Goal: Transaction & Acquisition: Purchase product/service

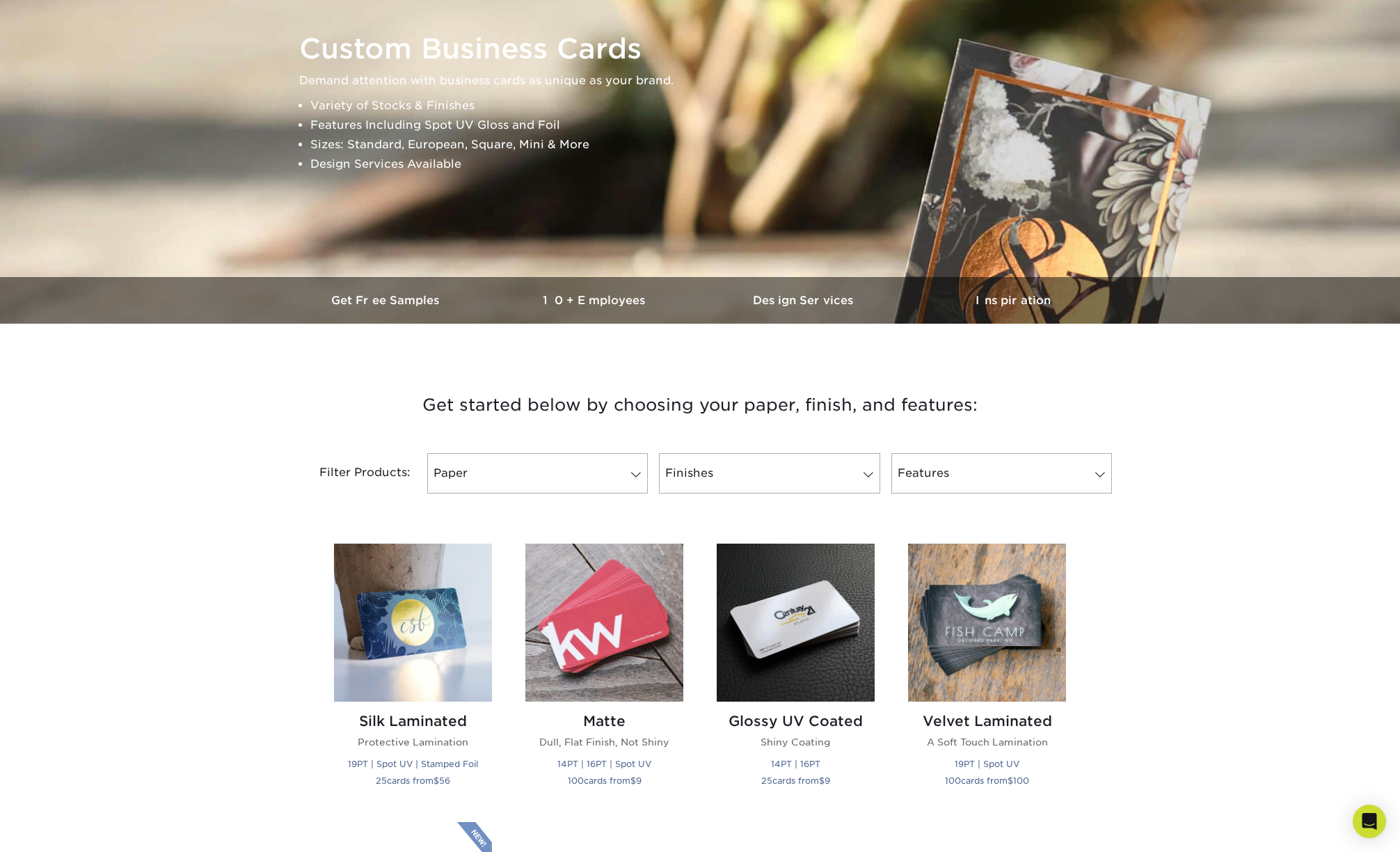
scroll to position [232, 0]
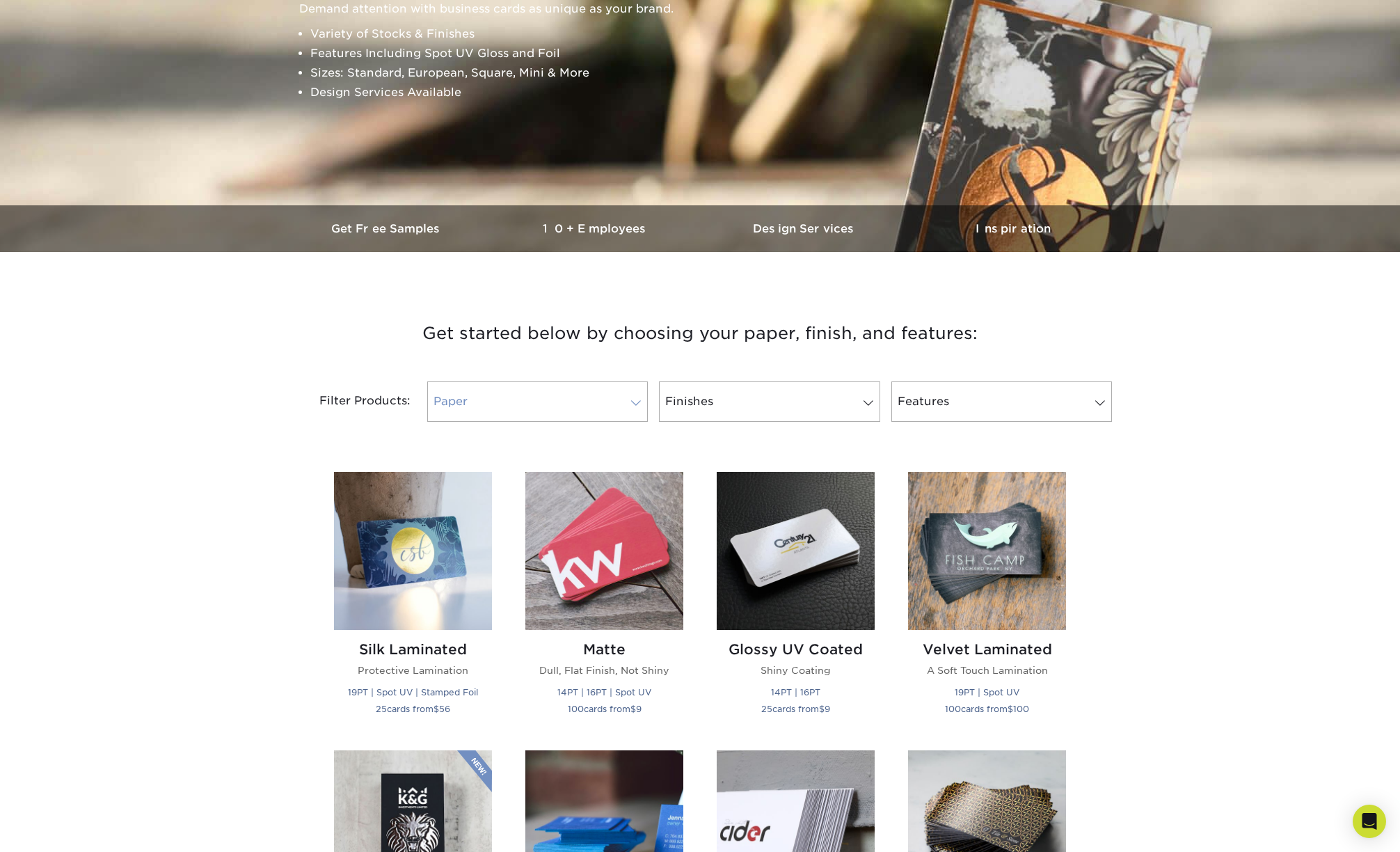
click at [575, 404] on link "Paper" at bounding box center [537, 401] width 221 height 41
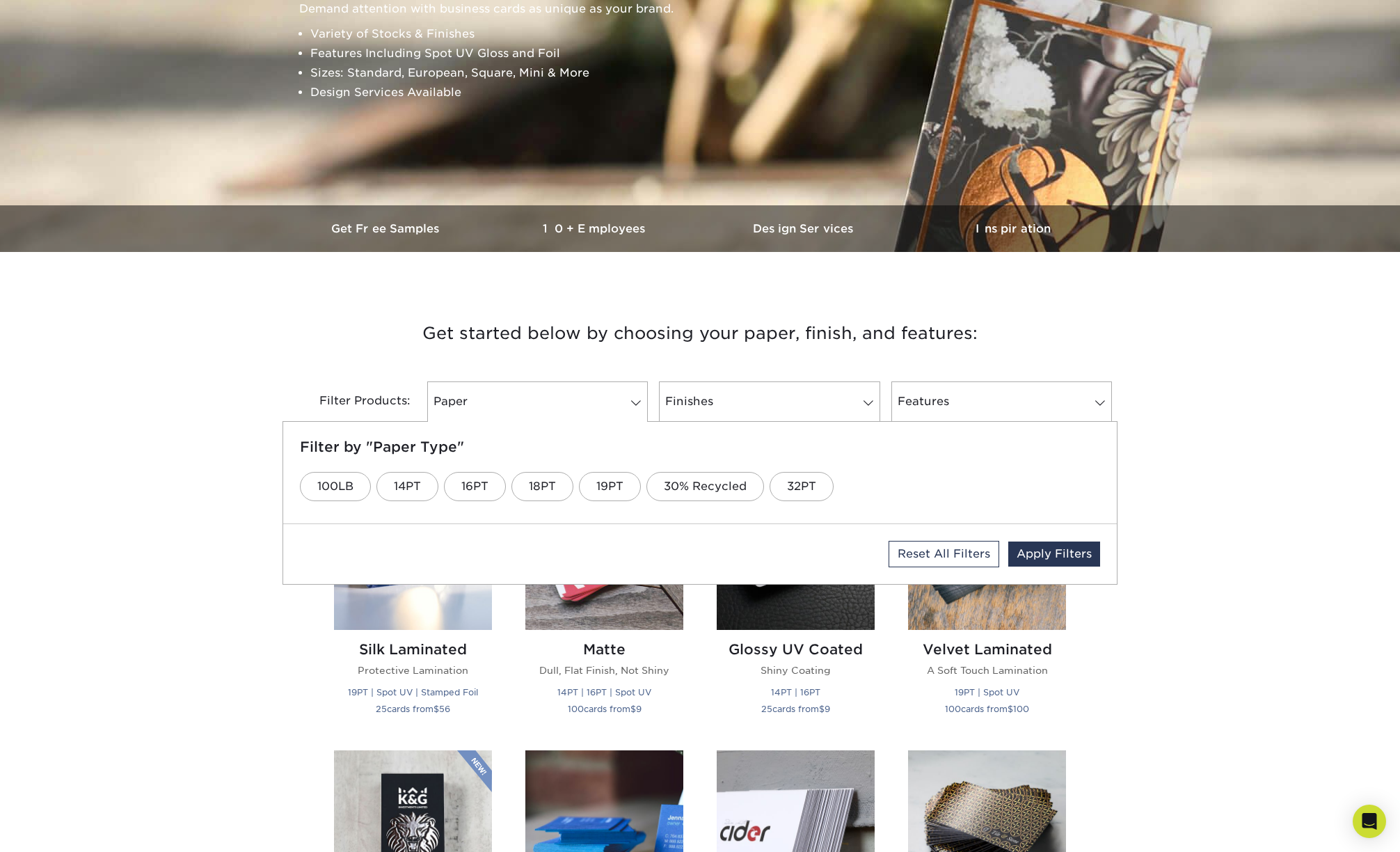
click at [507, 352] on h3 "Get started below by choosing your paper, finish, and features:" at bounding box center [700, 334] width 814 height 63
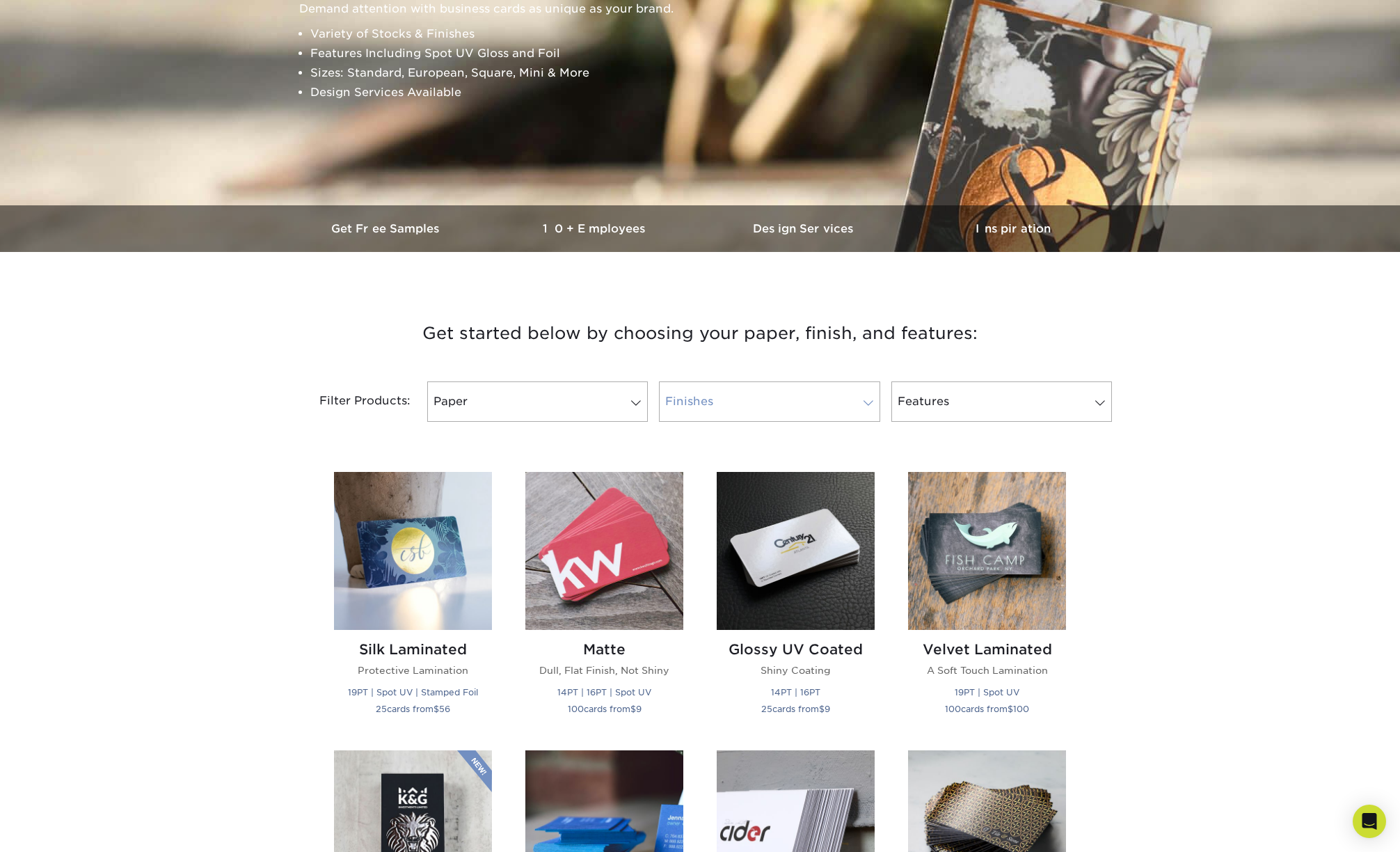
click at [747, 391] on link "Finishes" at bounding box center [769, 401] width 221 height 41
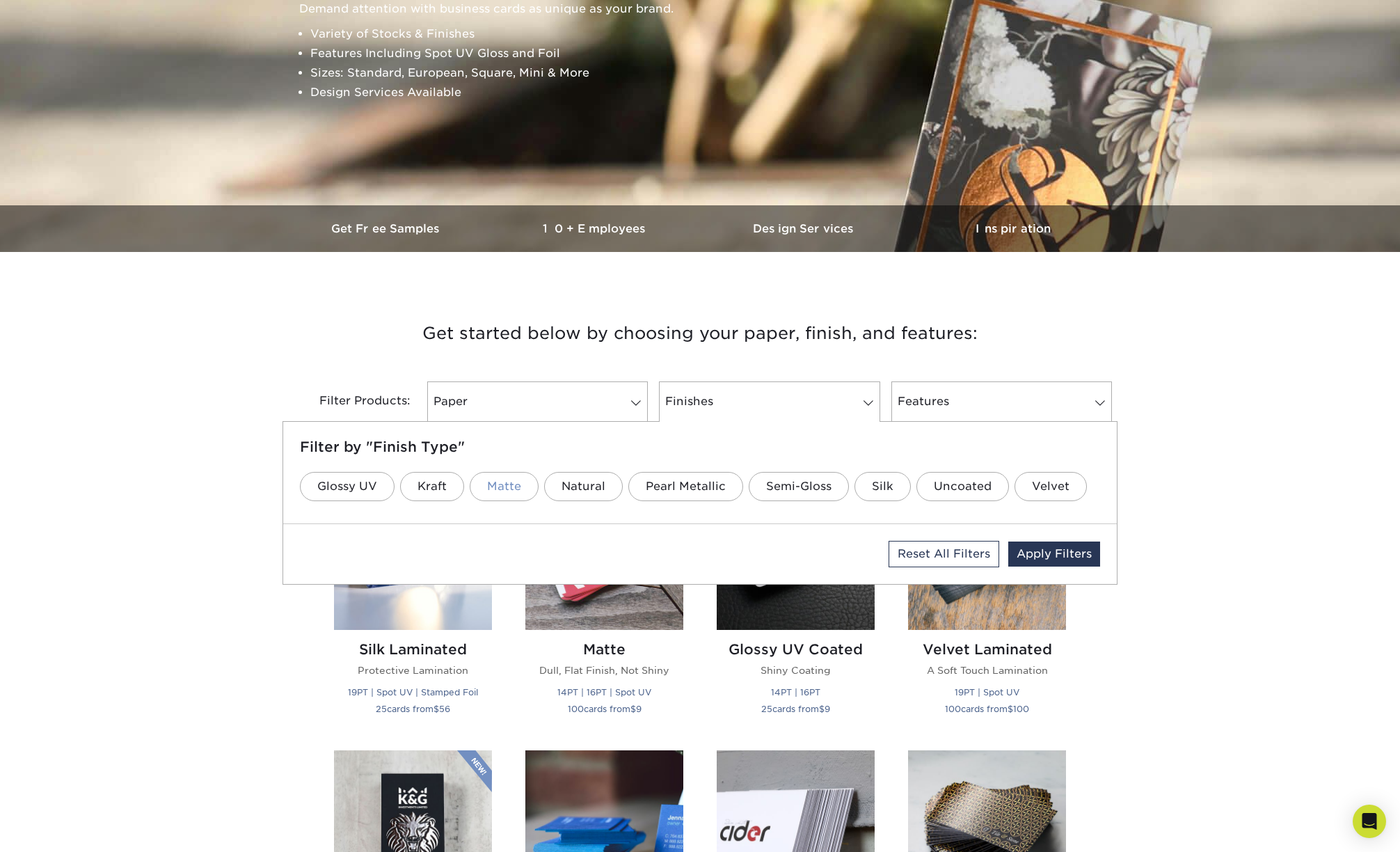
click at [491, 479] on link "Matte" at bounding box center [504, 486] width 69 height 29
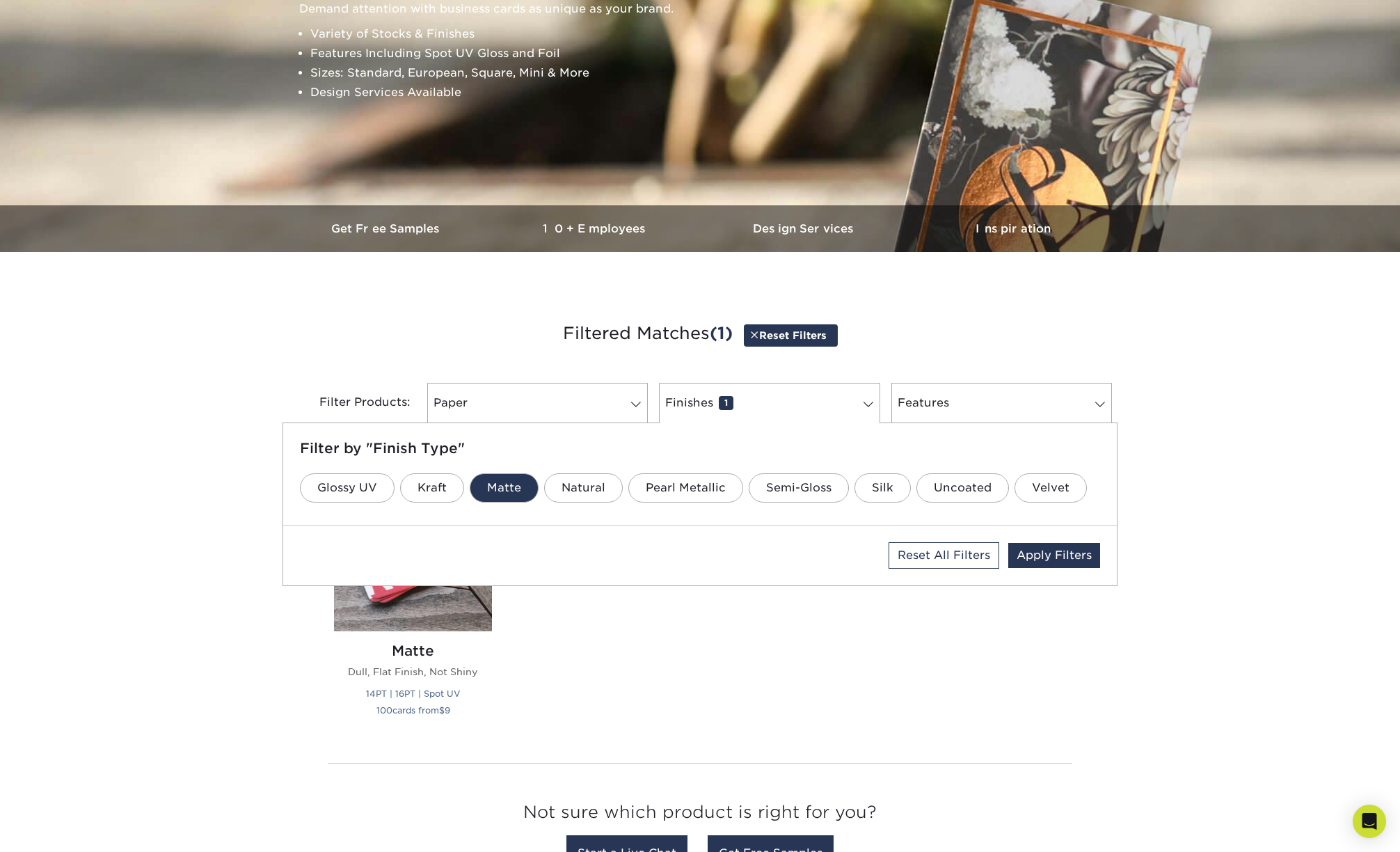
click at [455, 334] on h3 "Filtered Matches (1) Reset Filters" at bounding box center [700, 334] width 814 height 64
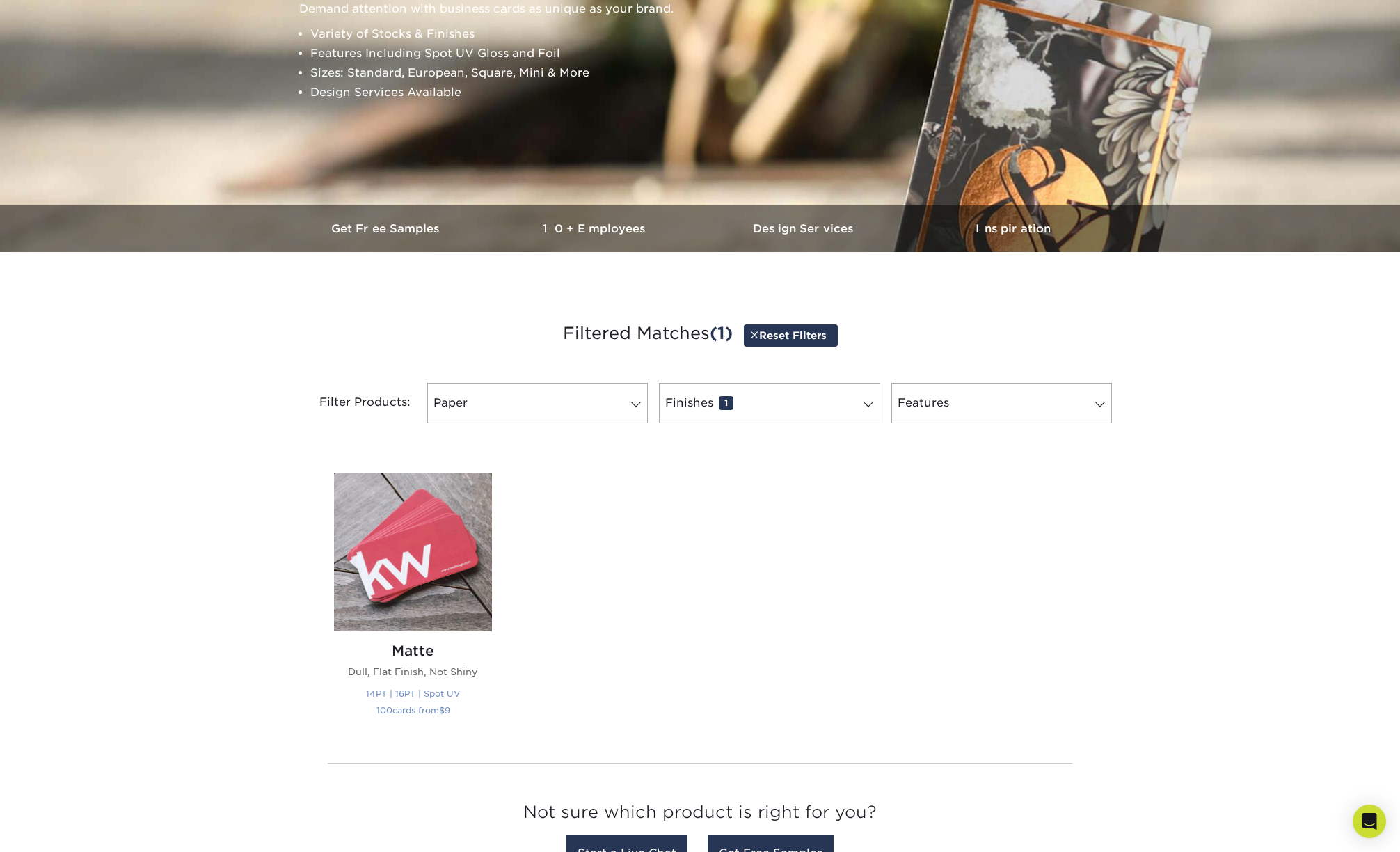
click at [450, 538] on img at bounding box center [413, 552] width 158 height 158
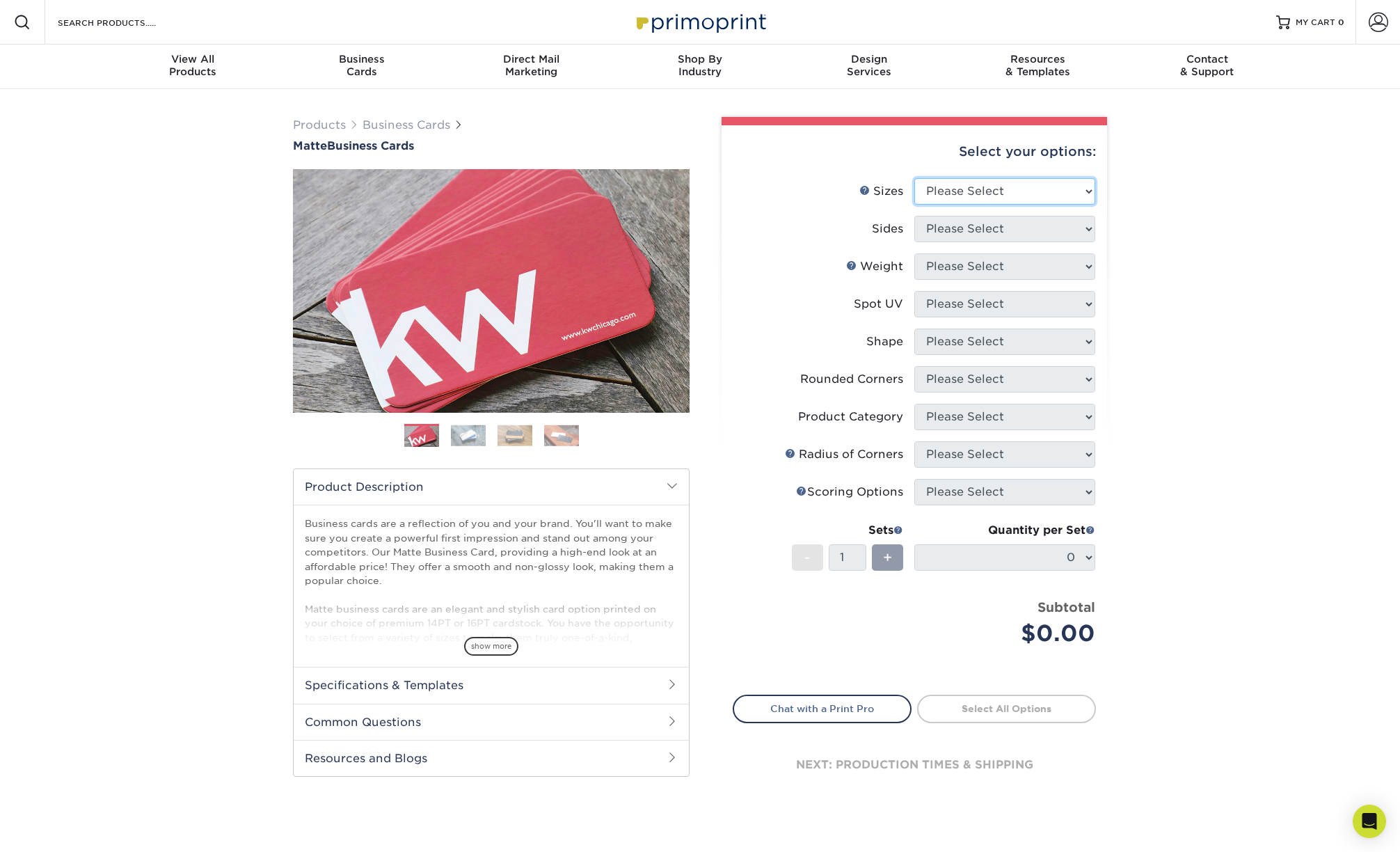
click at [992, 194] on select "Please Select 1.5" x 3.5" - Mini 1.75" x 3.5" - Mini 2" x 2" - Square 2" x 3" -…" at bounding box center [1004, 191] width 181 height 26
select select "2.00x3.50"
click at [915, 179] on select "Please Select 1.5" x 3.5" - Mini 1.75" x 3.5" - Mini 2" x 2" - Square 2" x 3" -…" at bounding box center [1004, 191] width 181 height 26
click at [1015, 230] on select "Please Select Print Both Sides Print Front Only" at bounding box center [1004, 229] width 181 height 26
select select "13abbda7-1d64-4f25-8bb2-c179b224825d"
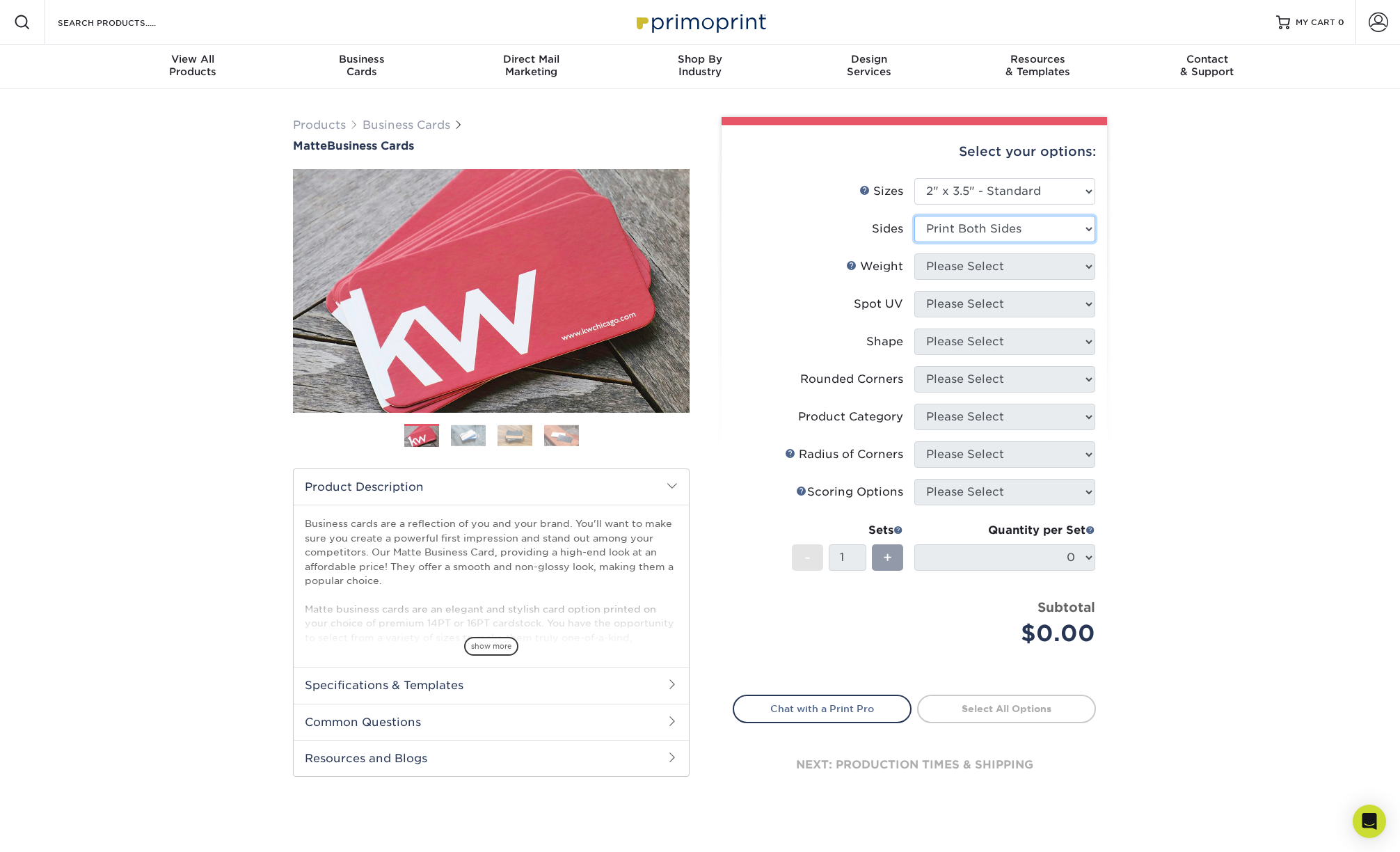
click at [915, 216] on select "Please Select Print Both Sides Print Front Only" at bounding box center [1004, 229] width 181 height 26
click at [999, 268] on select "Please Select 16PT 14PT" at bounding box center [1004, 266] width 181 height 26
click at [915, 254] on select "Please Select 16PT 14PT" at bounding box center [1004, 266] width 181 height 26
click at [852, 263] on link "Weight Help" at bounding box center [852, 266] width 11 height 11
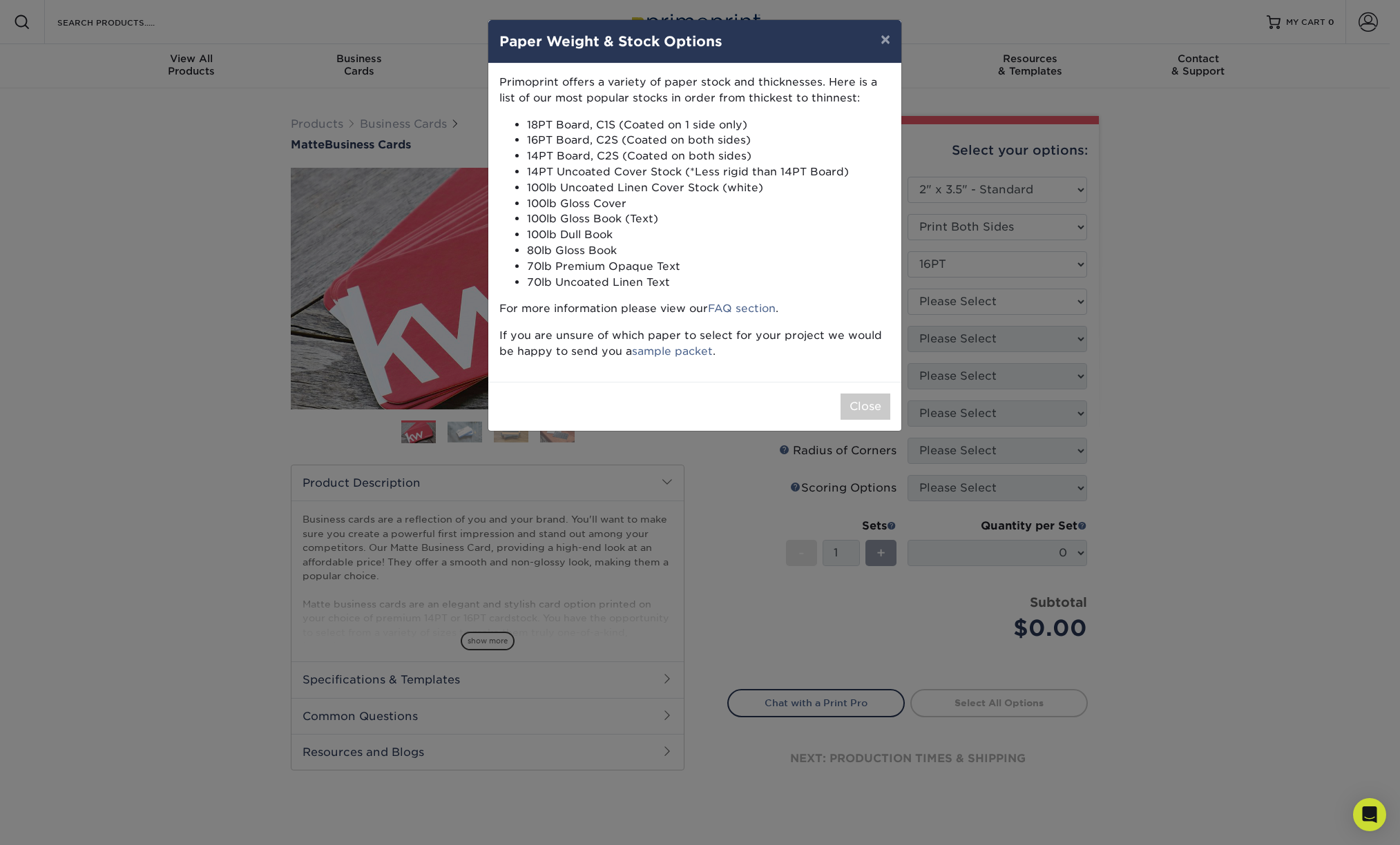
click at [863, 125] on li "18PT Board, C1S (Coated on 1 side only)" at bounding box center [709, 125] width 363 height 16
click at [890, 38] on button "×" at bounding box center [885, 39] width 32 height 39
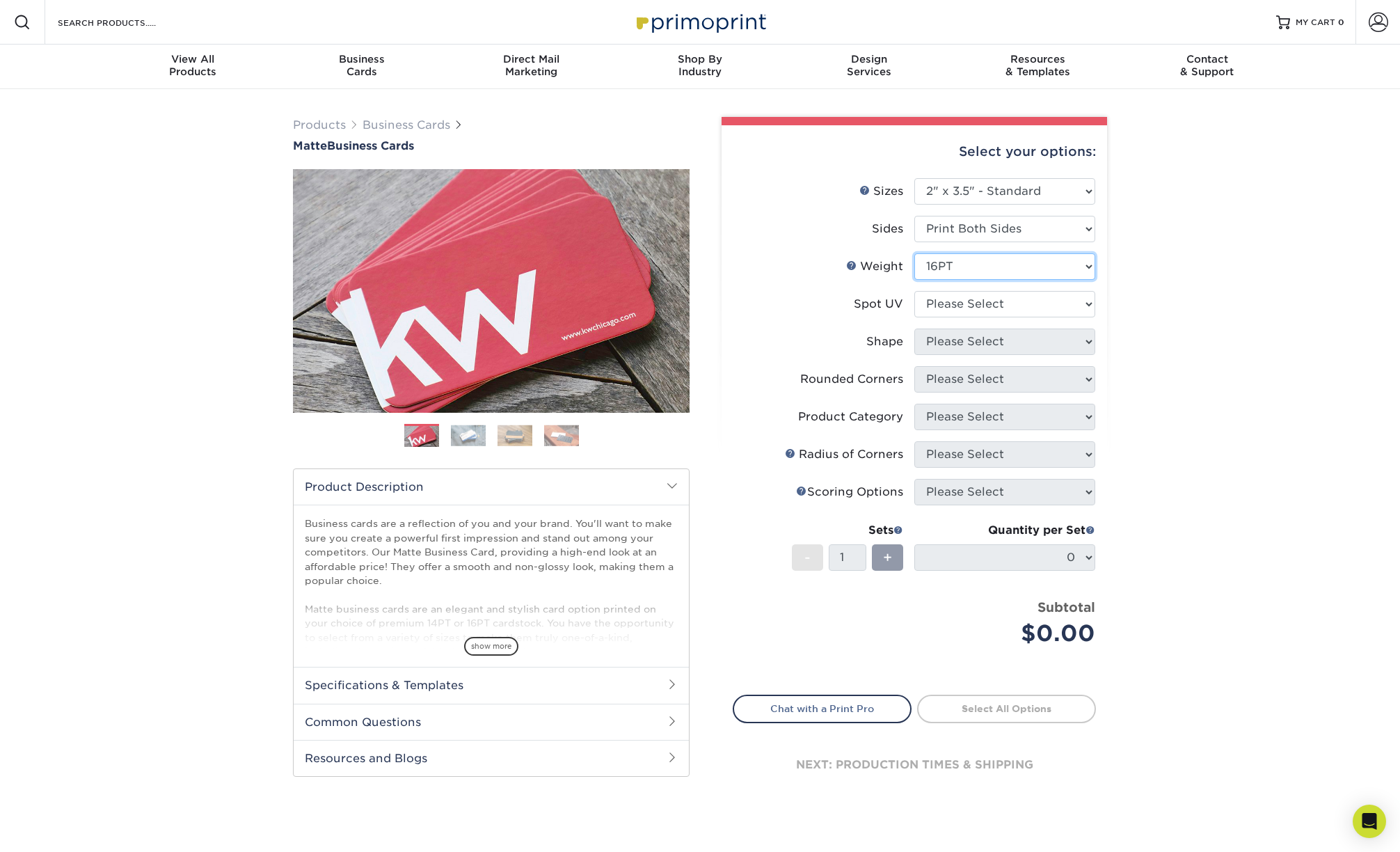
click at [977, 267] on select "Please Select 16PT 14PT" at bounding box center [1004, 266] width 181 height 26
select select "14PT"
click at [915, 254] on select "Please Select 16PT 14PT" at bounding box center [1004, 266] width 181 height 26
click at [851, 264] on link "Weight Help" at bounding box center [852, 266] width 11 height 11
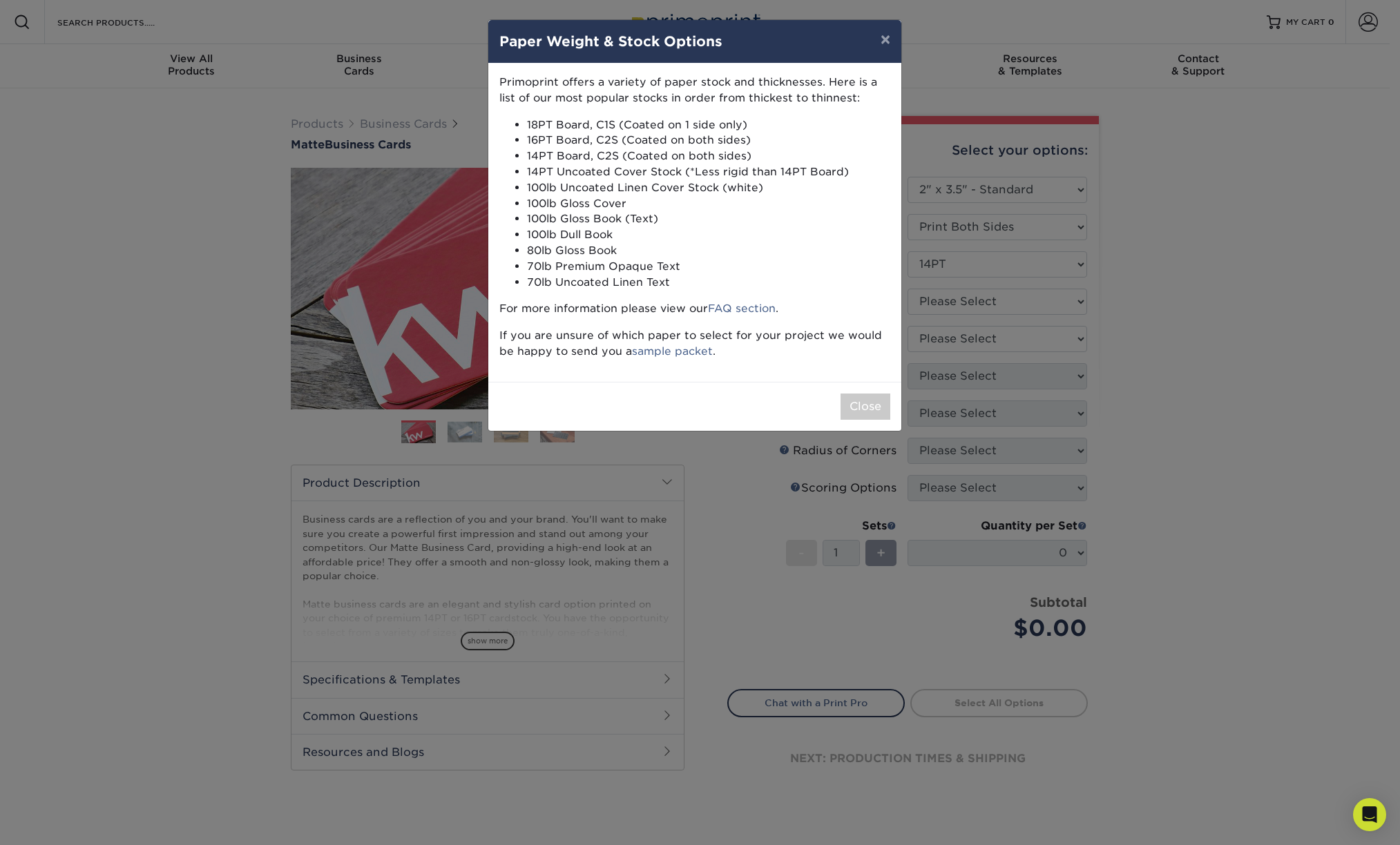
click at [750, 213] on li "100lb Gloss Book (Text)" at bounding box center [709, 219] width 363 height 16
click at [882, 45] on button "×" at bounding box center [885, 39] width 32 height 39
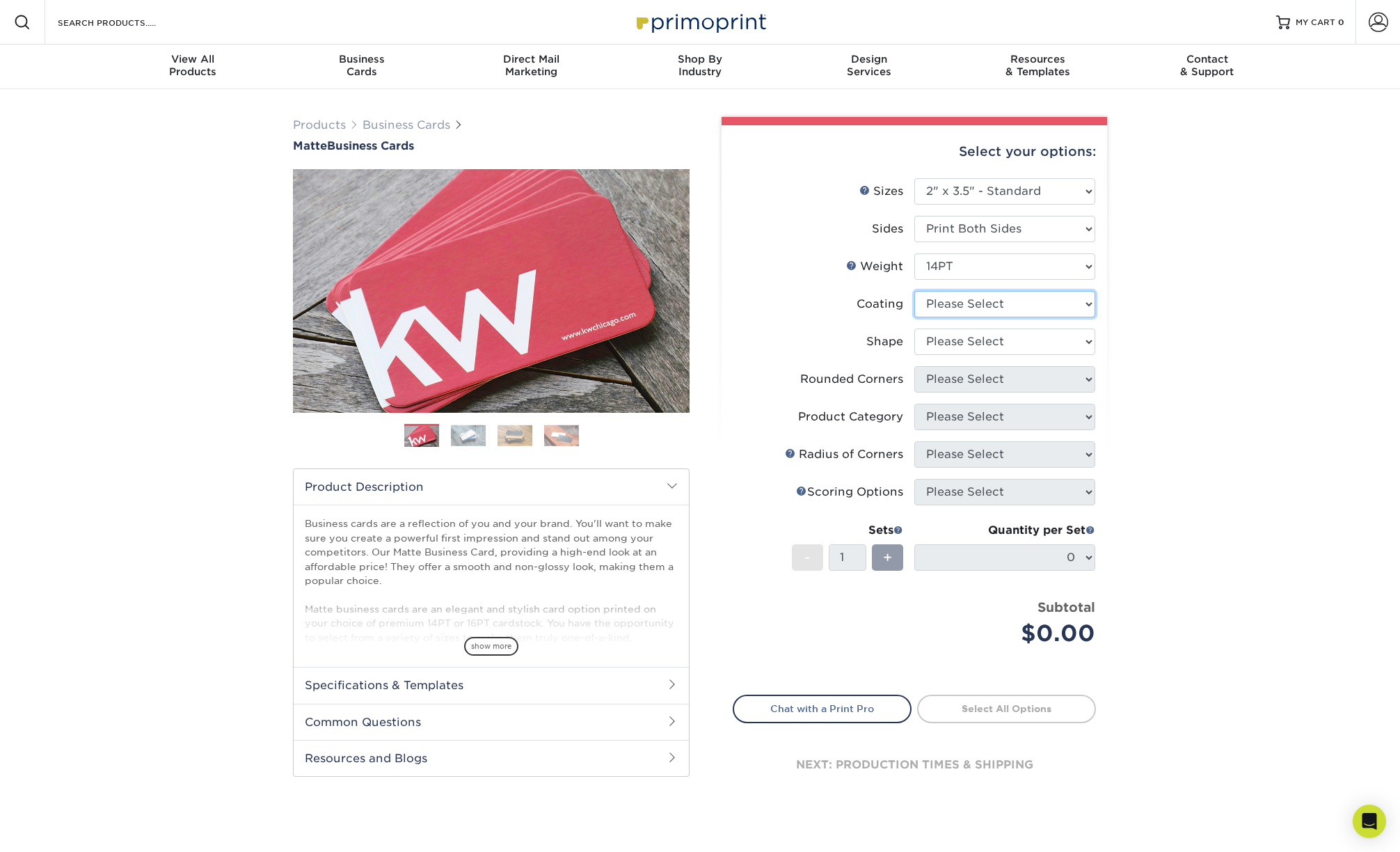
click at [948, 301] on select at bounding box center [1004, 304] width 181 height 26
select select "121bb7b5-3b4d-429f-bd8d-bbf80e953313"
click at [915, 291] on select at bounding box center [1004, 304] width 181 height 26
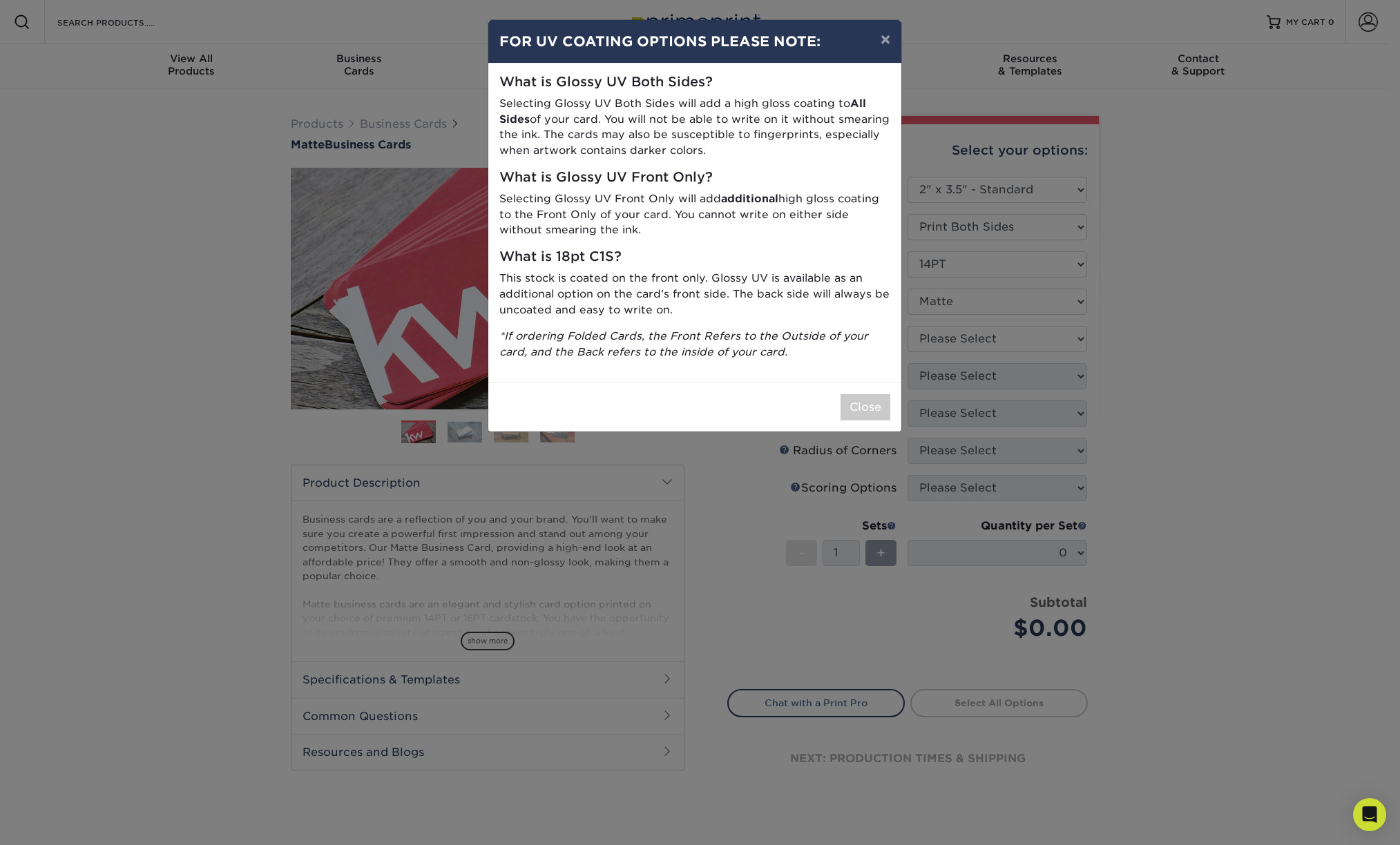
click at [665, 150] on p "Selecting Glossy UV Both Sides will add a high gloss coating to All Sides of yo…" at bounding box center [695, 127] width 391 height 63
click at [845, 401] on button "Close" at bounding box center [865, 407] width 50 height 26
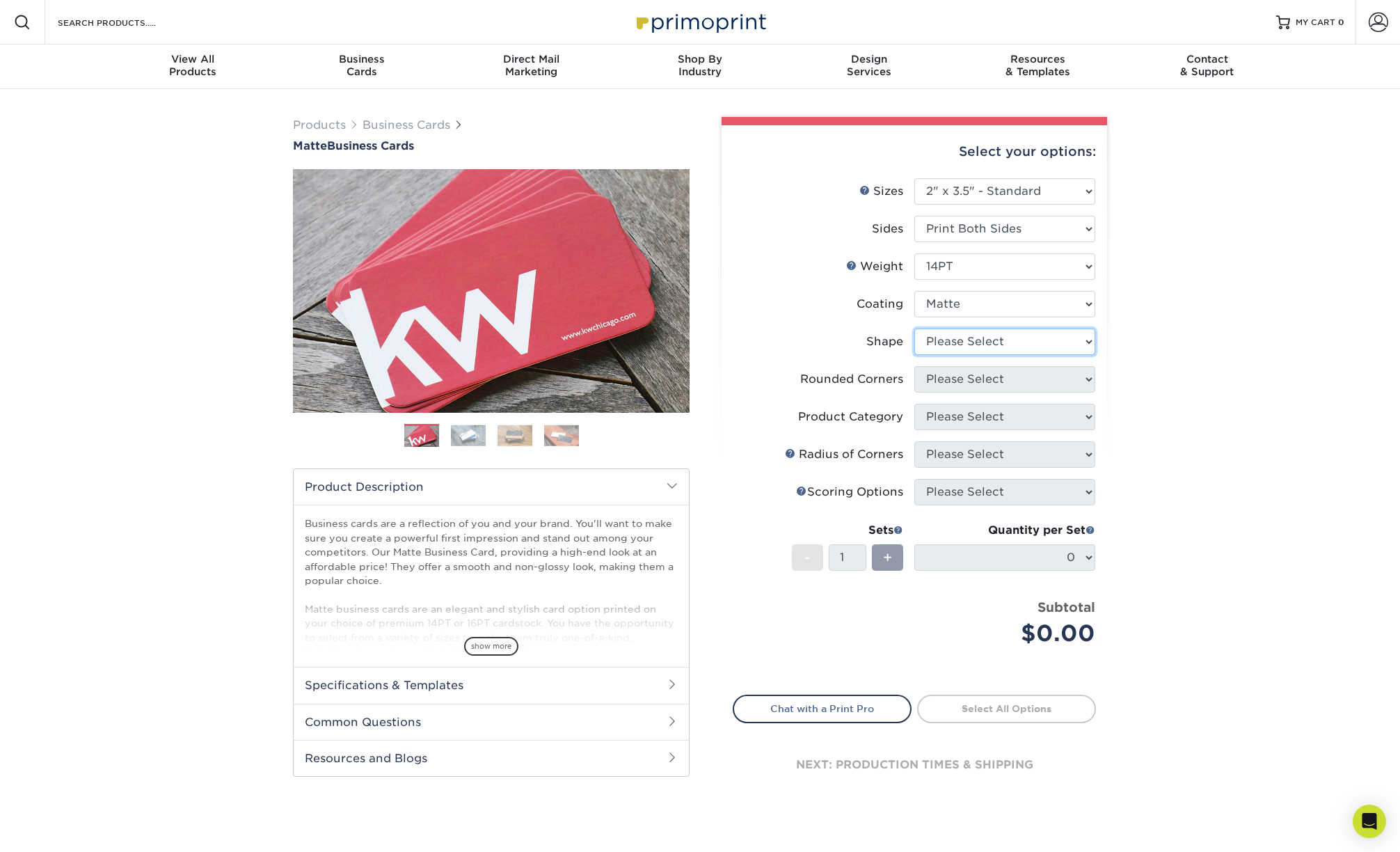
click at [955, 345] on select "Please Select Standard" at bounding box center [1004, 341] width 181 height 26
select select "standard"
click at [915, 329] on select "Please Select Standard" at bounding box center [1004, 341] width 181 height 26
click at [957, 374] on select "Please Select Yes - Round 2 Corners Yes - Round 4 Corners No" at bounding box center [1004, 379] width 181 height 26
select select "0"
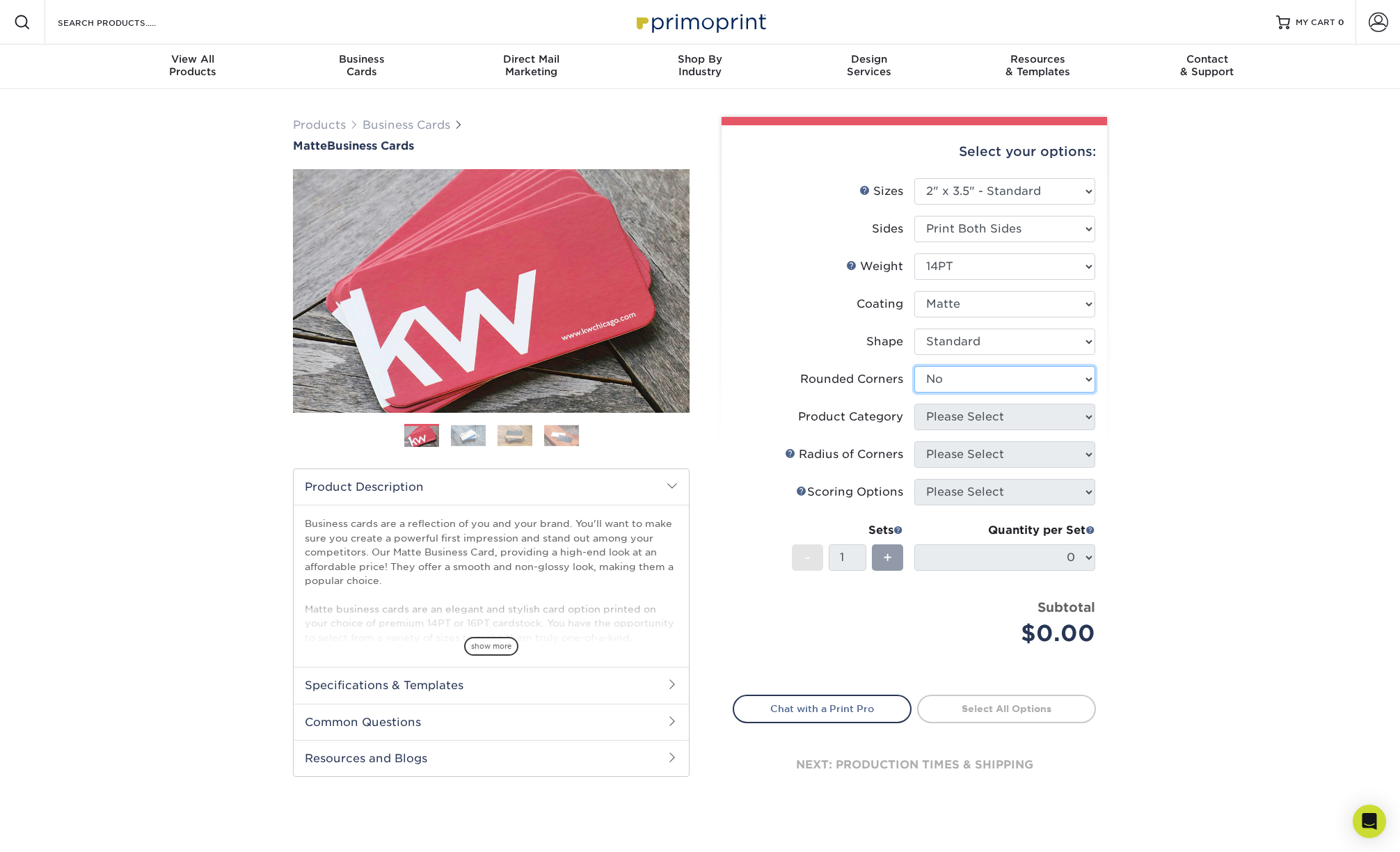
click at [915, 366] on select "Please Select Yes - Round 2 Corners Yes - Round 4 Corners No" at bounding box center [1004, 379] width 181 height 26
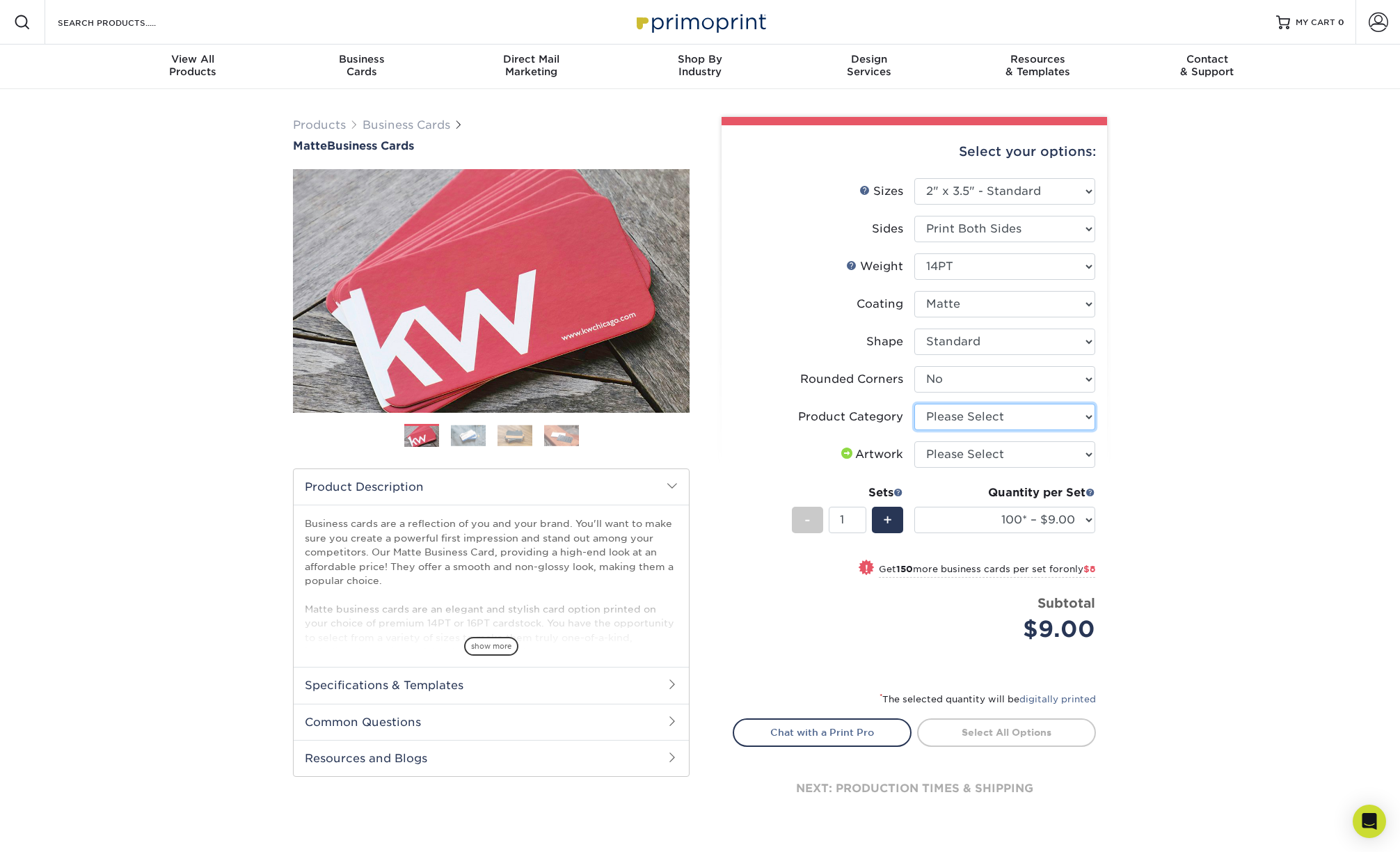
click at [980, 418] on select "Please Select Business Cards" at bounding box center [1004, 416] width 181 height 26
select select "3b5148f1-0588-4f88-a218-97bcfdce65c1"
click at [915, 404] on select "Please Select Business Cards" at bounding box center [1004, 416] width 181 height 26
click at [1068, 456] on select "Please Select I will upload files I need a design - $100" at bounding box center [1004, 454] width 181 height 26
select select "upload"
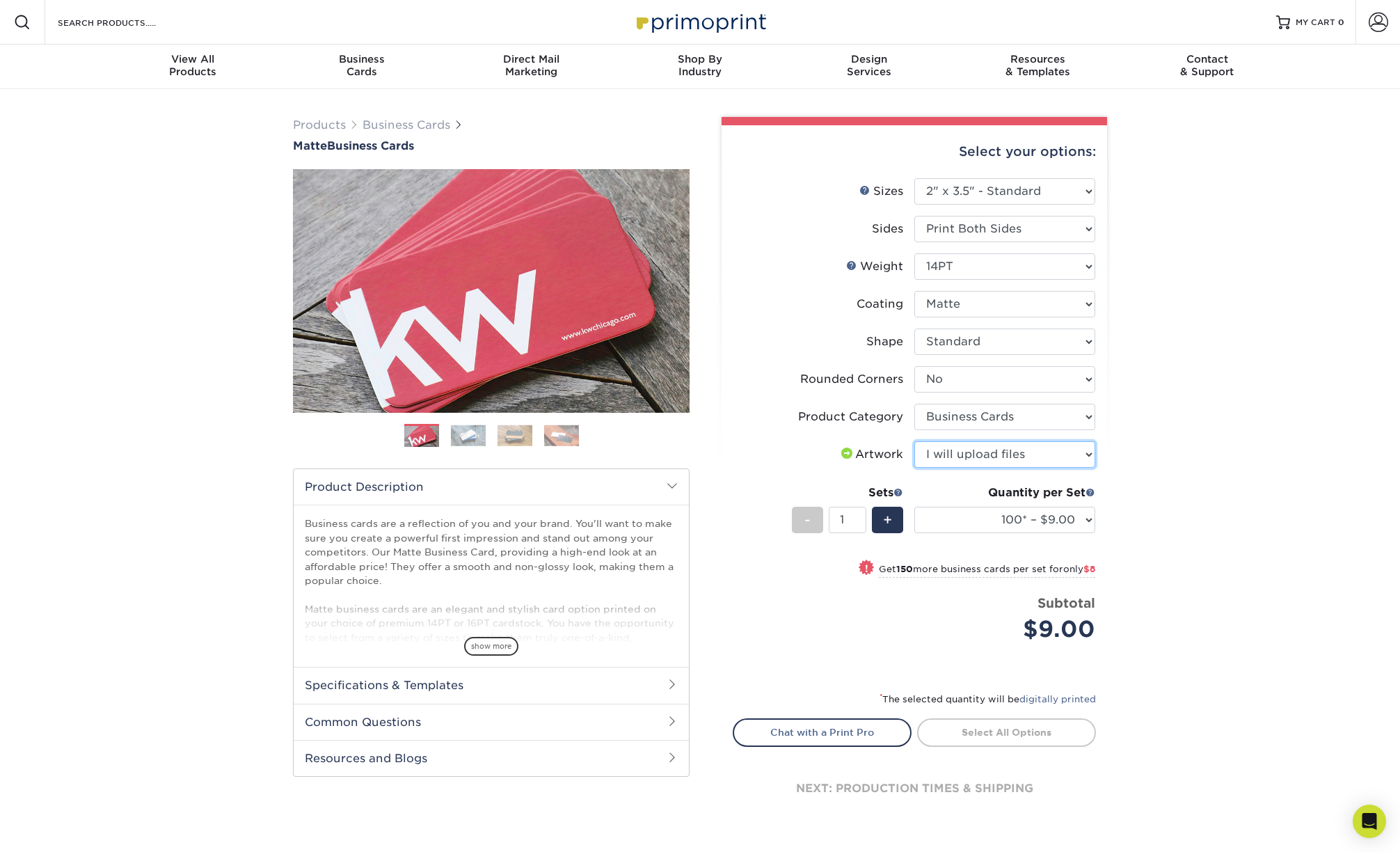
click at [915, 441] on select "Please Select I will upload files I need a design - $100" at bounding box center [1004, 454] width 181 height 26
click at [1044, 518] on select "100* – $9.00 250* – $17.00 500 – $33.00 1000 – $42.00 2500 – $75.00 5000 – $143…" at bounding box center [1004, 520] width 181 height 26
click at [915, 507] on select "100* – $9.00 250* – $17.00 500 – $33.00 1000 – $42.00 2500 – $75.00 5000 – $143…" at bounding box center [1004, 520] width 181 height 26
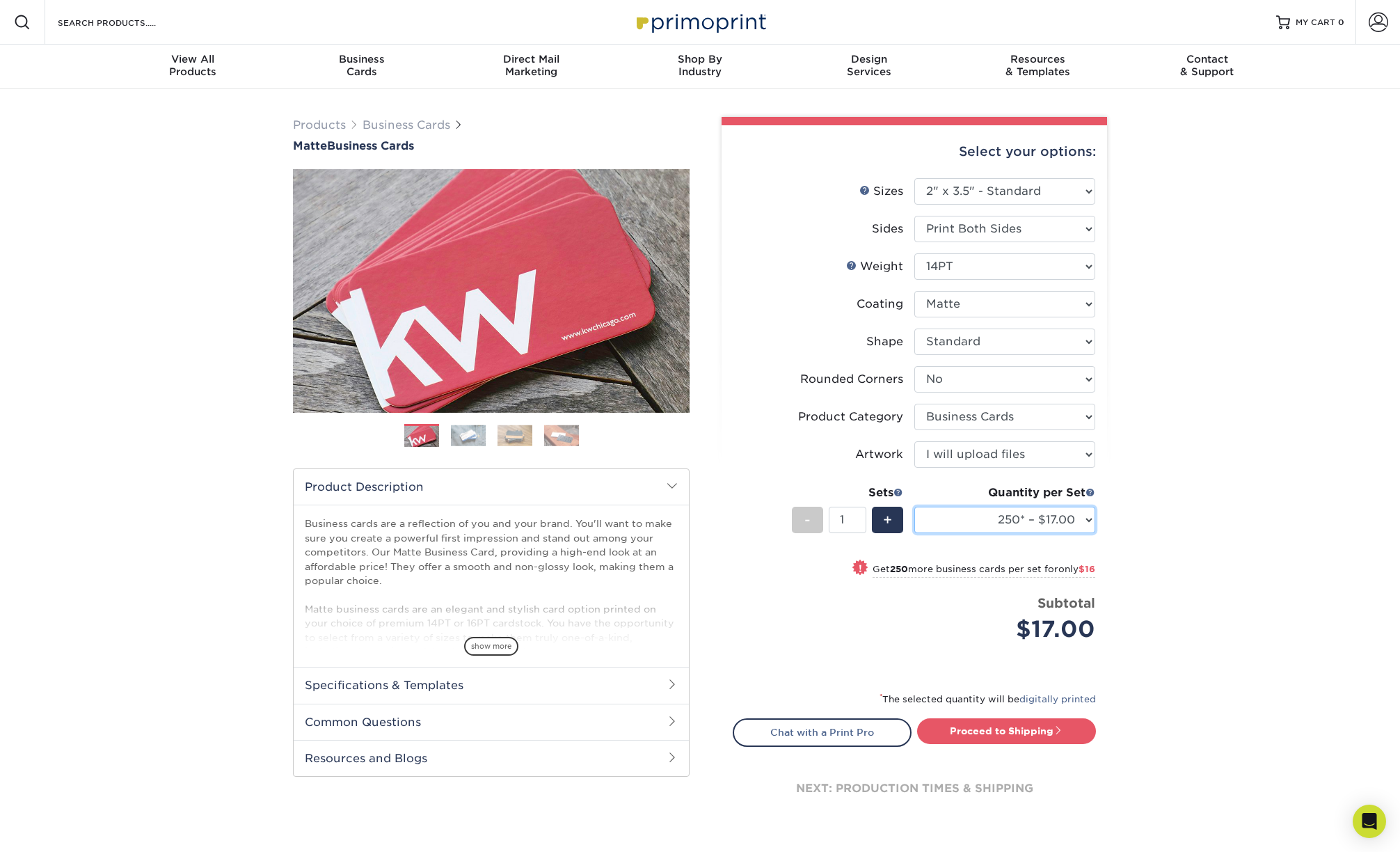
click at [1059, 524] on select "100* – $9.00 250* – $17.00 500 – $33.00 1000 – $42.00 2500 – $75.00 5000 – $143…" at bounding box center [1004, 520] width 181 height 26
click at [915, 507] on select "100* – $9.00 250* – $17.00 500 – $33.00 1000 – $42.00 2500 – $75.00 5000 – $143…" at bounding box center [1004, 520] width 181 height 26
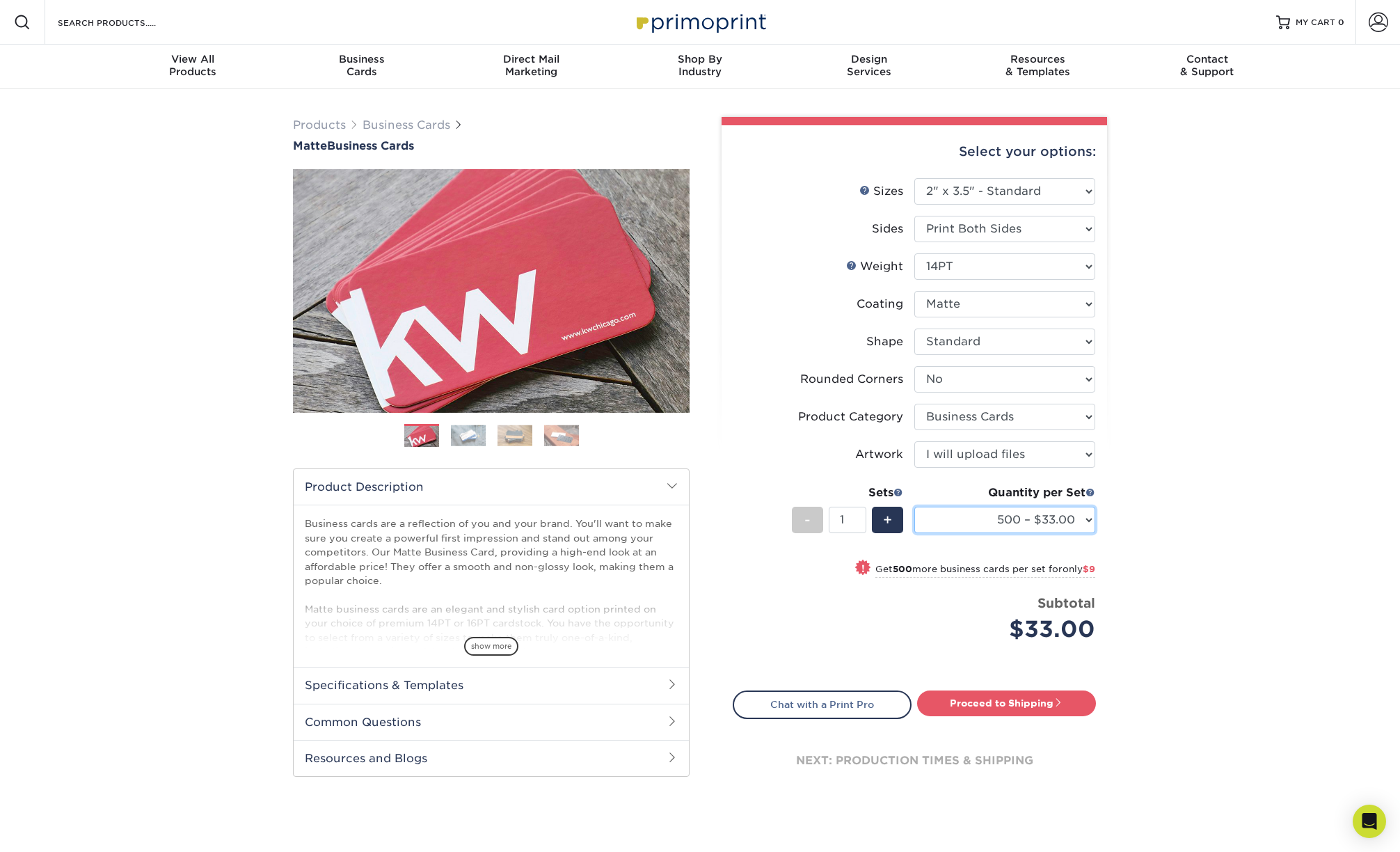
click at [1018, 520] on select "100* – $9.00 250* – $17.00 500 – $33.00 1000 – $42.00 2500 – $75.00 5000 – $143…" at bounding box center [1004, 520] width 181 height 26
select select "250* – $17.00"
click at [915, 507] on select "100* – $9.00 250* – $17.00 500 – $33.00 1000 – $42.00 2500 – $75.00 5000 – $143…" at bounding box center [1004, 520] width 181 height 26
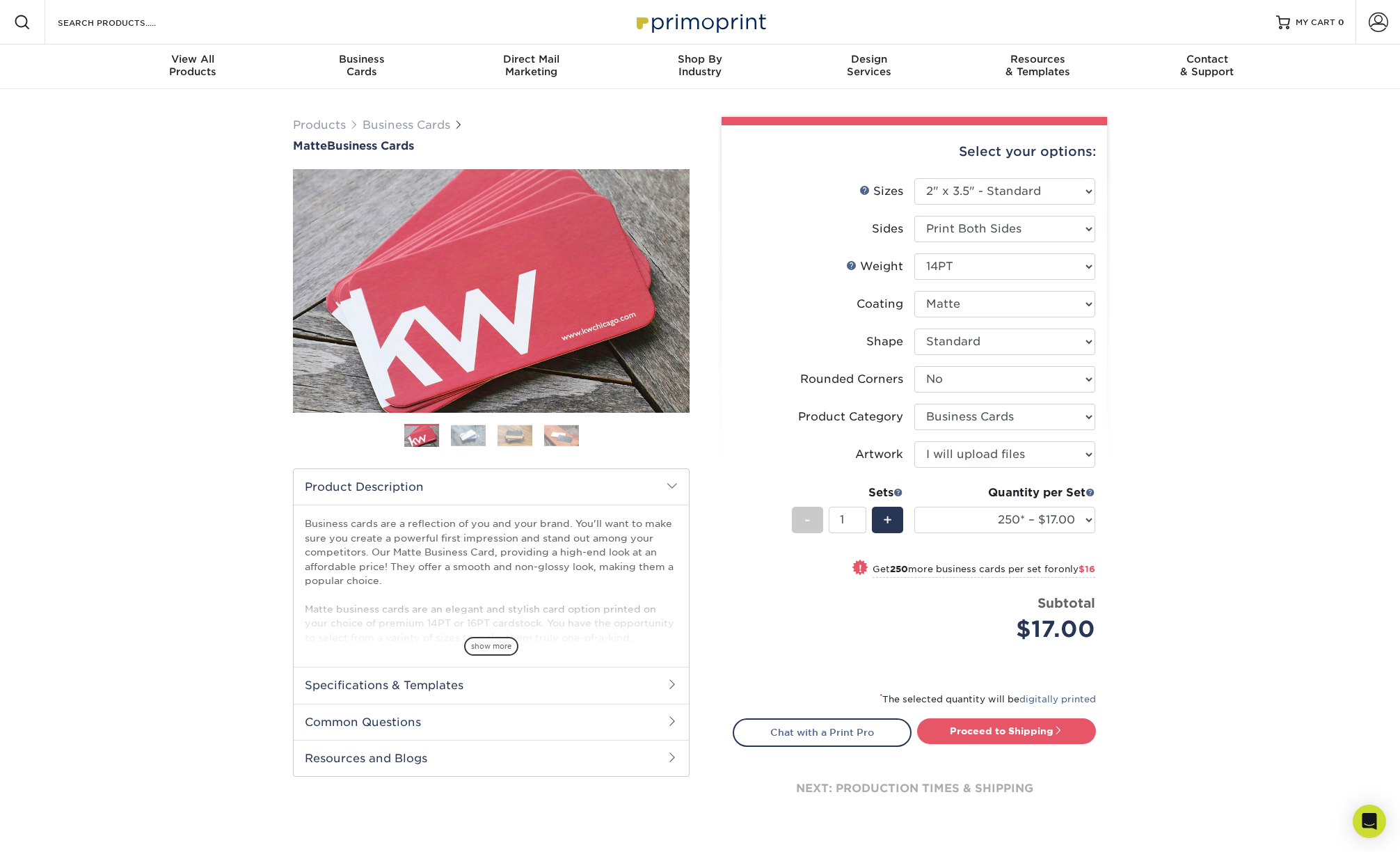
drag, startPoint x: 1007, startPoint y: 631, endPoint x: 1009, endPoint y: 639, distance: 8.2
click at [1006, 632] on div "$17.00" at bounding box center [1009, 629] width 171 height 34
click at [886, 735] on link "Chat with a Print Pro" at bounding box center [822, 732] width 179 height 28
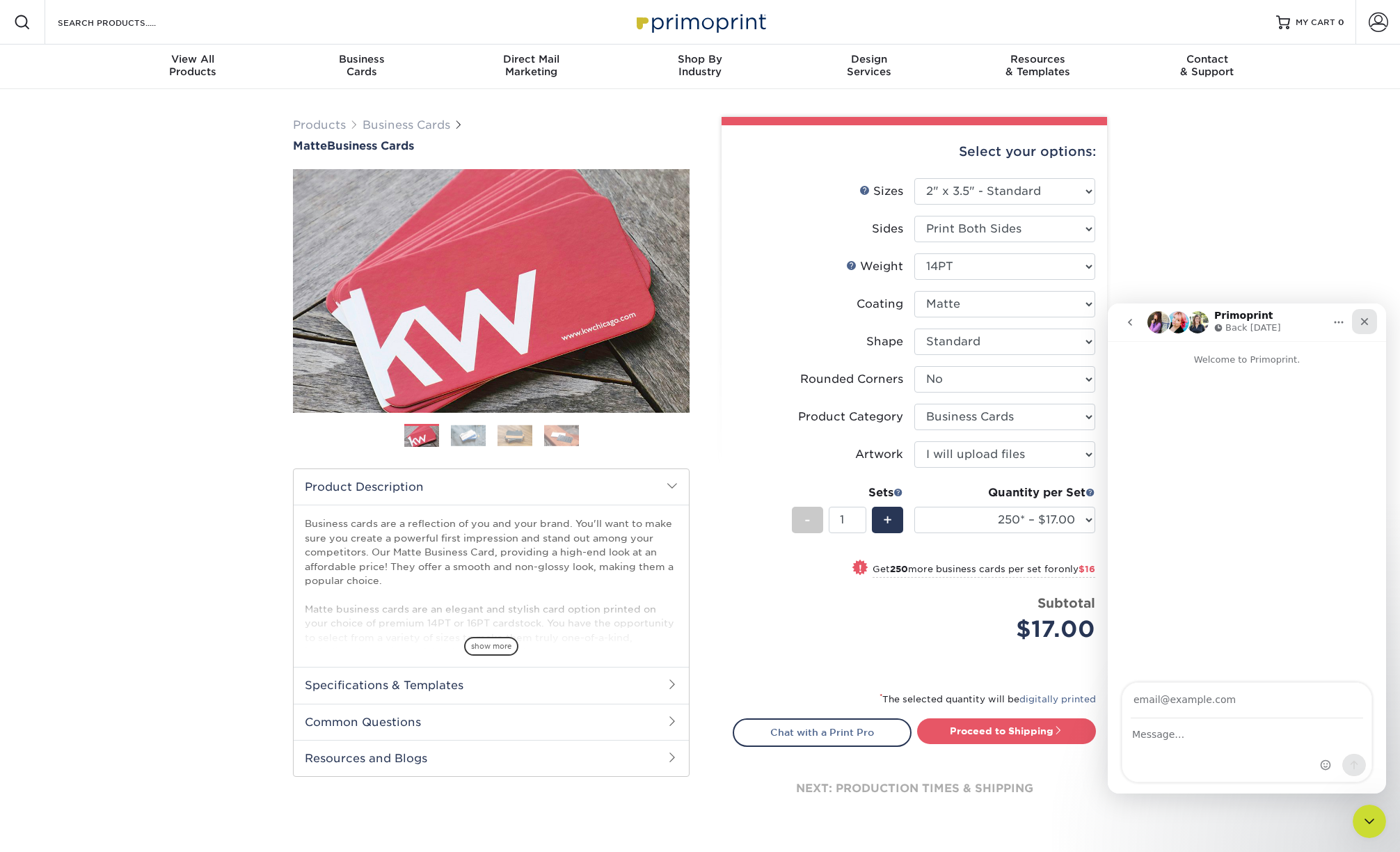
click at [1367, 325] on icon "Close" at bounding box center [1365, 322] width 11 height 11
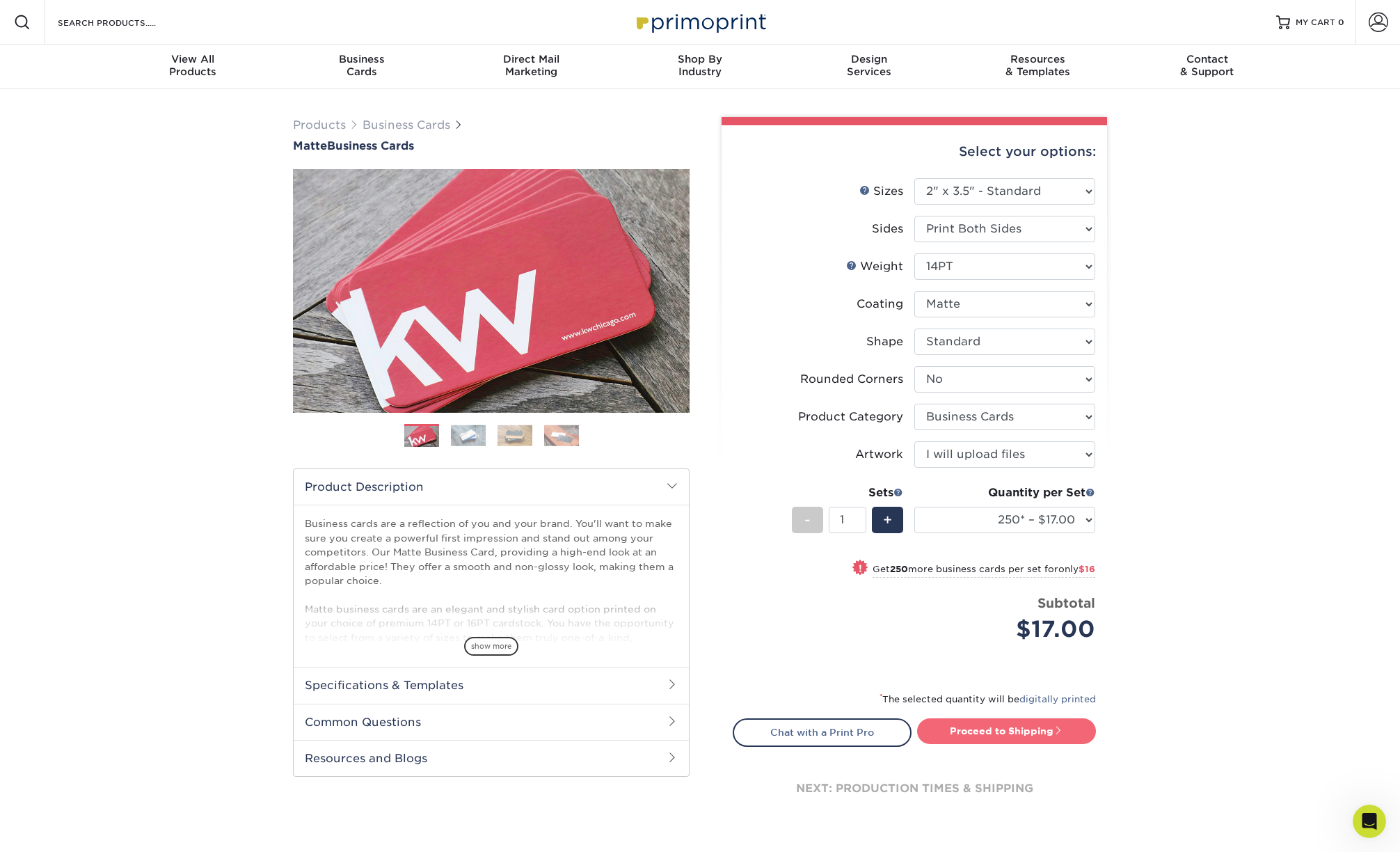
click at [1014, 724] on link "Proceed to Shipping" at bounding box center [1007, 731] width 179 height 25
type input "Set 1"
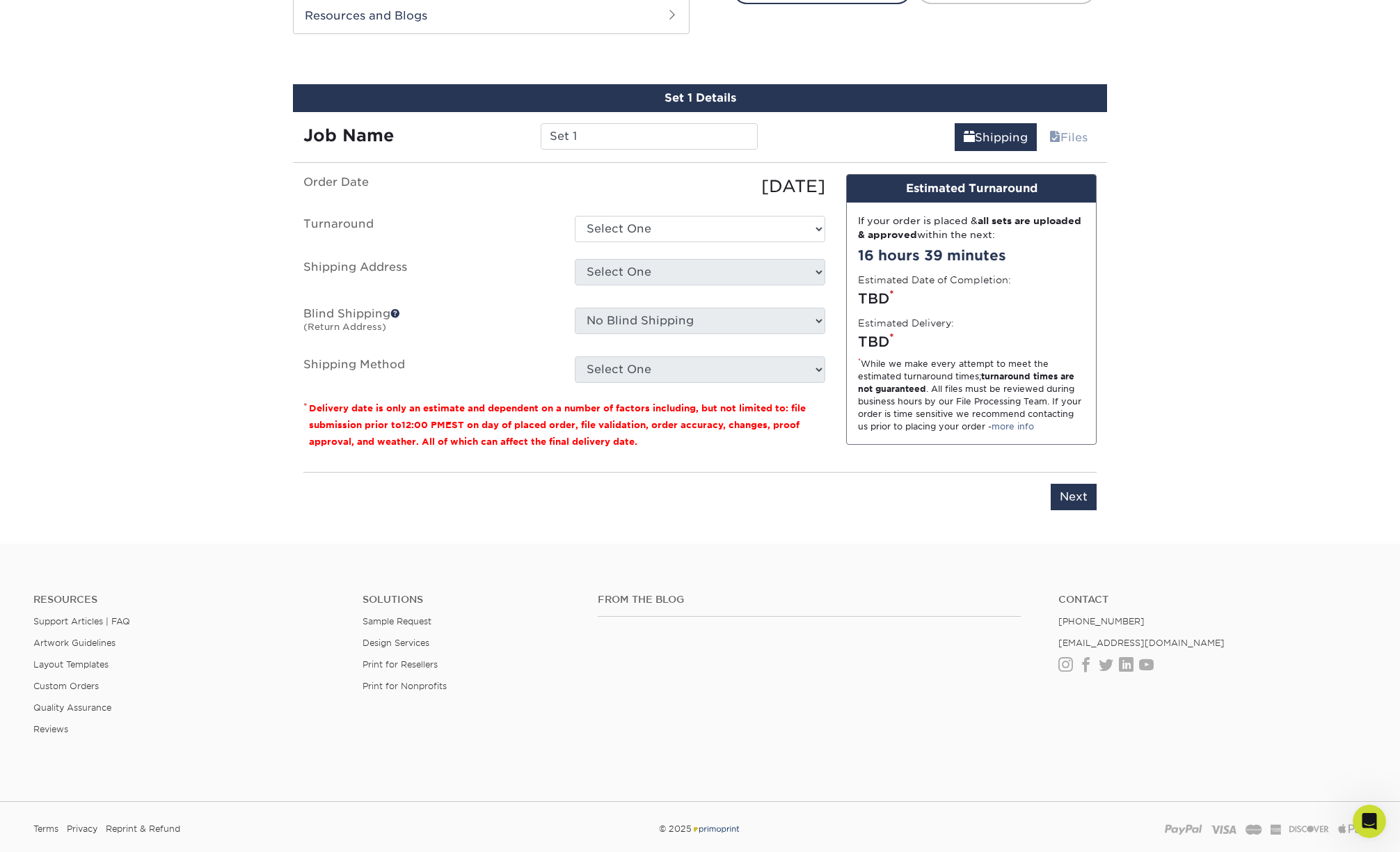
scroll to position [756, 0]
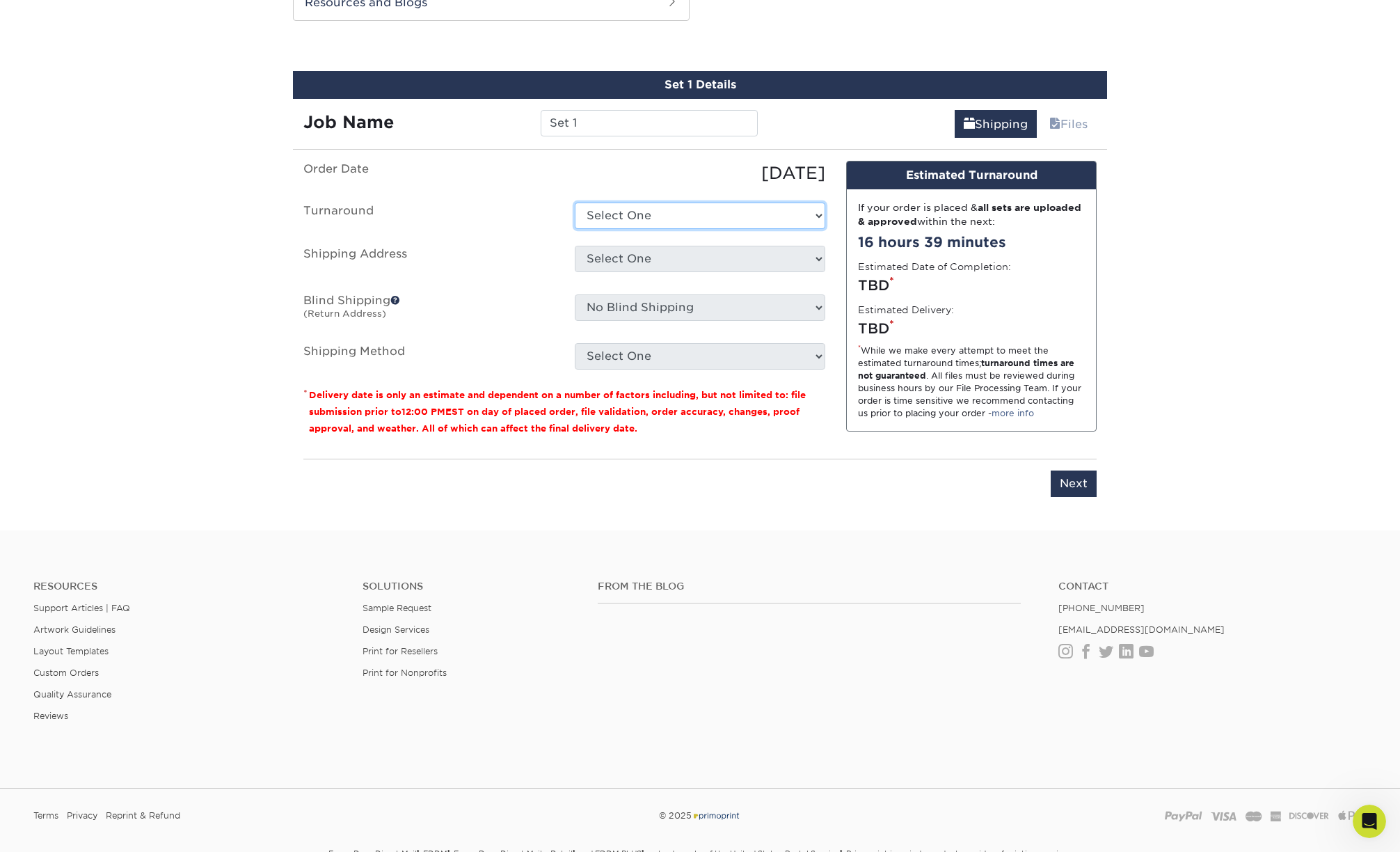
click at [647, 209] on select "Select One 2-4 Business Days 2 Day Next Business Day" at bounding box center [700, 216] width 251 height 26
select select "56f96fba-ecd4-4e1b-a4a4-6bff8fef1ff9"
click at [575, 203] on select "Select One 2-4 Business Days 2 Day Next Business Day" at bounding box center [700, 216] width 251 height 26
click at [630, 252] on select "Select One + Add New Address - Login" at bounding box center [700, 259] width 251 height 26
select select "newaddress"
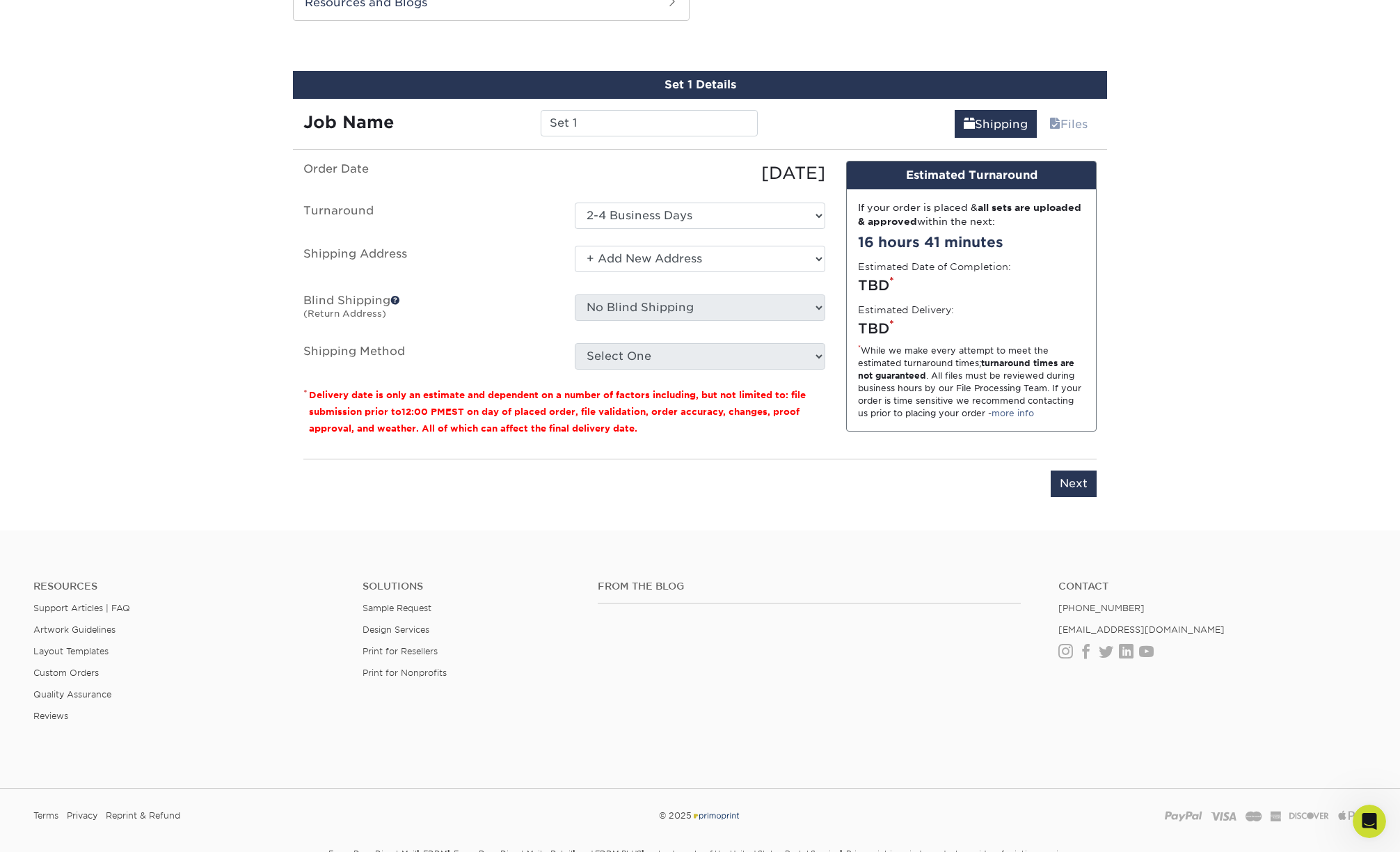
click at [575, 246] on select "Select One + Add New Address - Login" at bounding box center [700, 259] width 251 height 26
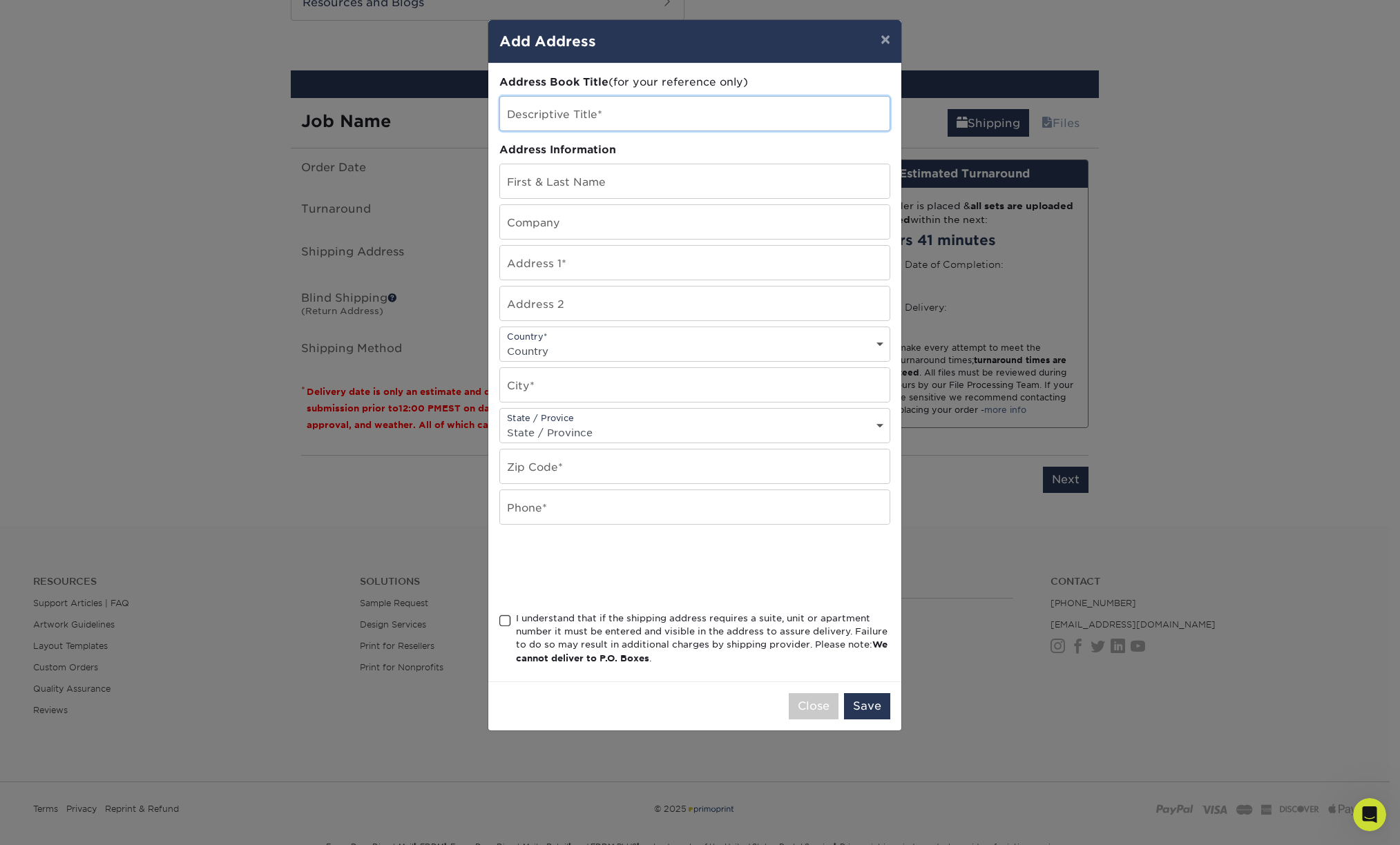
click at [584, 119] on input "text" at bounding box center [695, 113] width 390 height 34
type input "Home"
type input "Day"
type input "floLIVE"
type input "14131 21st Dr SE"
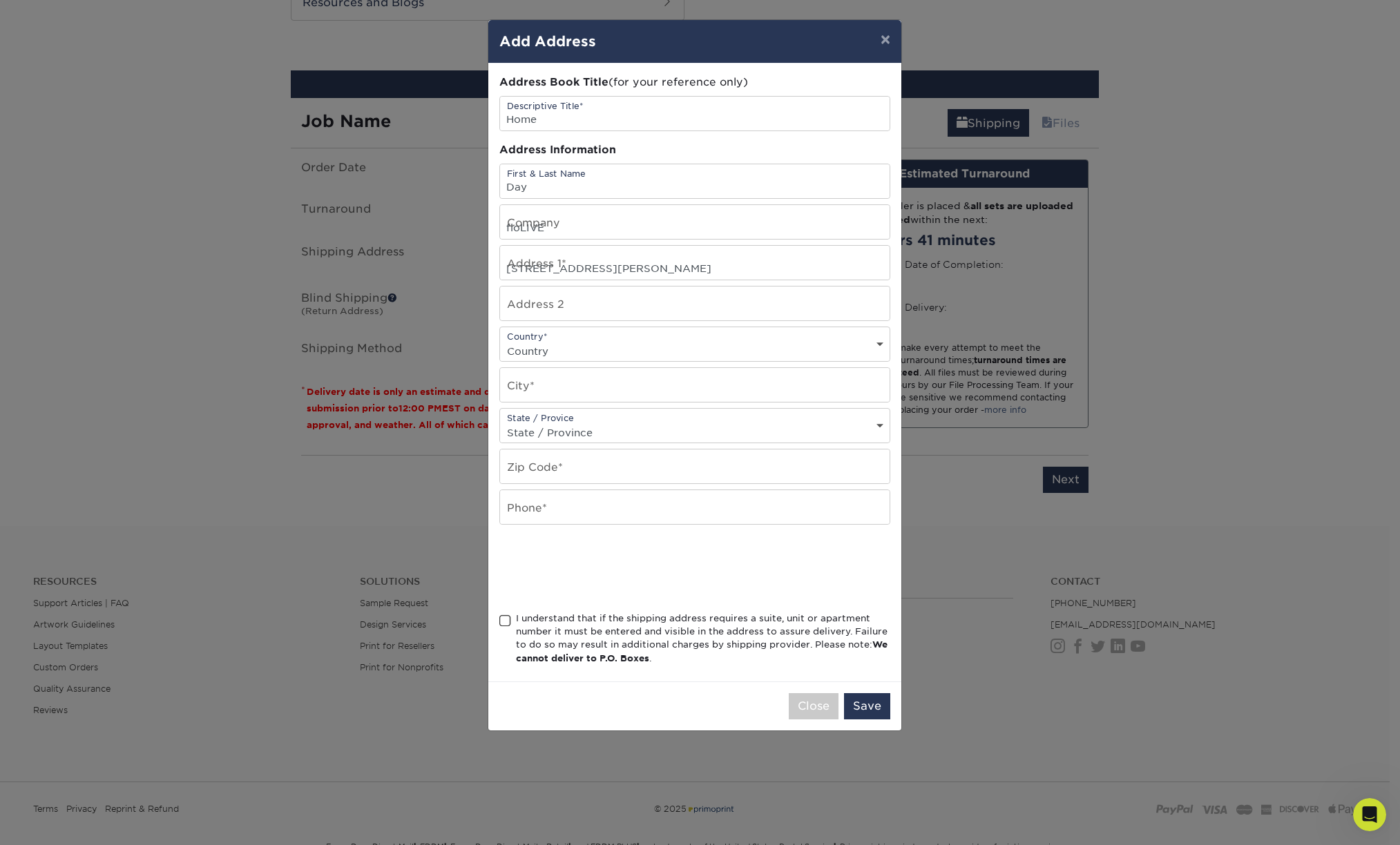
select select "US"
type input "Mill Creek"
select select "WA"
type input "98012"
type input "2068497150"
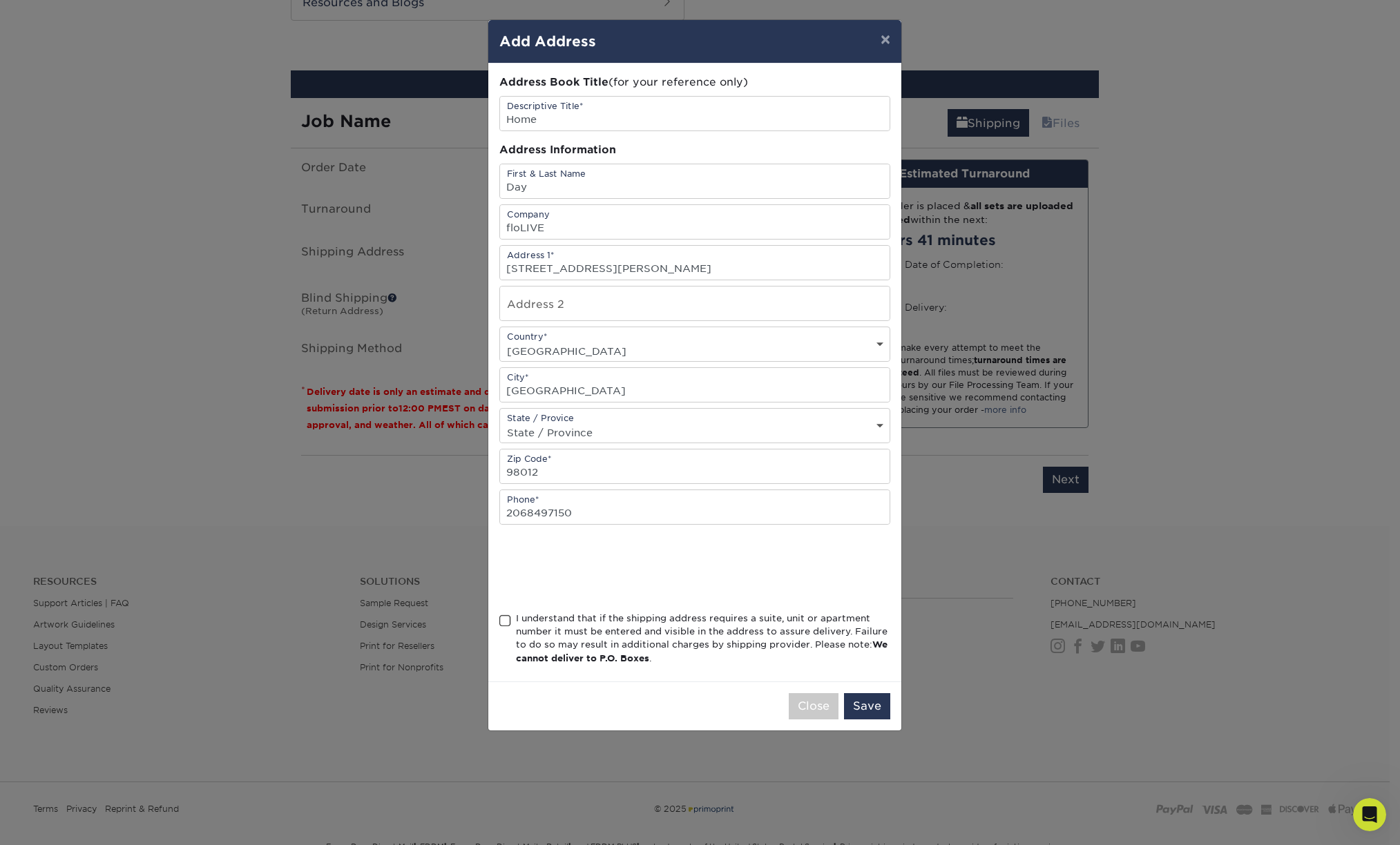
click at [506, 616] on span at bounding box center [505, 621] width 12 height 13
click at [0, 0] on input "I understand that if the shipping address requires a suite, unit or apartment n…" at bounding box center [0, 0] width 0 height 0
click at [799, 591] on div at bounding box center [695, 568] width 391 height 54
click at [862, 701] on button "Save" at bounding box center [866, 706] width 46 height 26
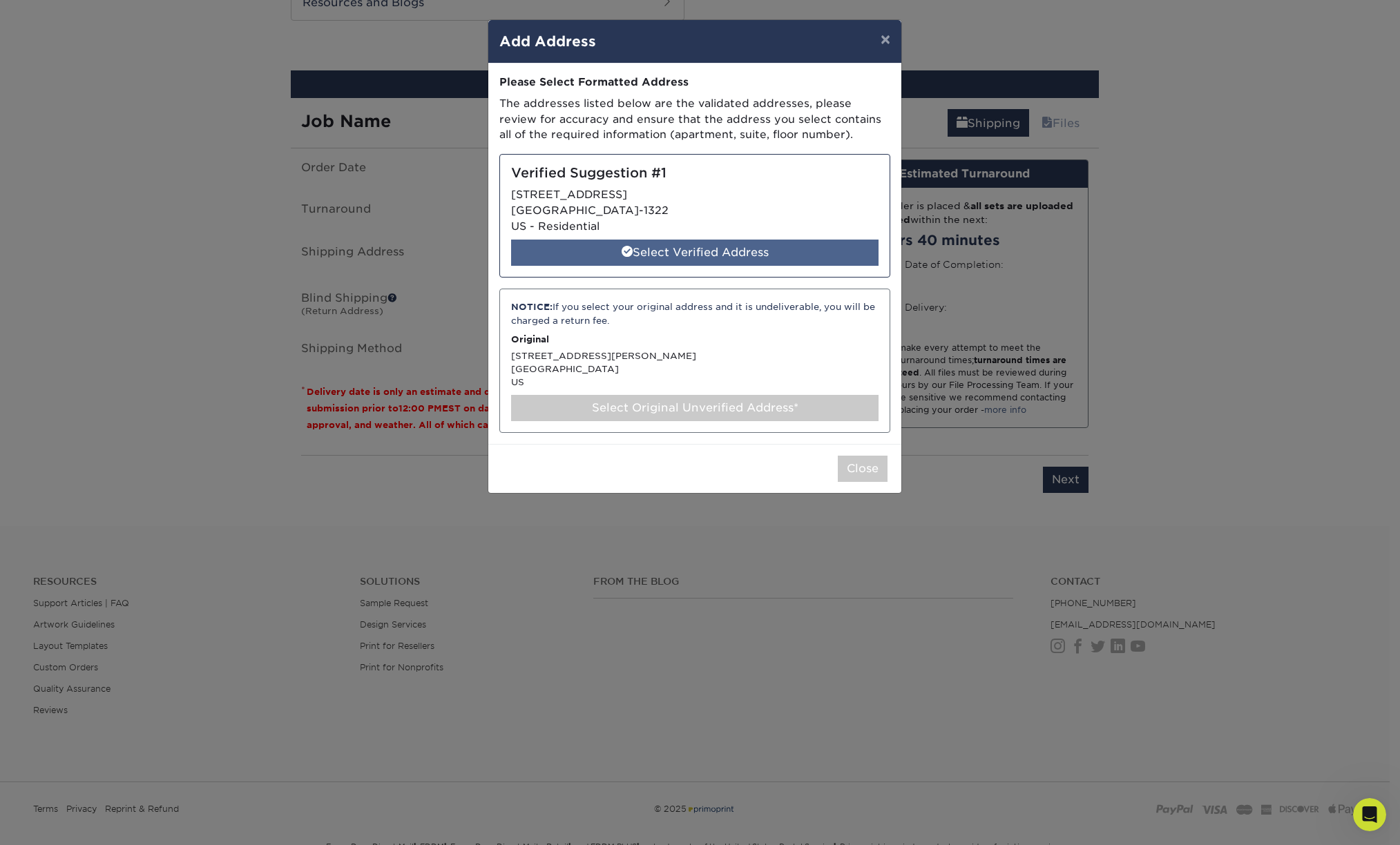
click at [653, 252] on div "Select Verified Address" at bounding box center [694, 252] width 368 height 26
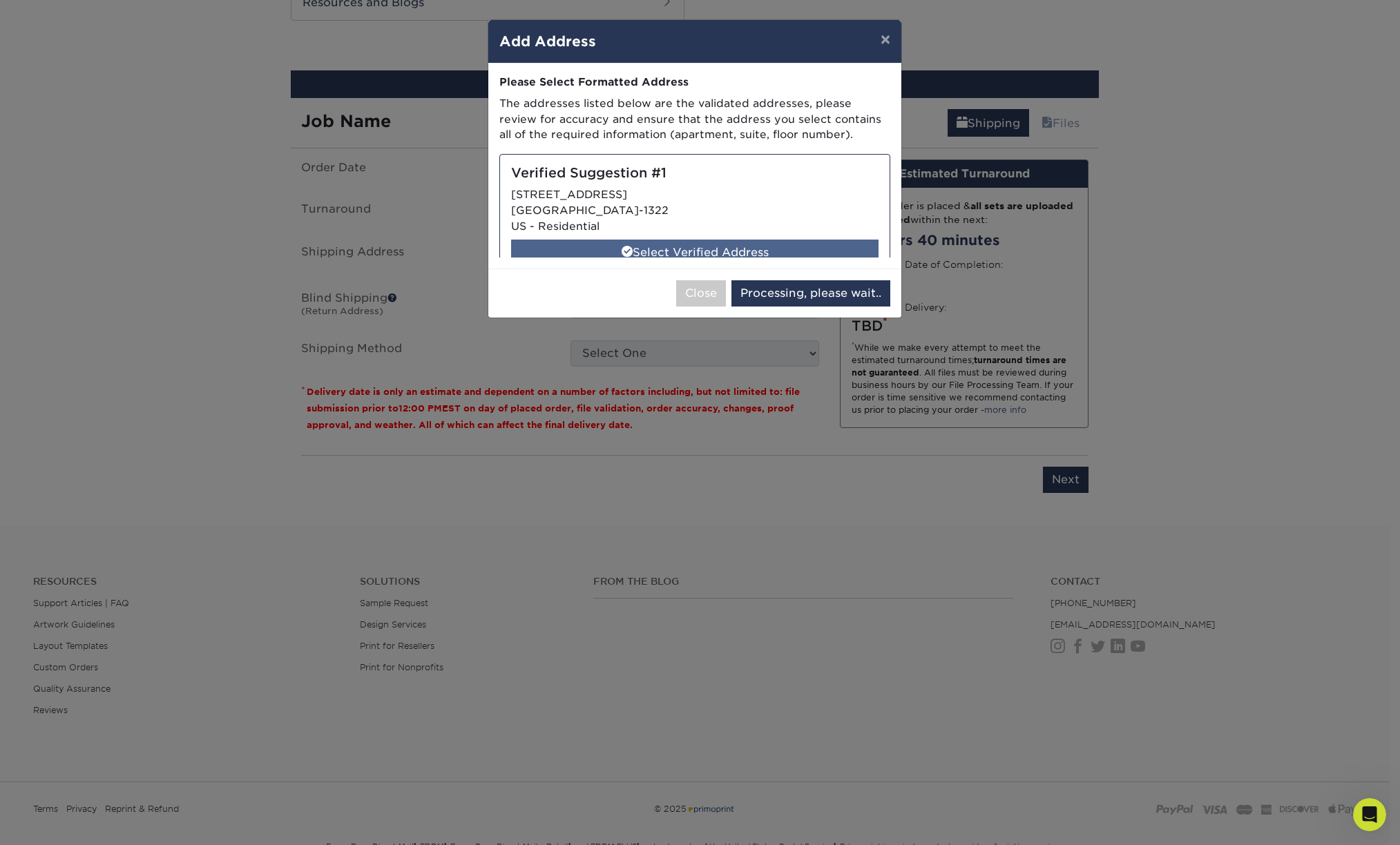
select select "285464"
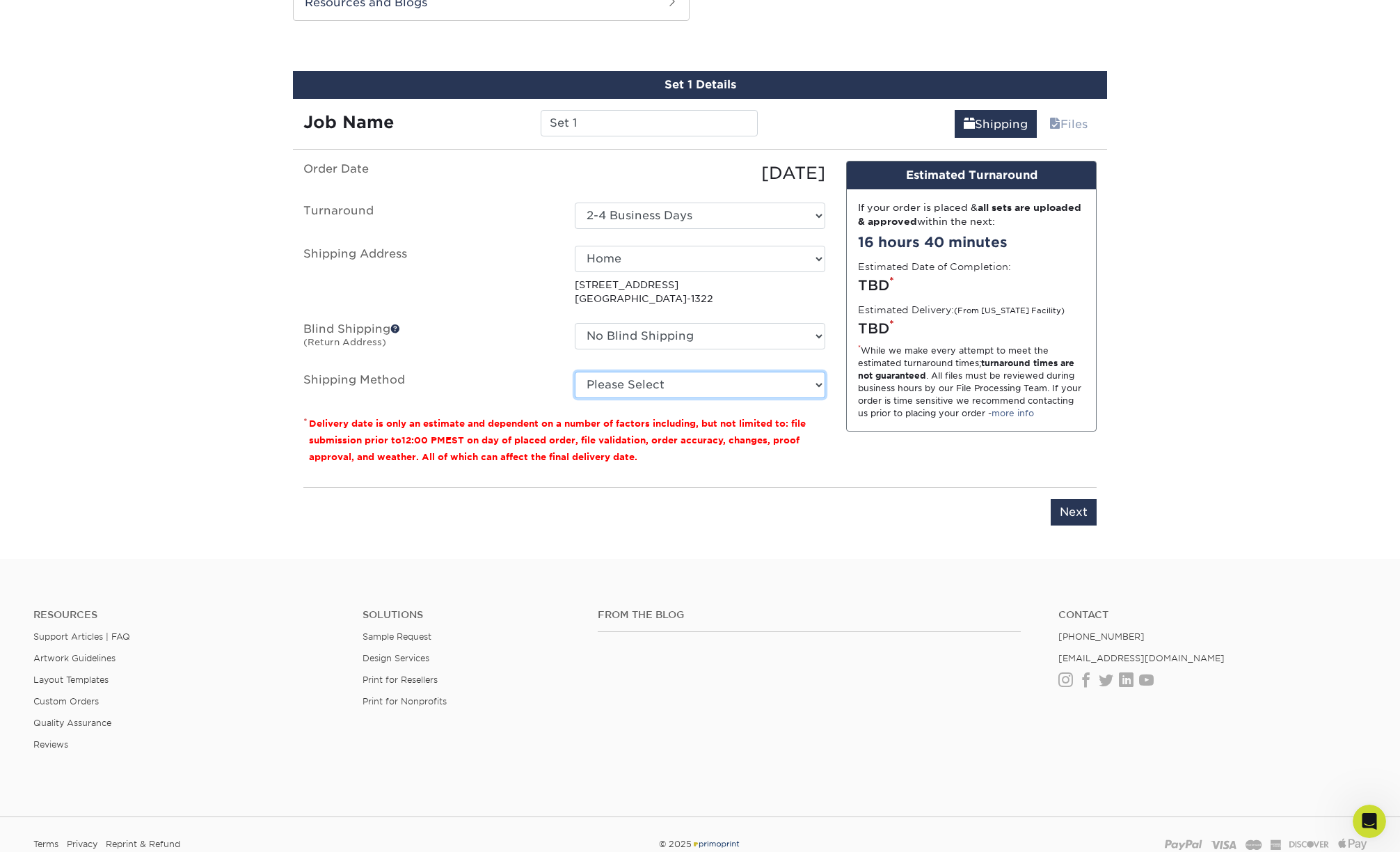
click at [635, 379] on select "Please Select Ground Shipping (+$7.84) 3 Day Shipping Service (+$20.04) 2 Day A…" at bounding box center [700, 385] width 251 height 26
select select "03"
click at [575, 372] on select "Please Select Ground Shipping (+$7.84) 3 Day Shipping Service (+$20.04) 2 Day A…" at bounding box center [700, 385] width 251 height 26
click at [812, 307] on ul "Order Date 08/26/2025 Turnaround Select One 2-4 Business Days 2 Day Next Busine…" at bounding box center [564, 279] width 522 height 237
click at [1096, 511] on input "Next" at bounding box center [1074, 512] width 46 height 26
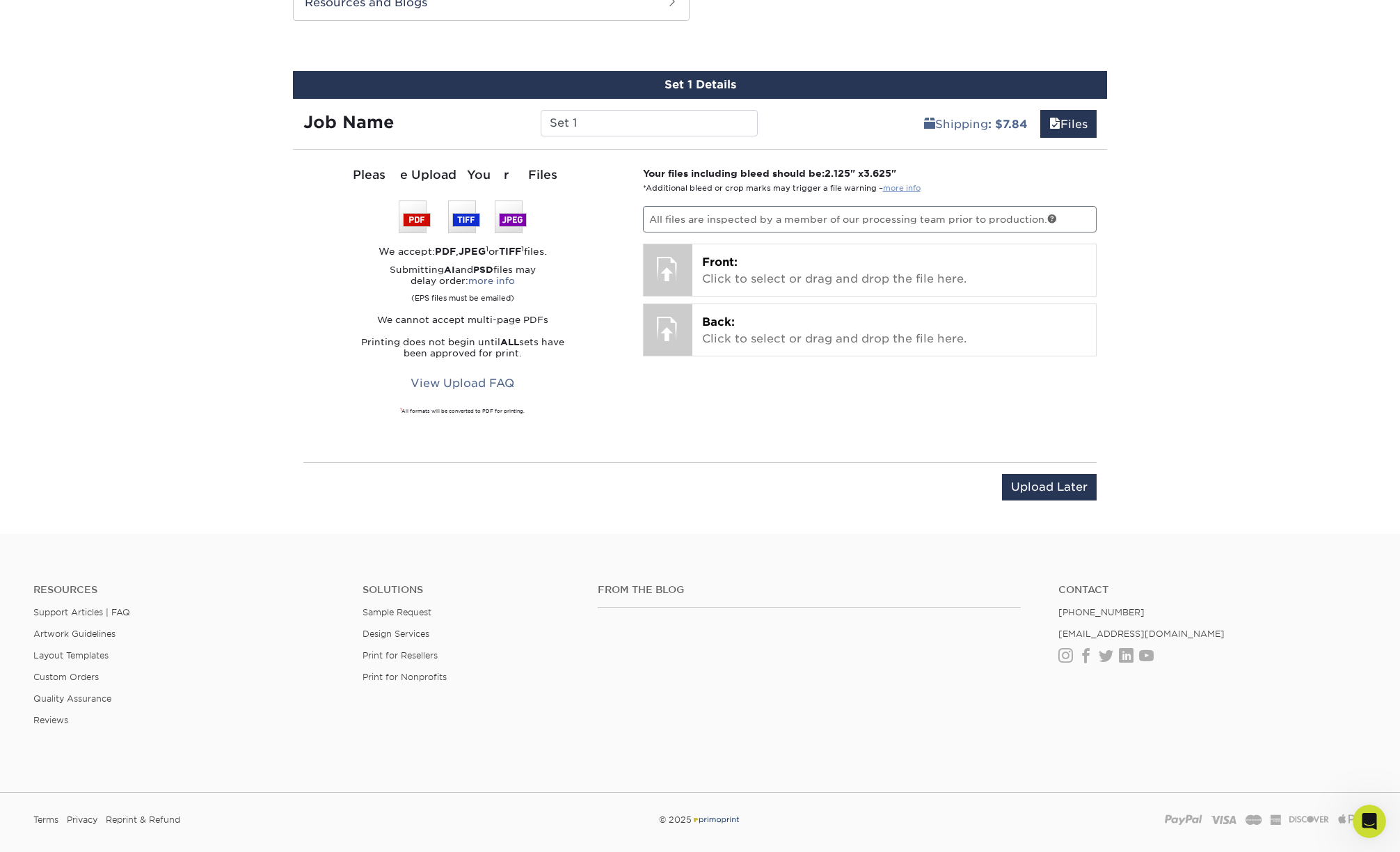
click at [895, 187] on link "more info" at bounding box center [902, 188] width 38 height 9
click at [753, 264] on p "Front: Click to select or drag and drop the file here." at bounding box center [895, 271] width 385 height 34
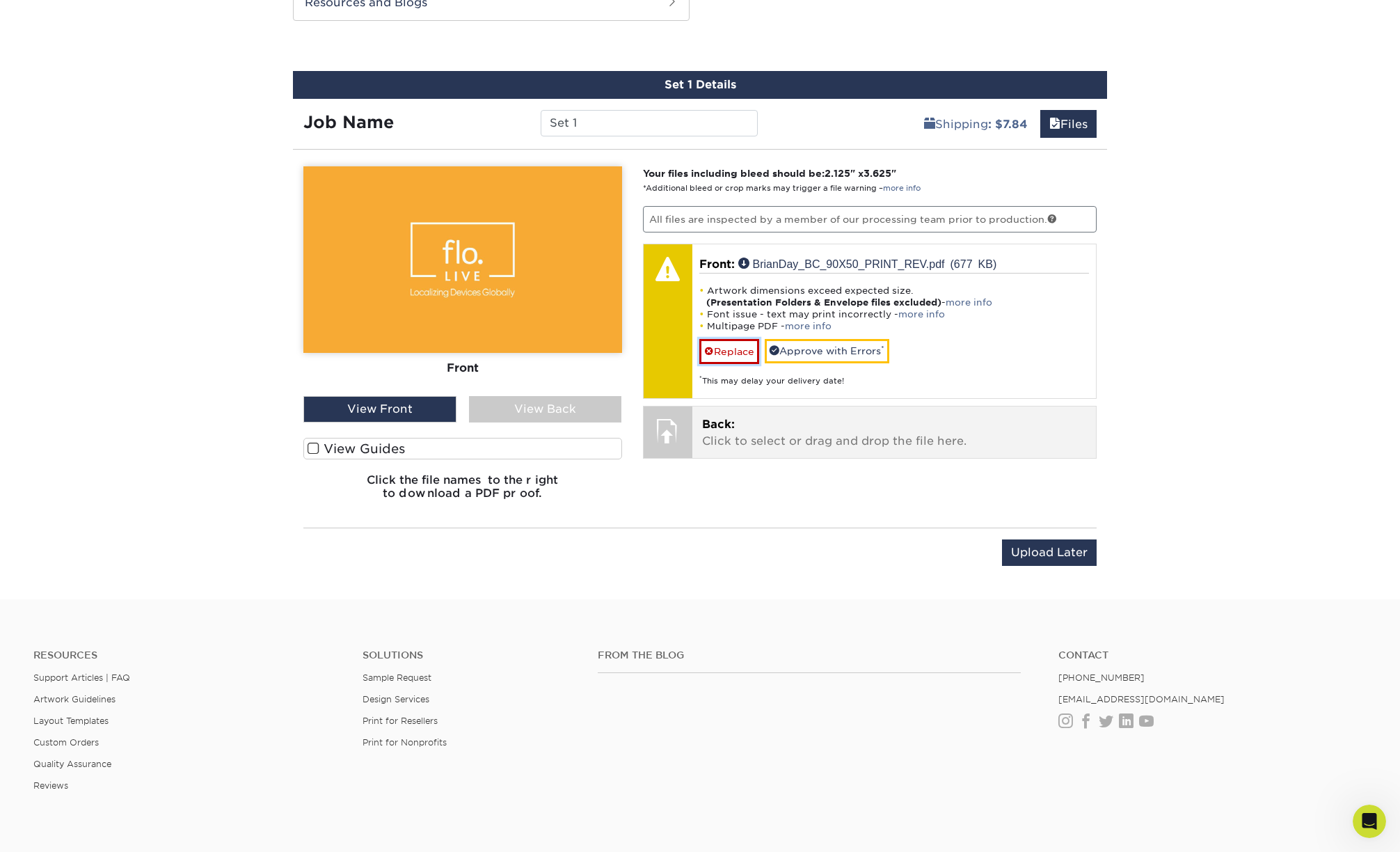
click at [738, 349] on link "Replace" at bounding box center [730, 351] width 60 height 24
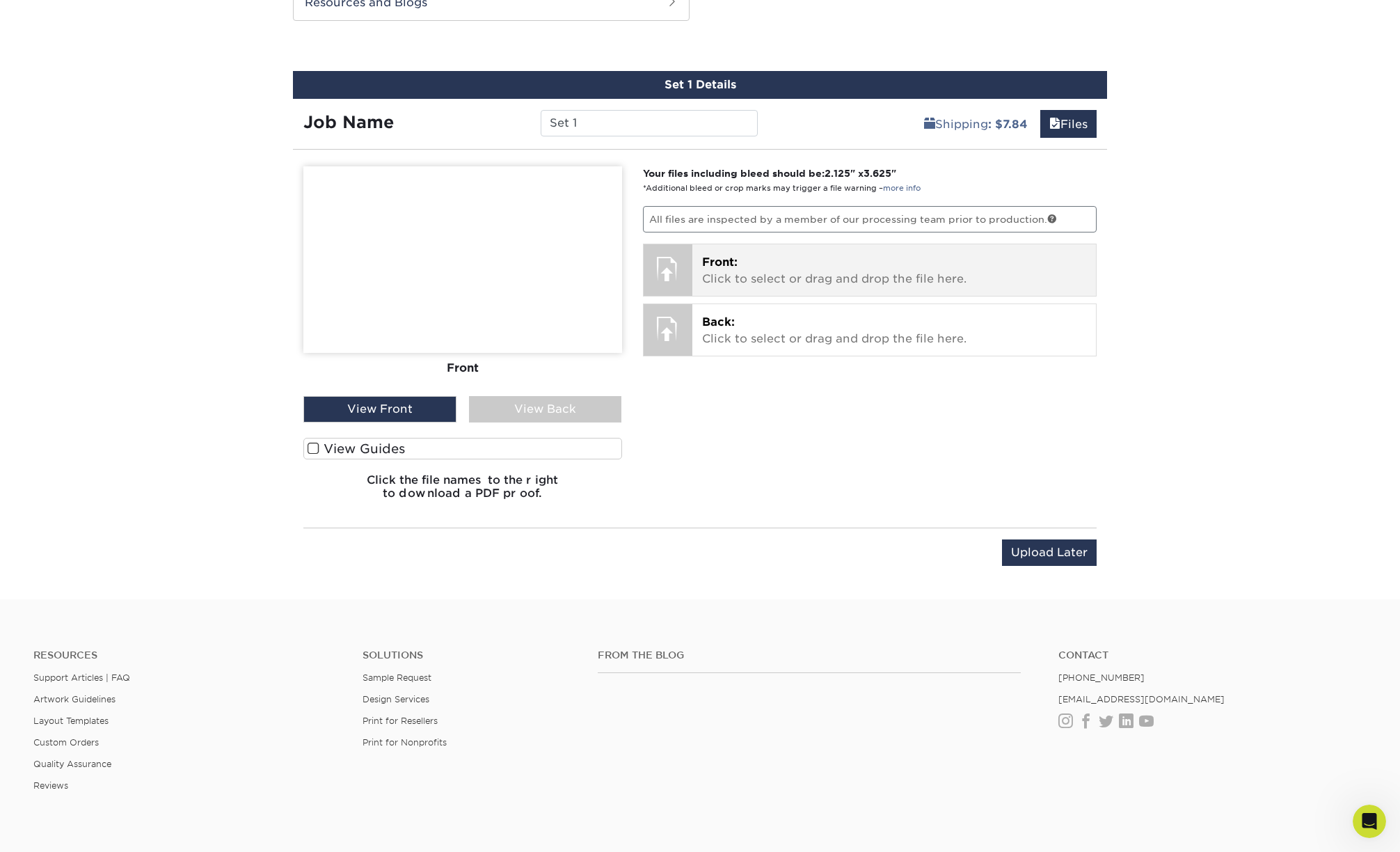
click at [769, 263] on p "Front: Click to select or drag and drop the file here." at bounding box center [895, 271] width 385 height 34
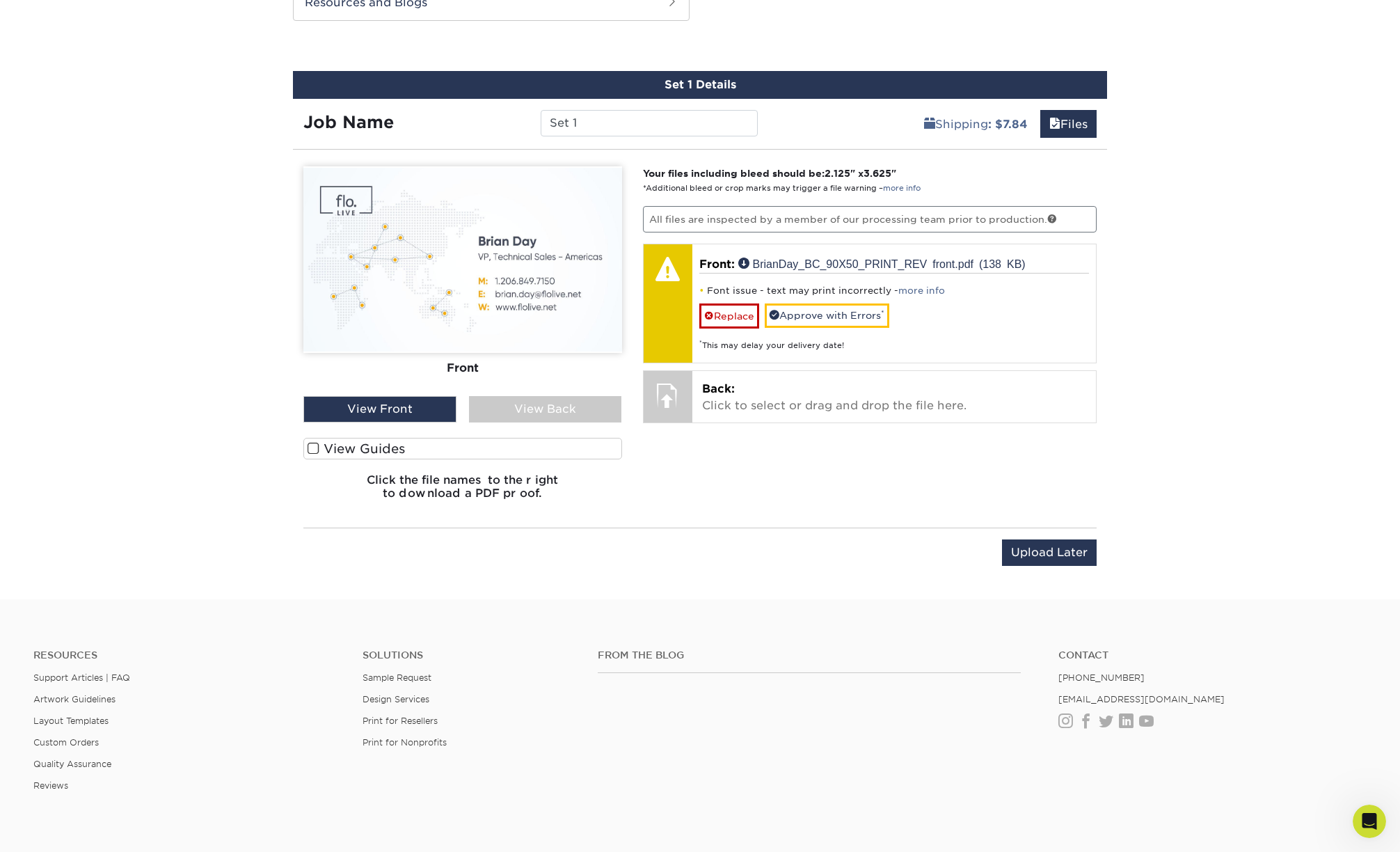
click at [318, 448] on span at bounding box center [313, 448] width 12 height 14
click at [0, 0] on input "View Guides" at bounding box center [0, 0] width 0 height 0
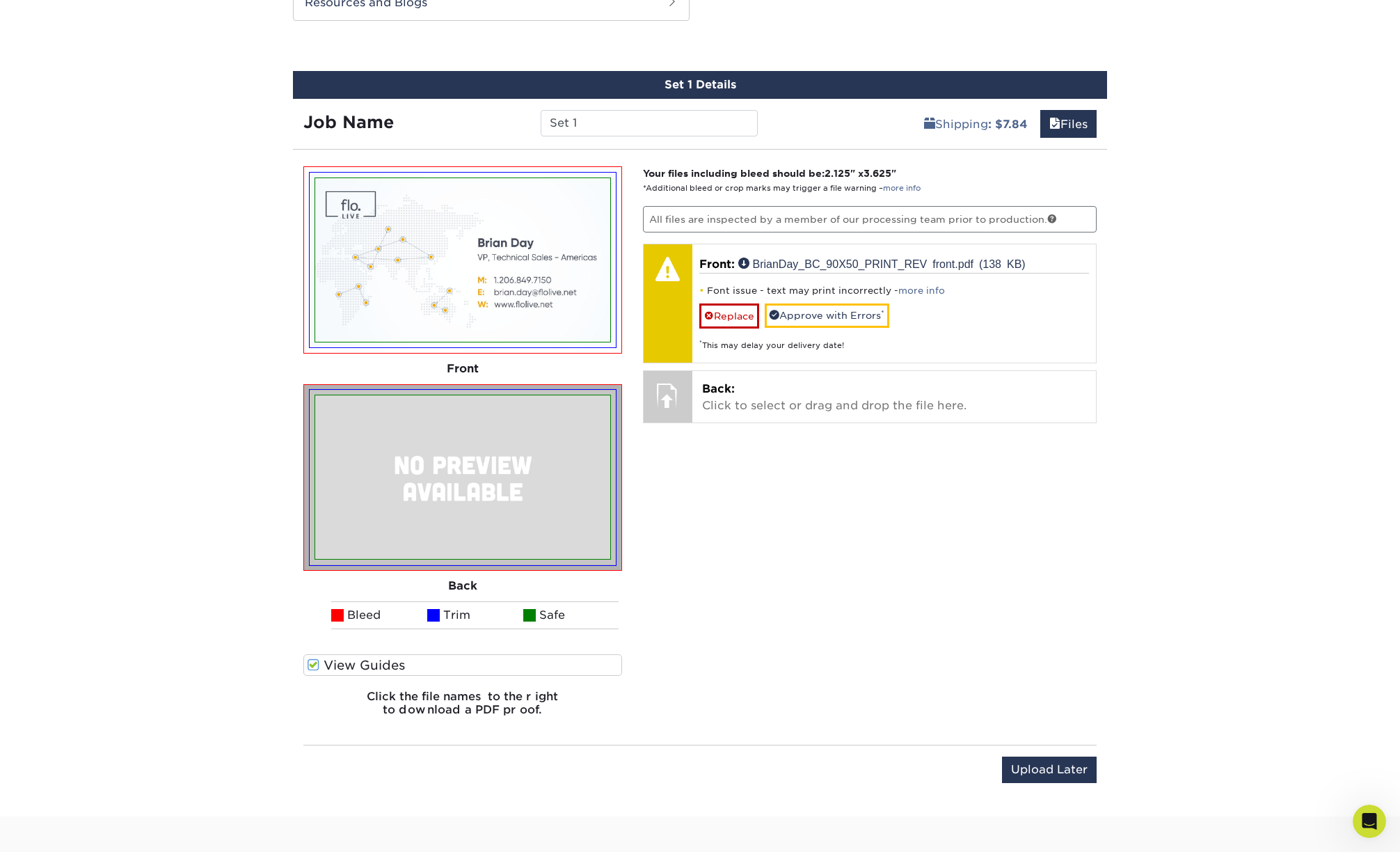
click at [314, 666] on span at bounding box center [313, 665] width 12 height 14
click at [0, 0] on input "View Guides" at bounding box center [0, 0] width 0 height 0
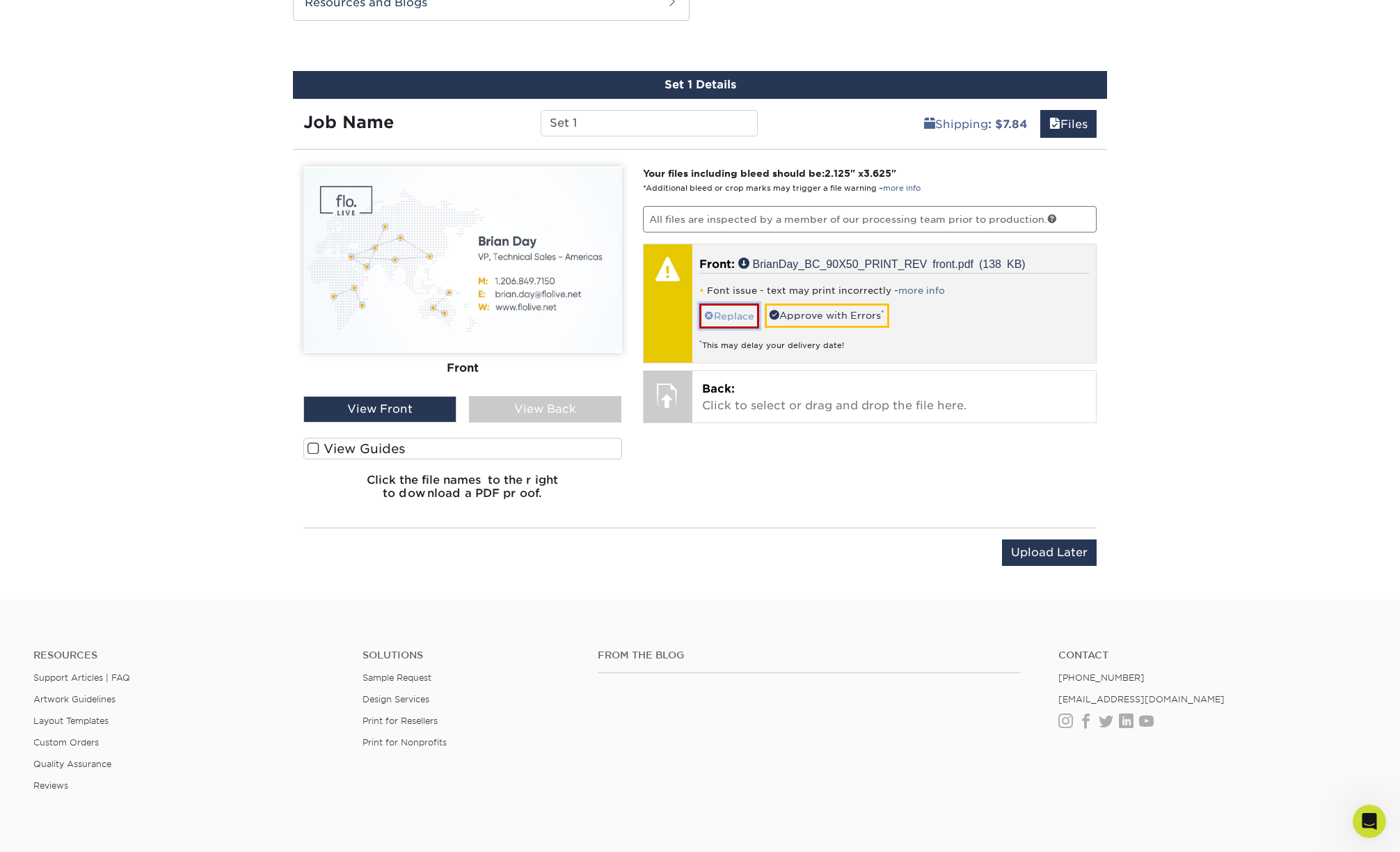
click at [728, 304] on link "Replace" at bounding box center [730, 316] width 60 height 24
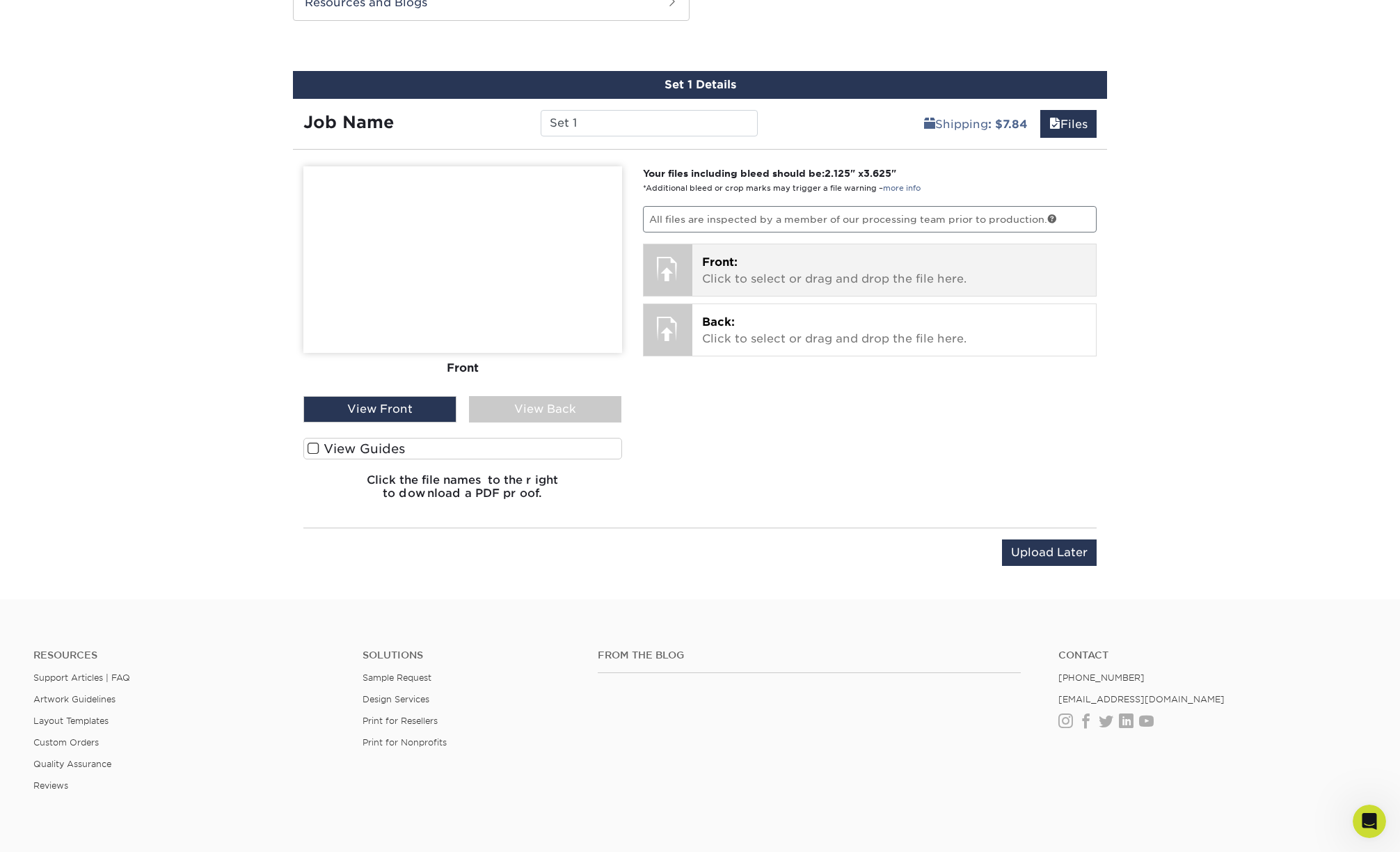
click at [735, 276] on p "Front: Click to select or drag and drop the file here." at bounding box center [895, 271] width 385 height 34
click at [764, 280] on p "Front: Click to select or drag and drop the file here." at bounding box center [895, 271] width 385 height 34
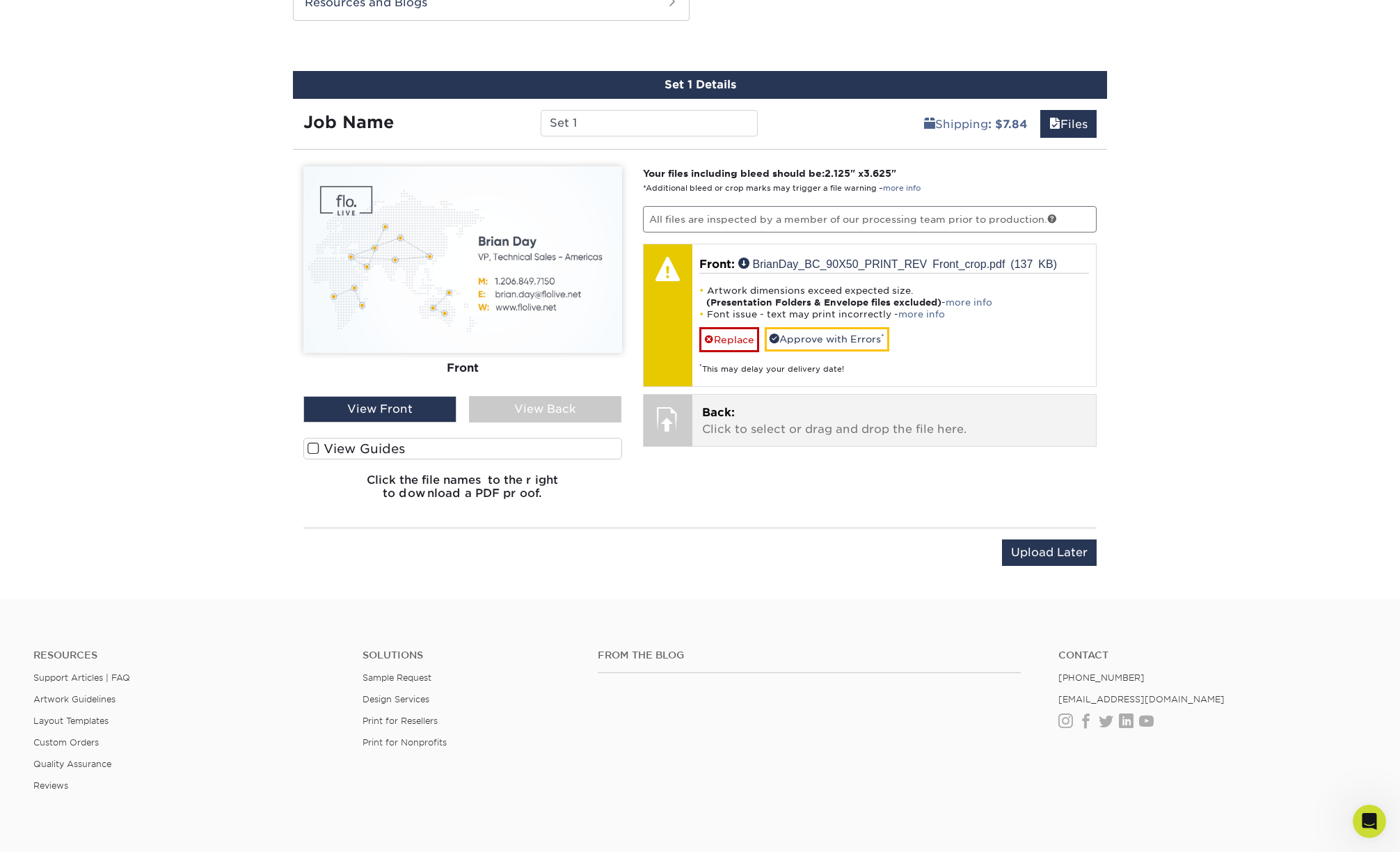
click at [758, 419] on p "Back: Click to select or drag and drop the file here." at bounding box center [895, 421] width 385 height 34
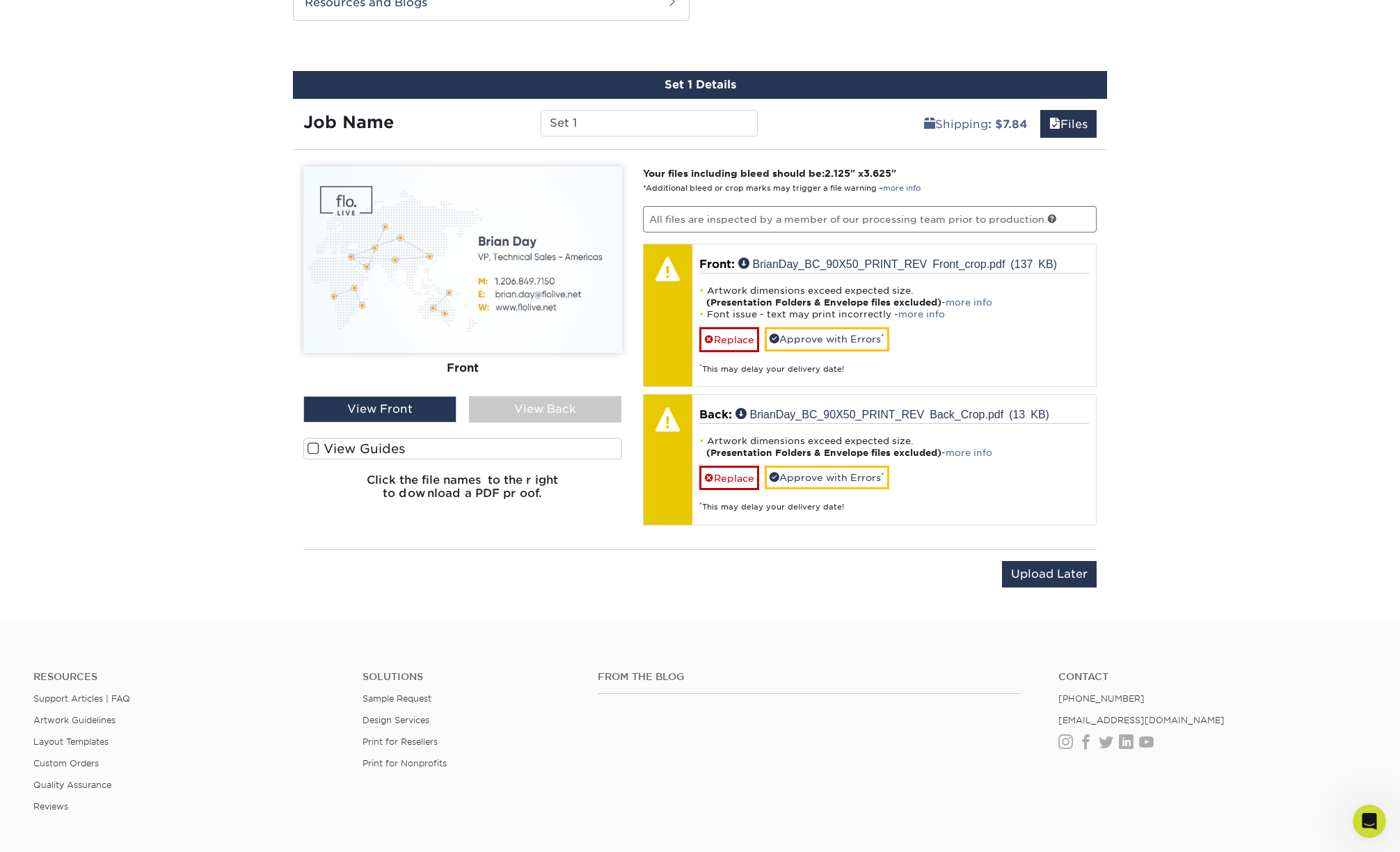
click at [571, 412] on div "View Back" at bounding box center [545, 409] width 153 height 26
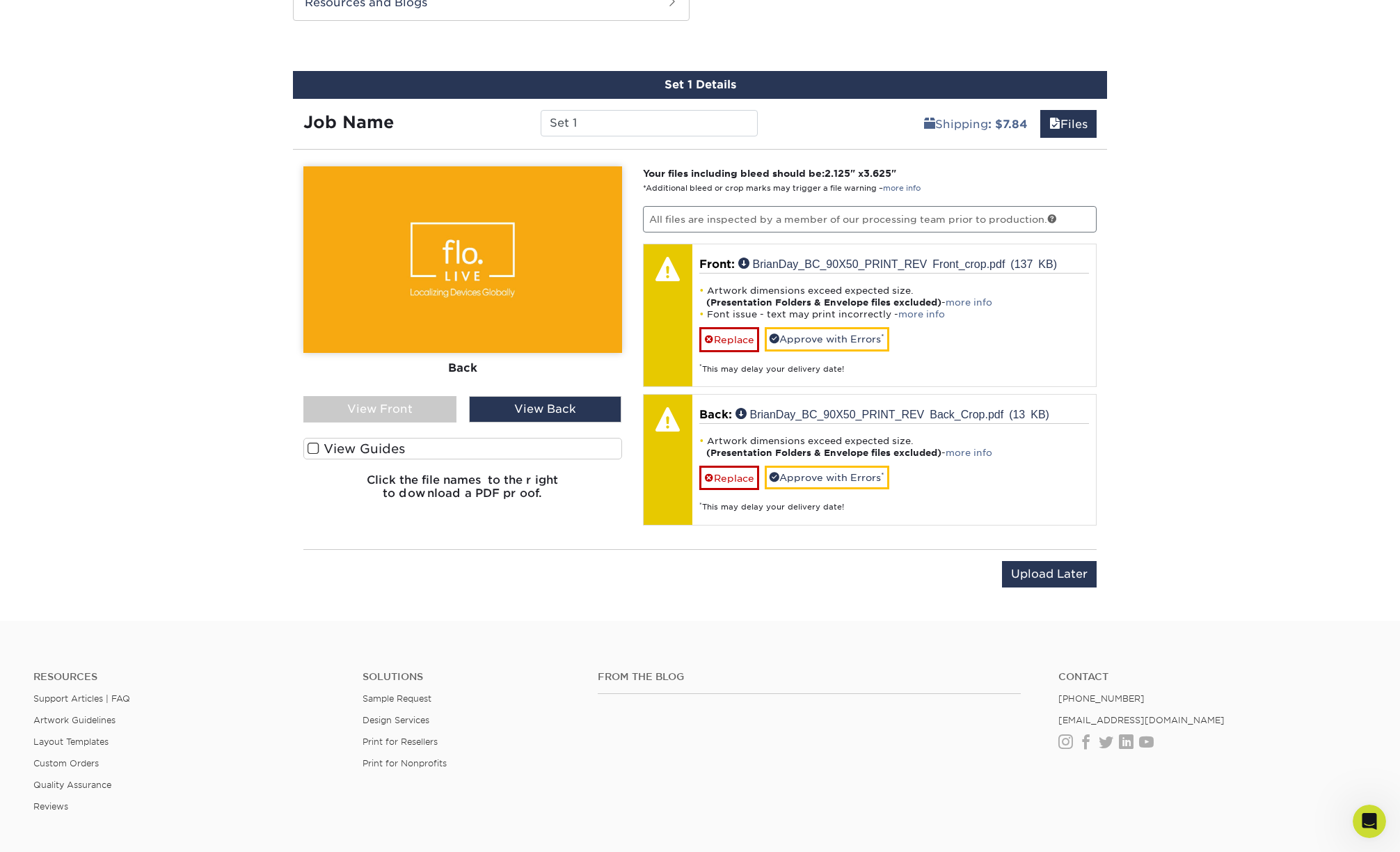
click at [394, 404] on div "View Front" at bounding box center [380, 409] width 153 height 26
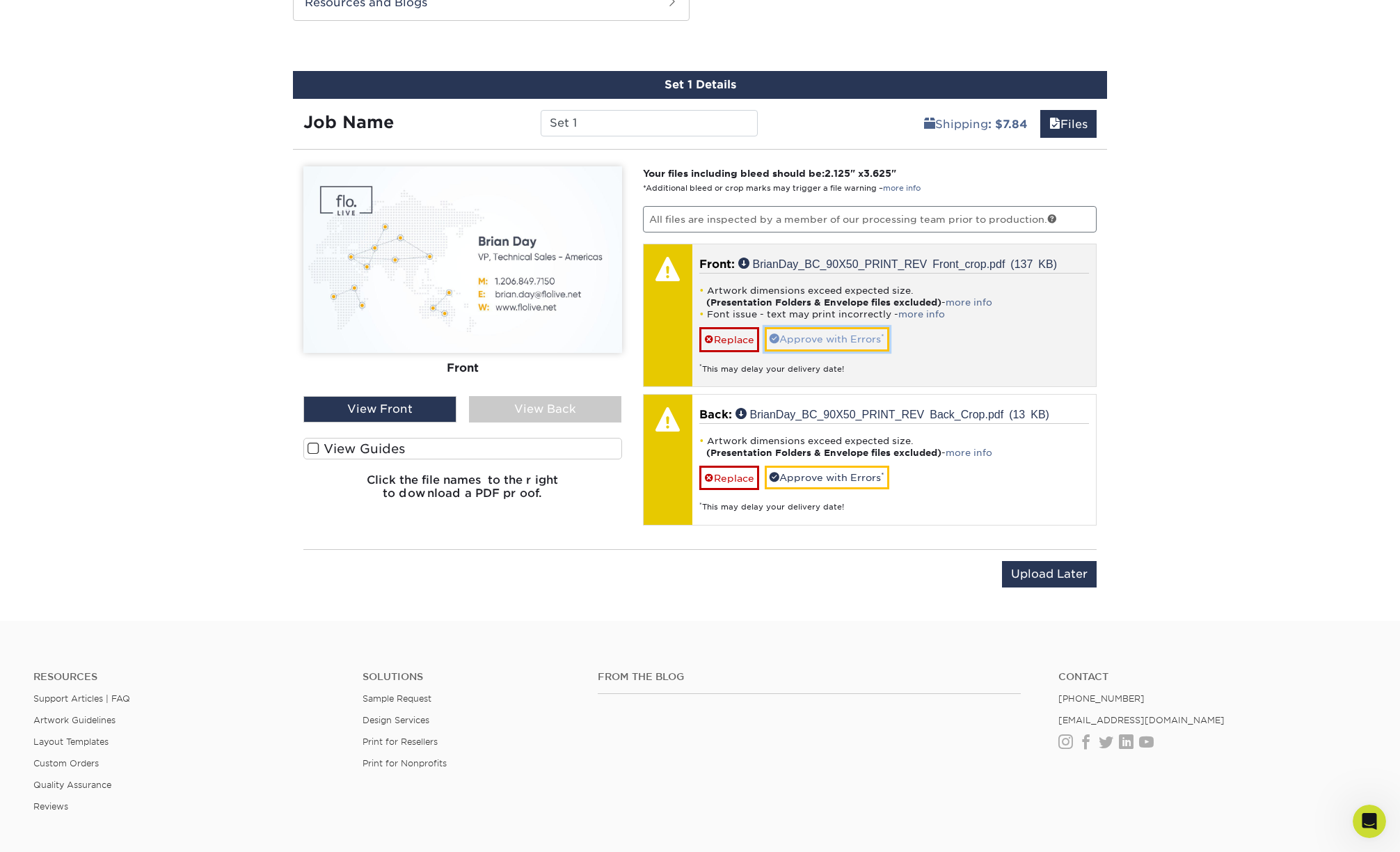
click at [824, 336] on link "Approve with Errors *" at bounding box center [827, 339] width 124 height 24
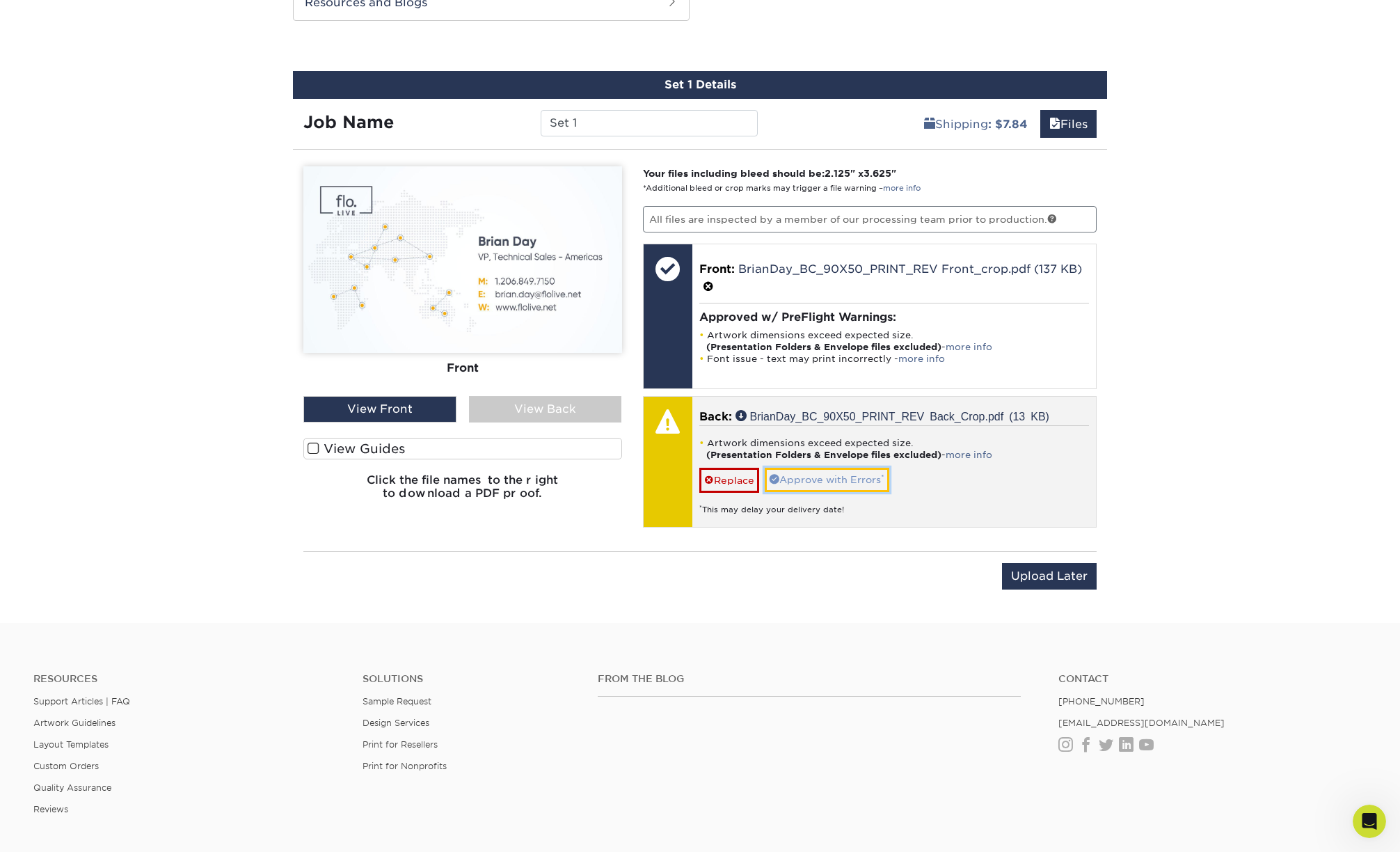
click at [832, 475] on link "Approve with Errors *" at bounding box center [827, 479] width 124 height 24
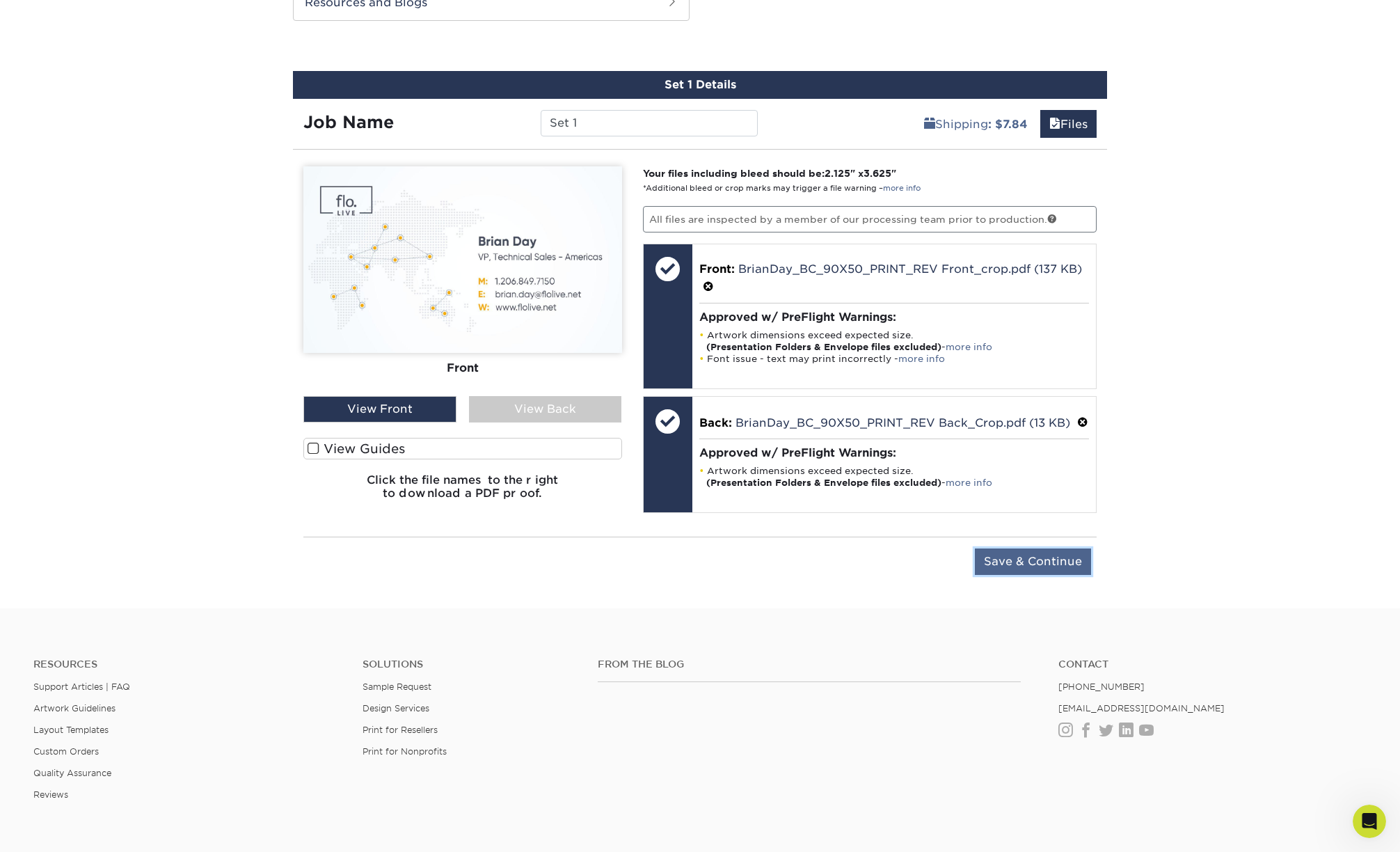
click at [1072, 575] on input "Save & Continue" at bounding box center [1033, 561] width 116 height 26
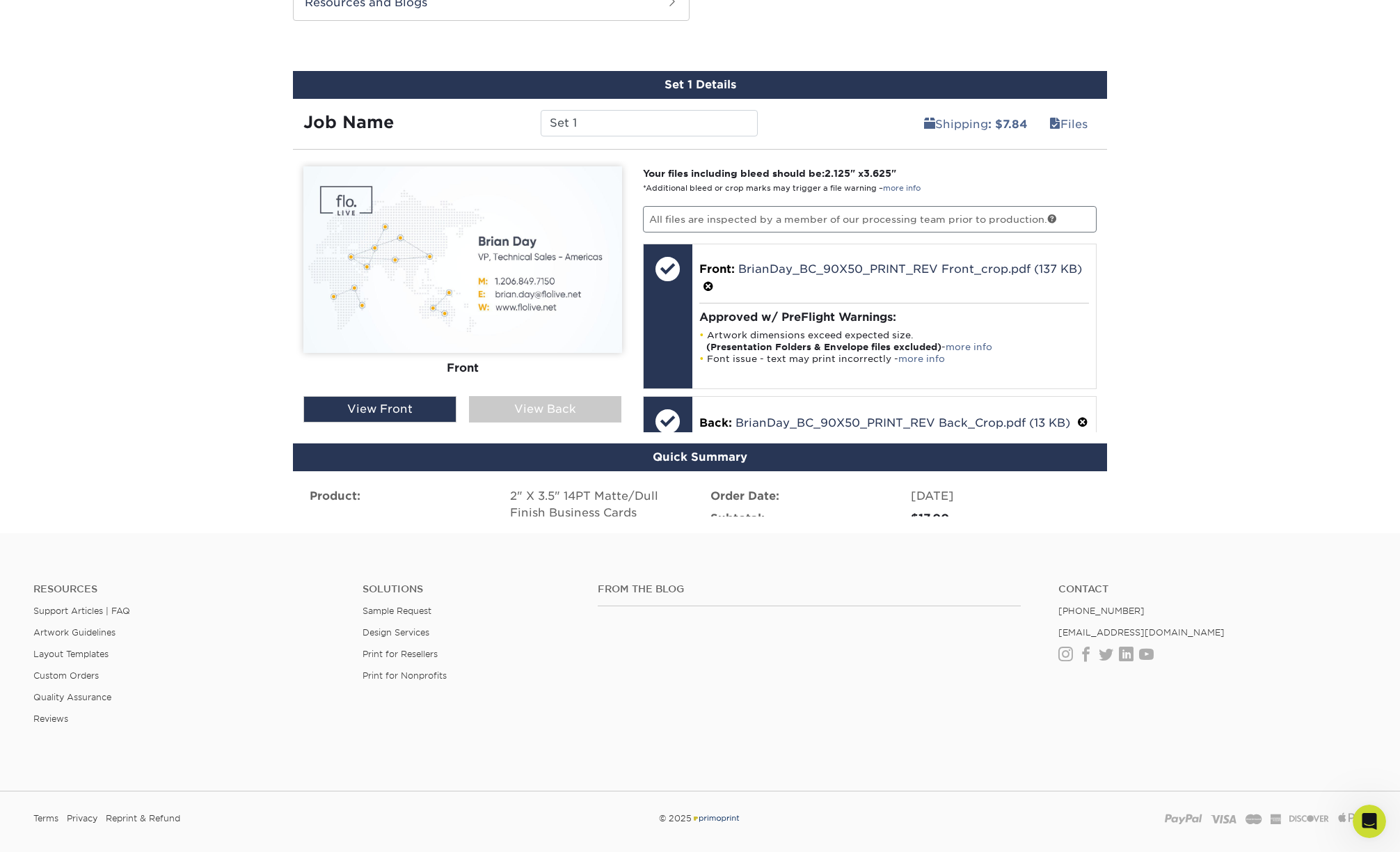
scroll to position [716, 0]
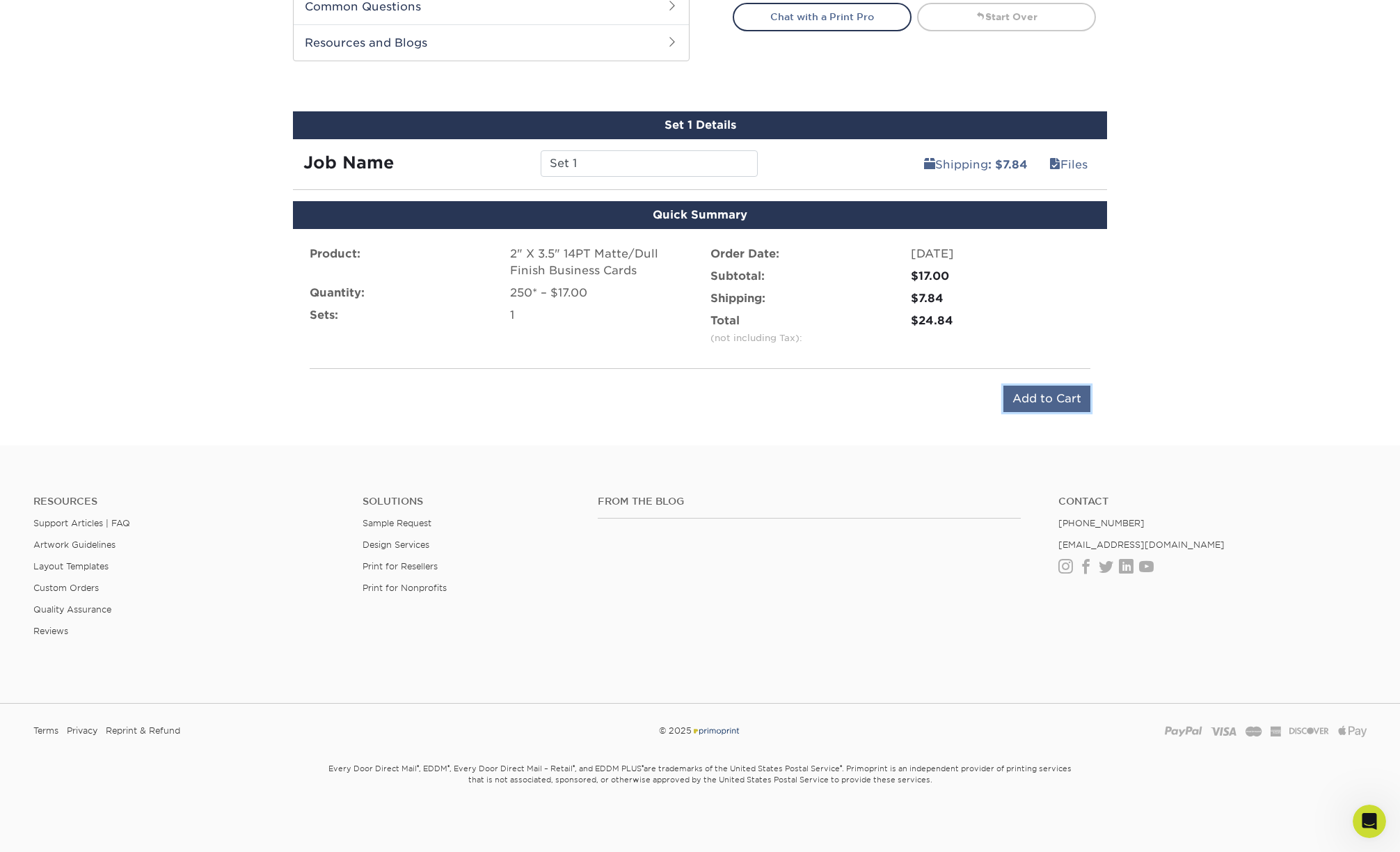
click at [1039, 399] on input "Add to Cart" at bounding box center [1047, 399] width 87 height 26
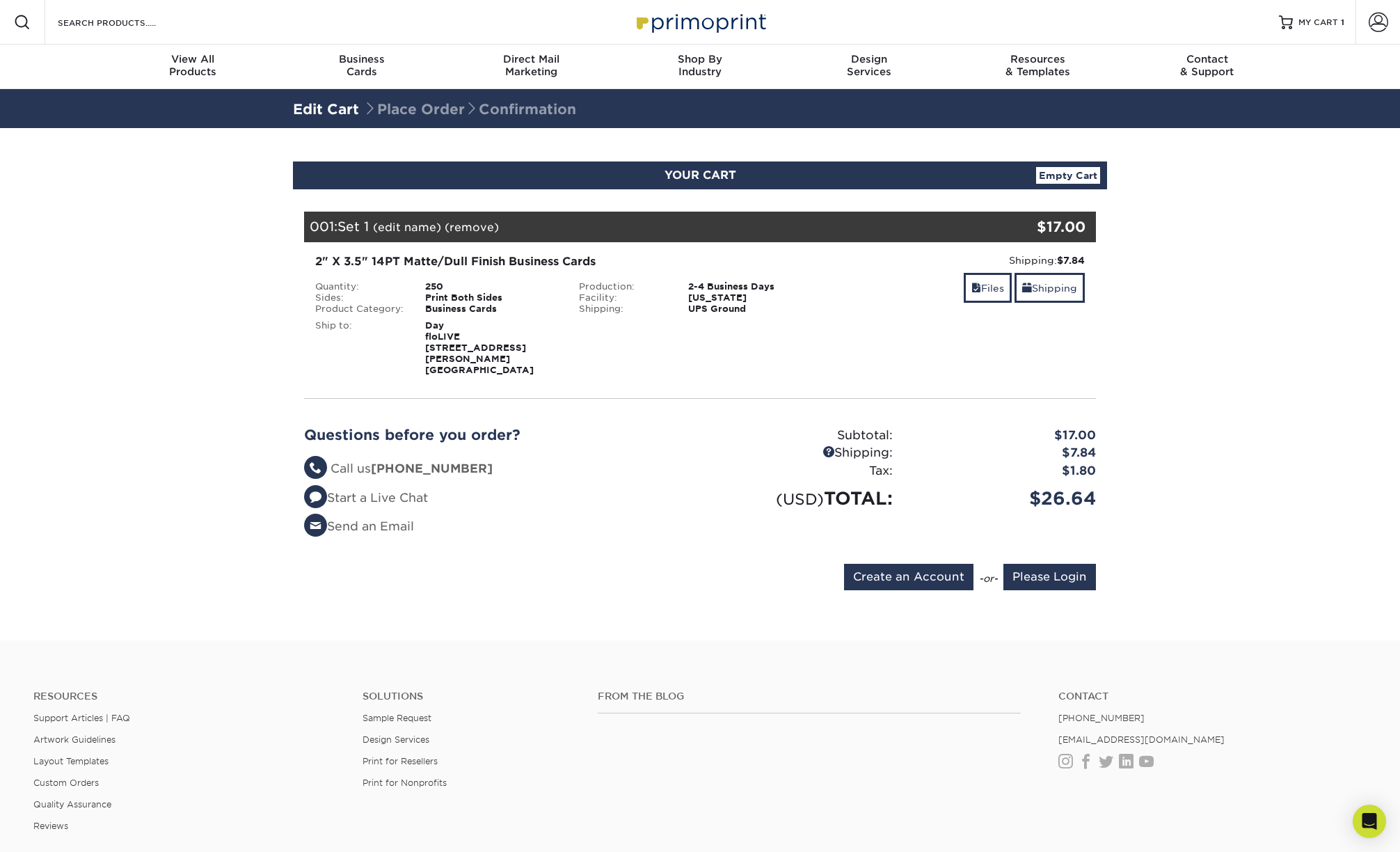
click at [663, 354] on div "Blind Ship:" at bounding box center [700, 346] width 263 height 61
click at [414, 224] on link "(edit name)" at bounding box center [407, 227] width 69 height 14
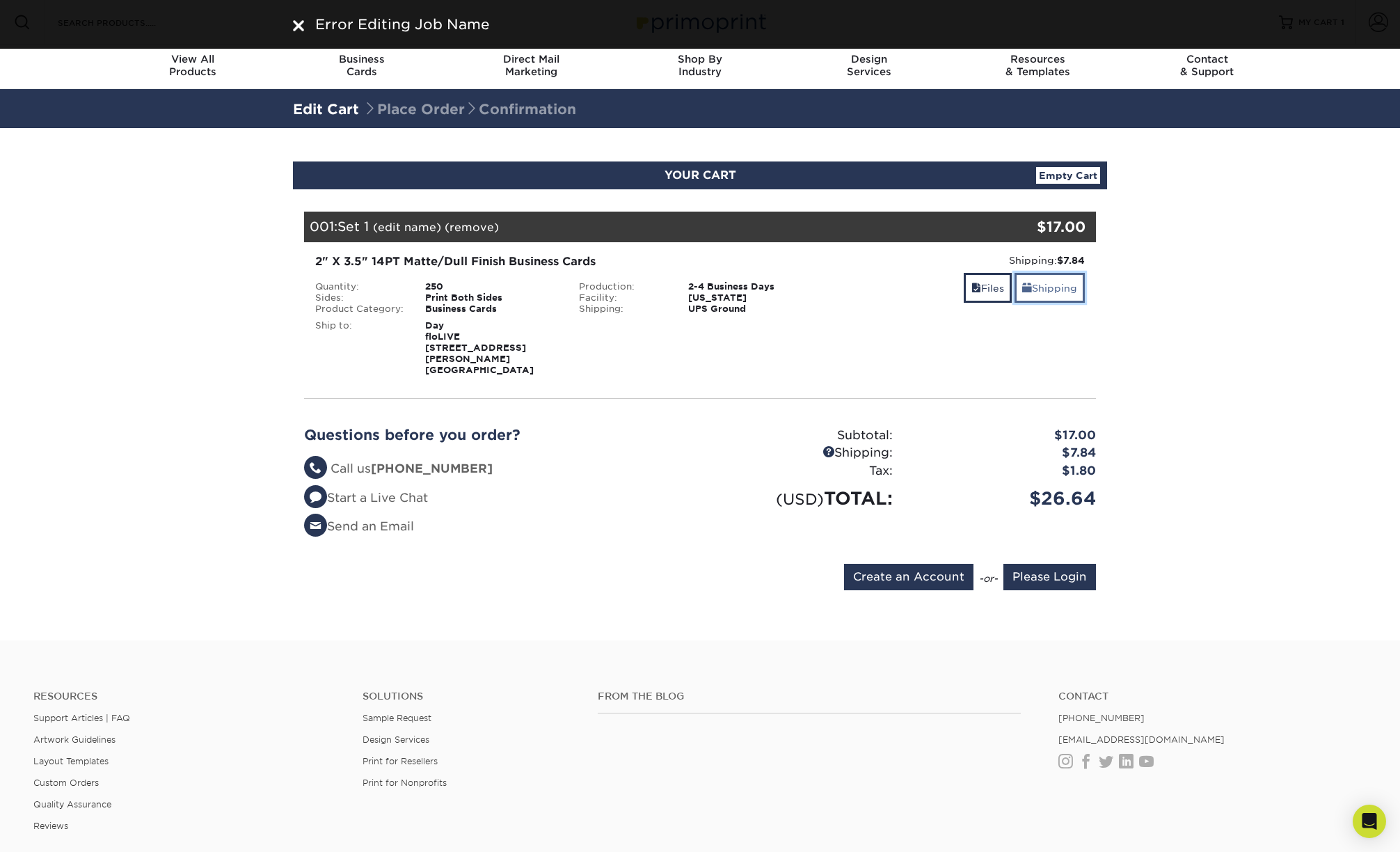
click at [1036, 289] on link "Shipping" at bounding box center [1049, 288] width 70 height 30
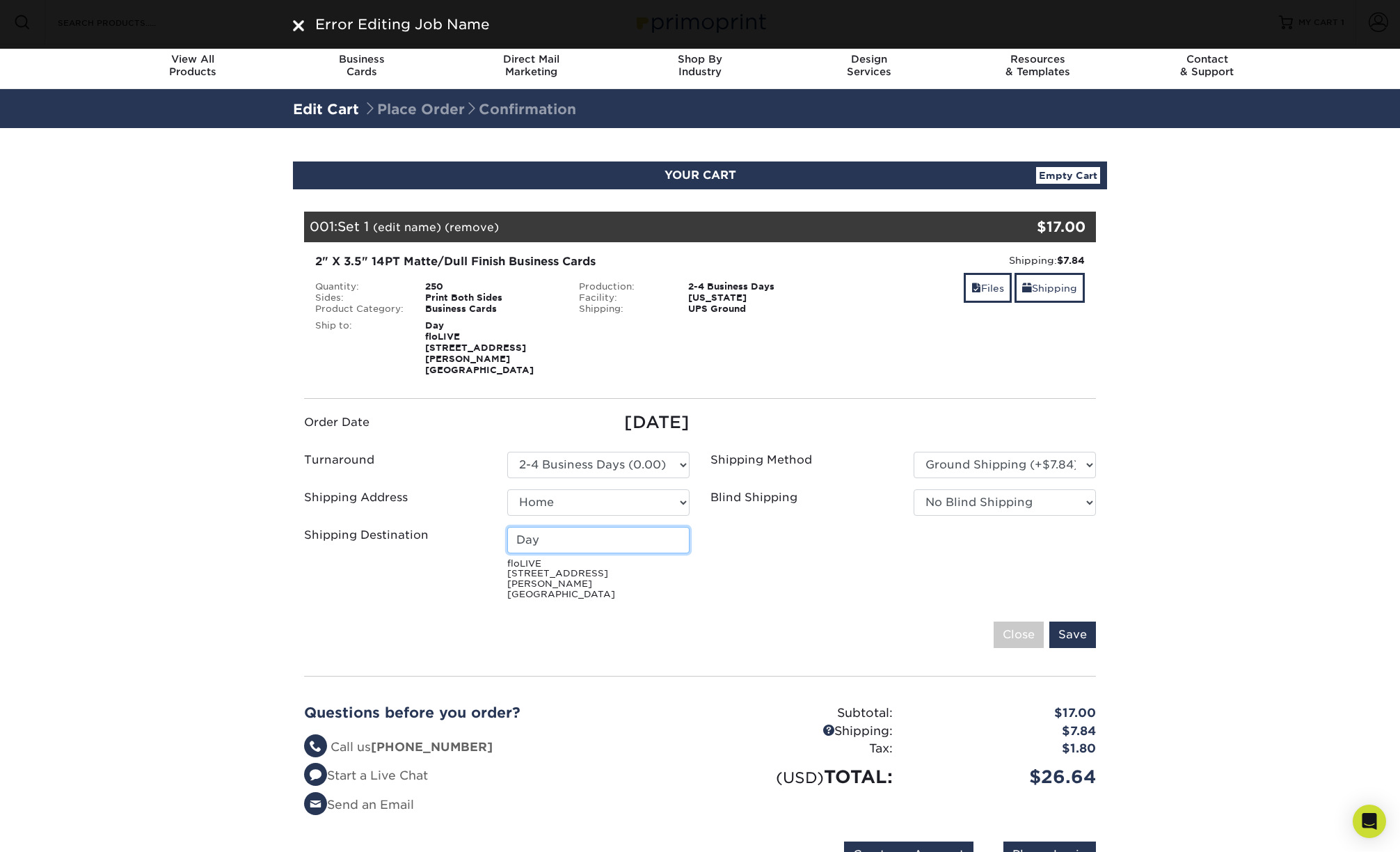
click at [574, 527] on input "Day" at bounding box center [598, 540] width 182 height 26
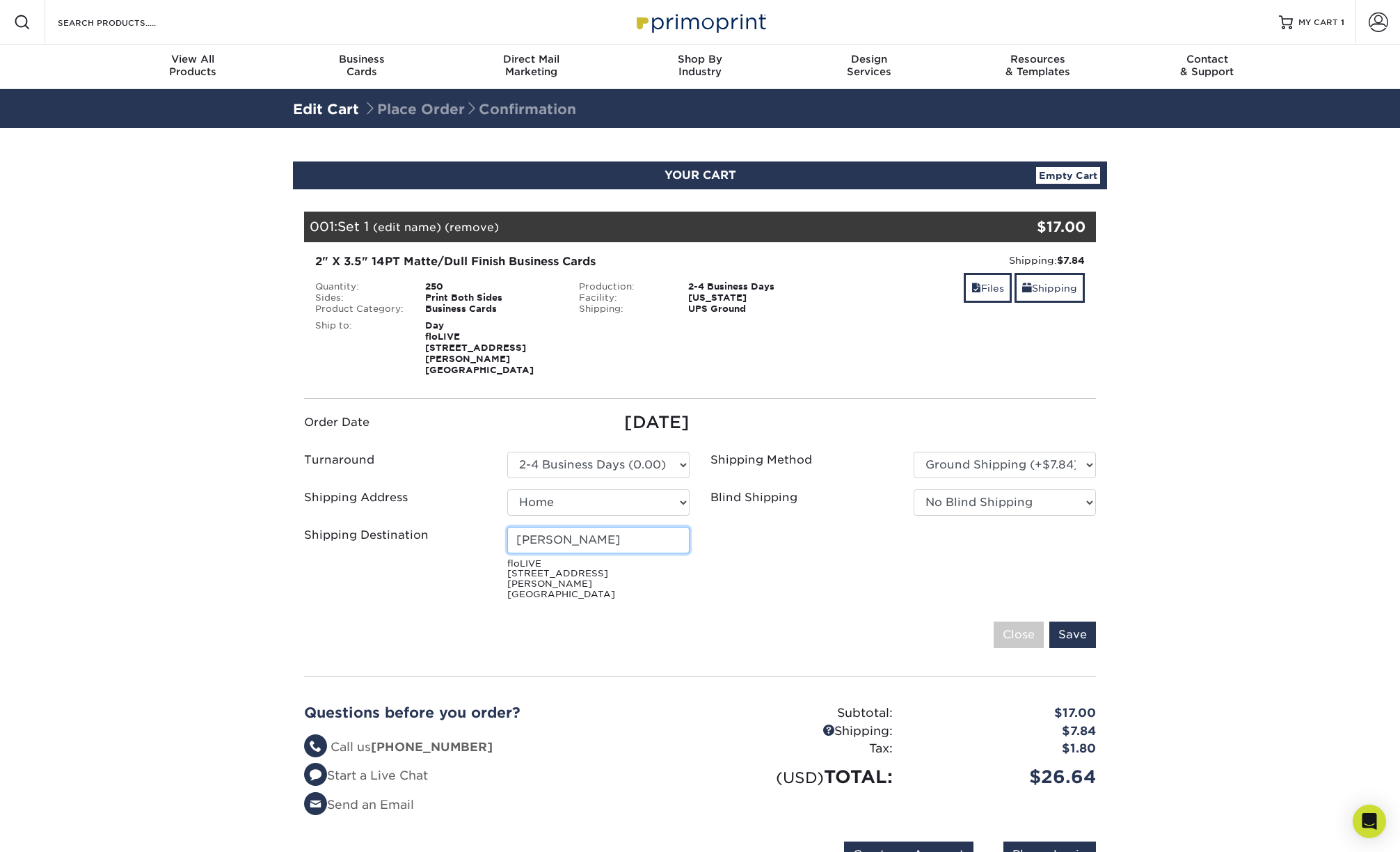
type input "Brian Day"
click at [856, 535] on ul "Order Date 08/26/2025 Turnaround Please Select Select One" at bounding box center [700, 508] width 813 height 196
click at [890, 532] on ul "Order Date 08/26/2025 Turnaround Please Select Select One" at bounding box center [700, 508] width 813 height 196
click at [973, 493] on select "No Blind Shipping Home + Add New Address" at bounding box center [1004, 502] width 182 height 26
click at [914, 489] on select "No Blind Shipping Home + Add New Address" at bounding box center [1004, 502] width 182 height 26
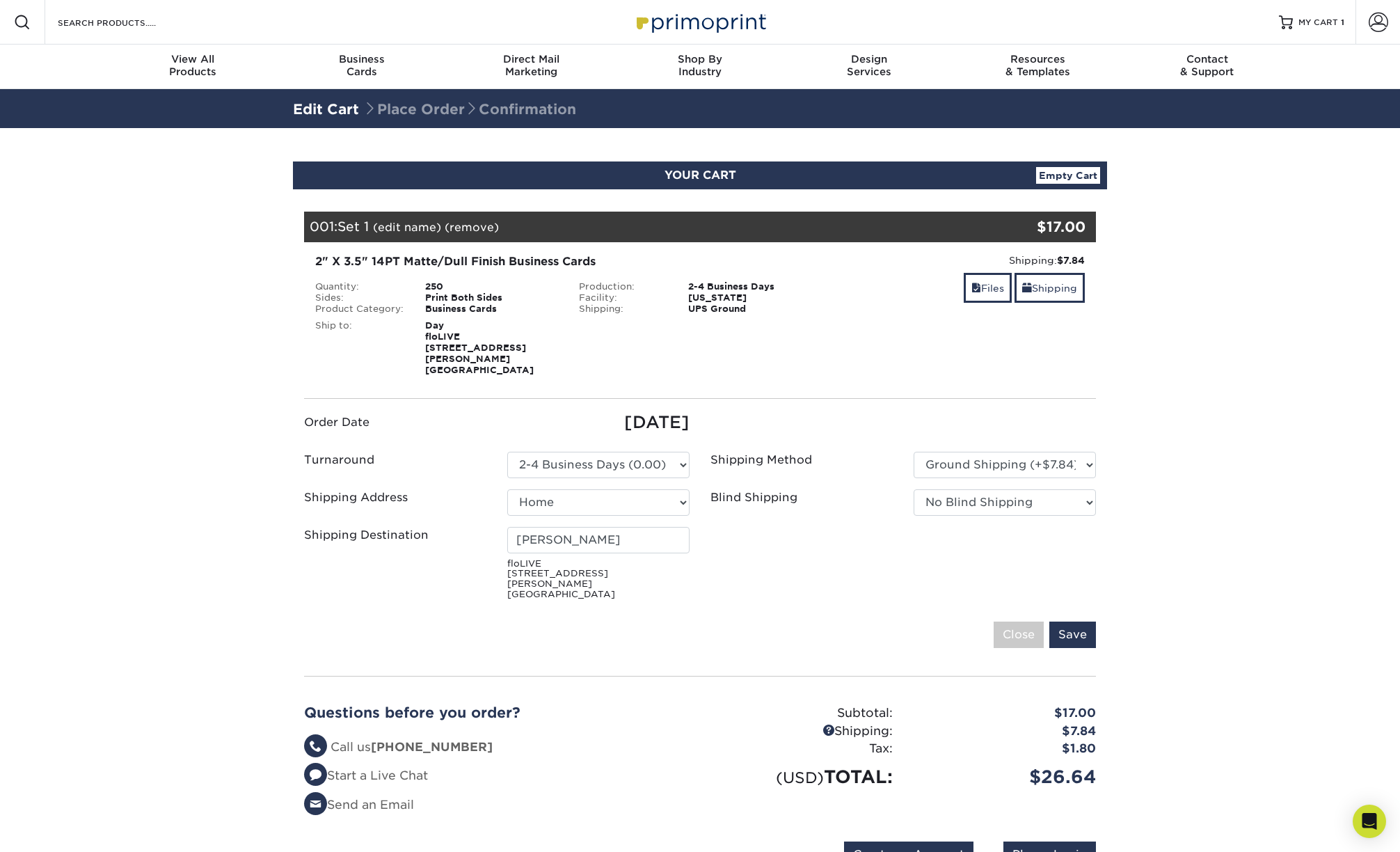
click at [1029, 544] on ul "Order Date 08/26/2025 Turnaround Please Select Select One" at bounding box center [700, 508] width 813 height 196
click at [1076, 621] on input "Save" at bounding box center [1072, 634] width 46 height 26
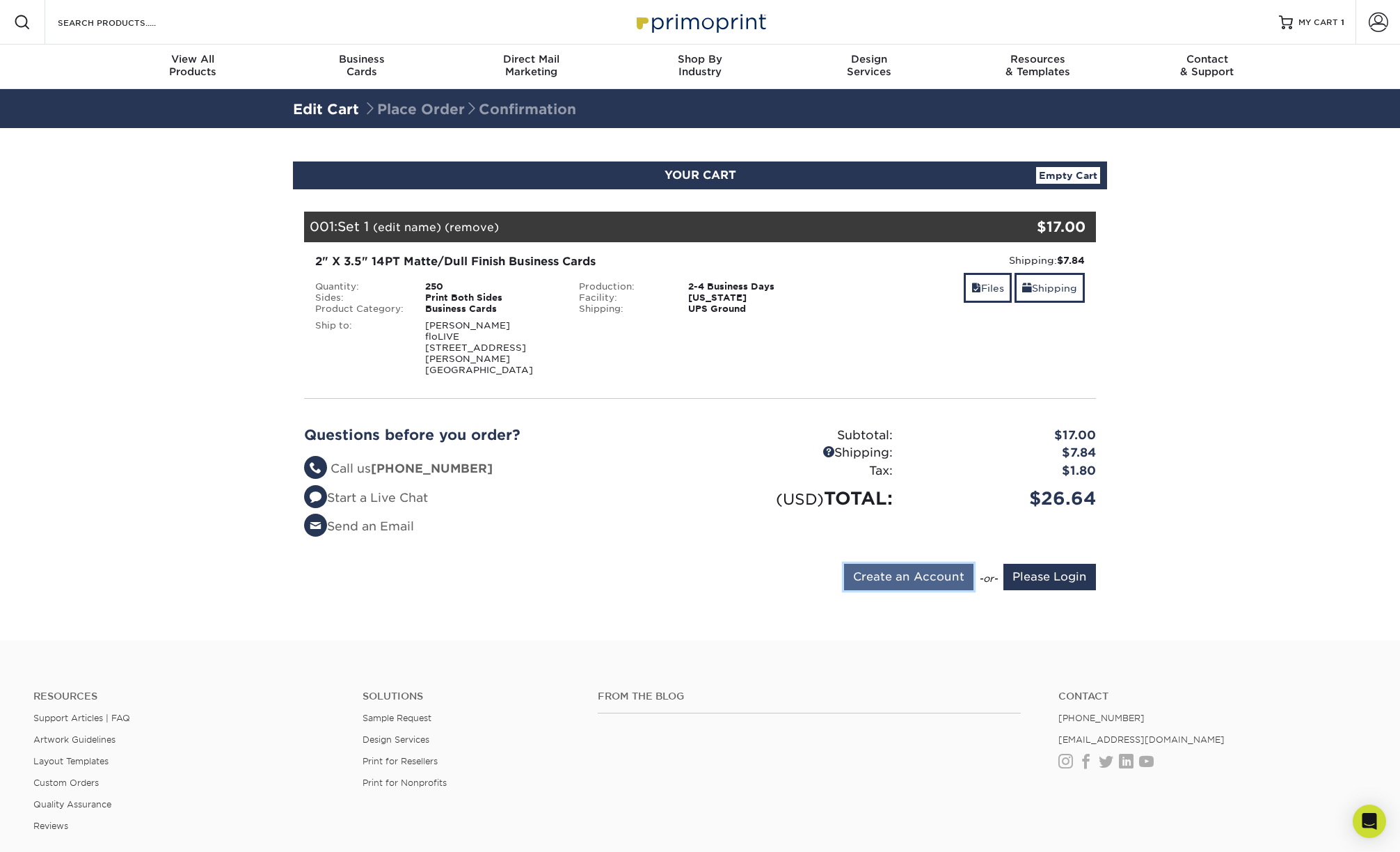
click at [949, 571] on input "Create an Account" at bounding box center [908, 577] width 129 height 26
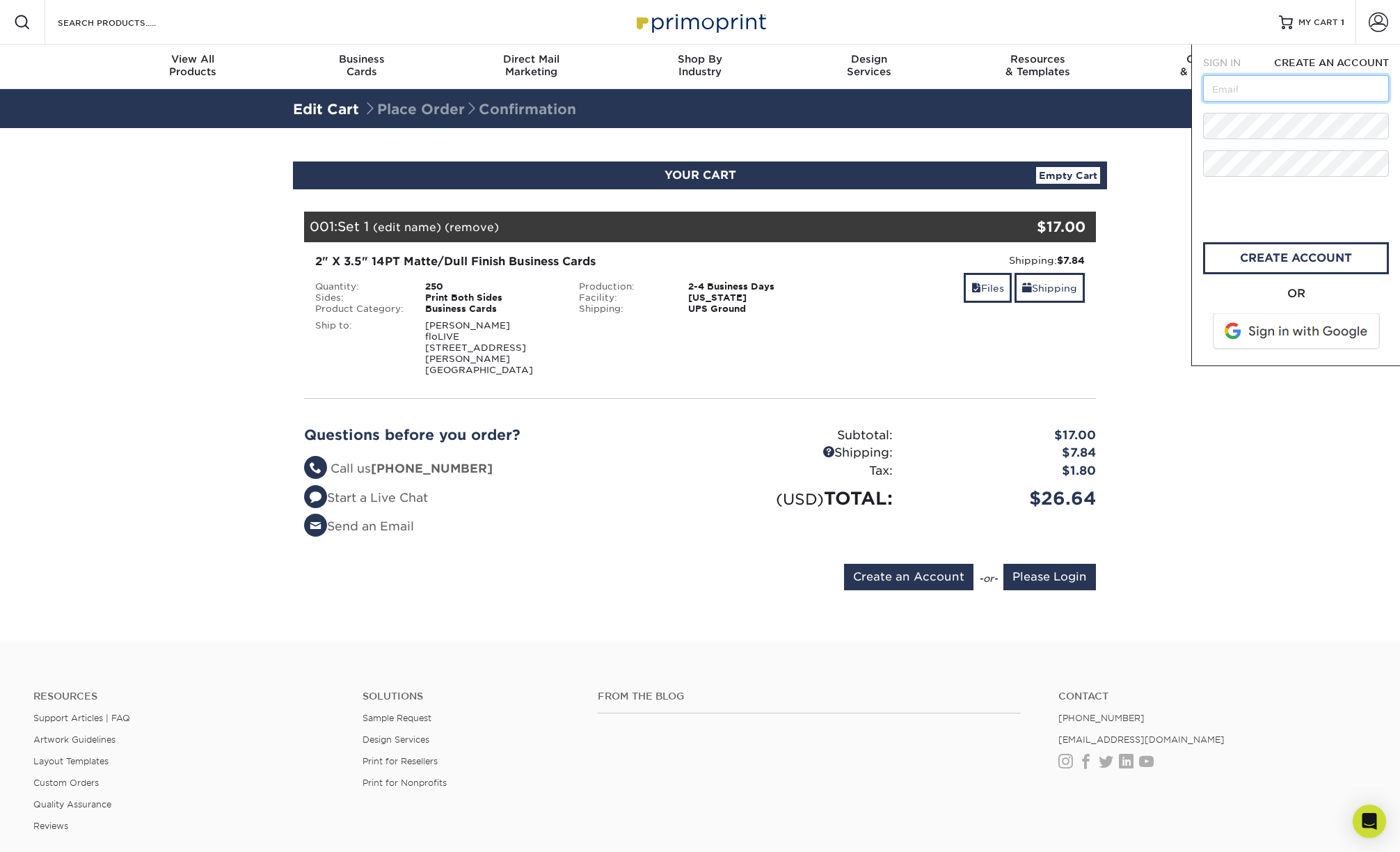
click at [1239, 92] on input "text" at bounding box center [1296, 88] width 186 height 26
type input "[PERSON_NAME][DOMAIN_NAME][EMAIL_ADDRESS][DOMAIN_NAME]"
click at [1229, 16] on div "Resources Menu Search Products Account SIGN IN CREATE AN ACCOUNT forgot passwor…" at bounding box center [700, 22] width 1400 height 44
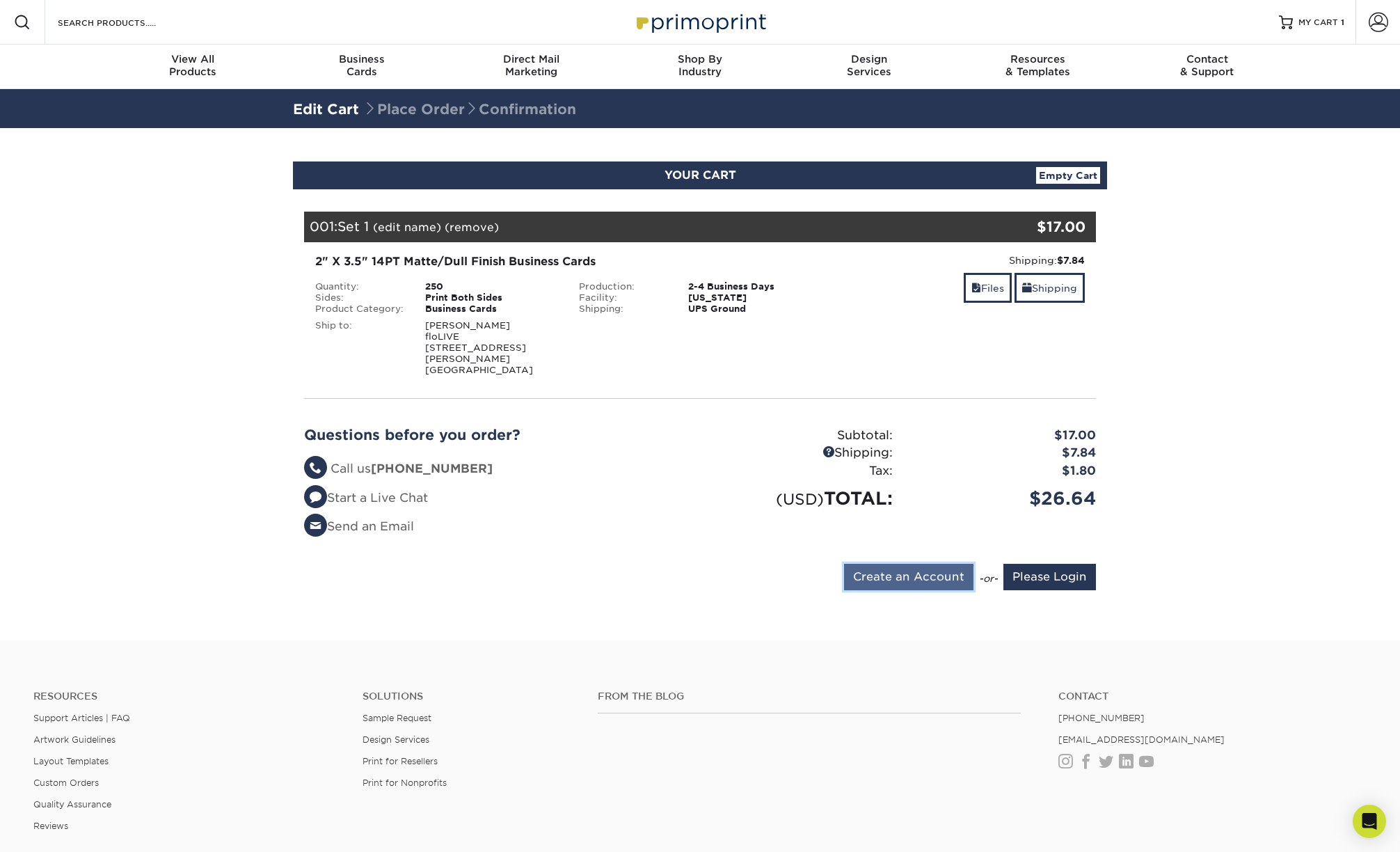
click at [947, 573] on input "Create an Account" at bounding box center [908, 577] width 129 height 26
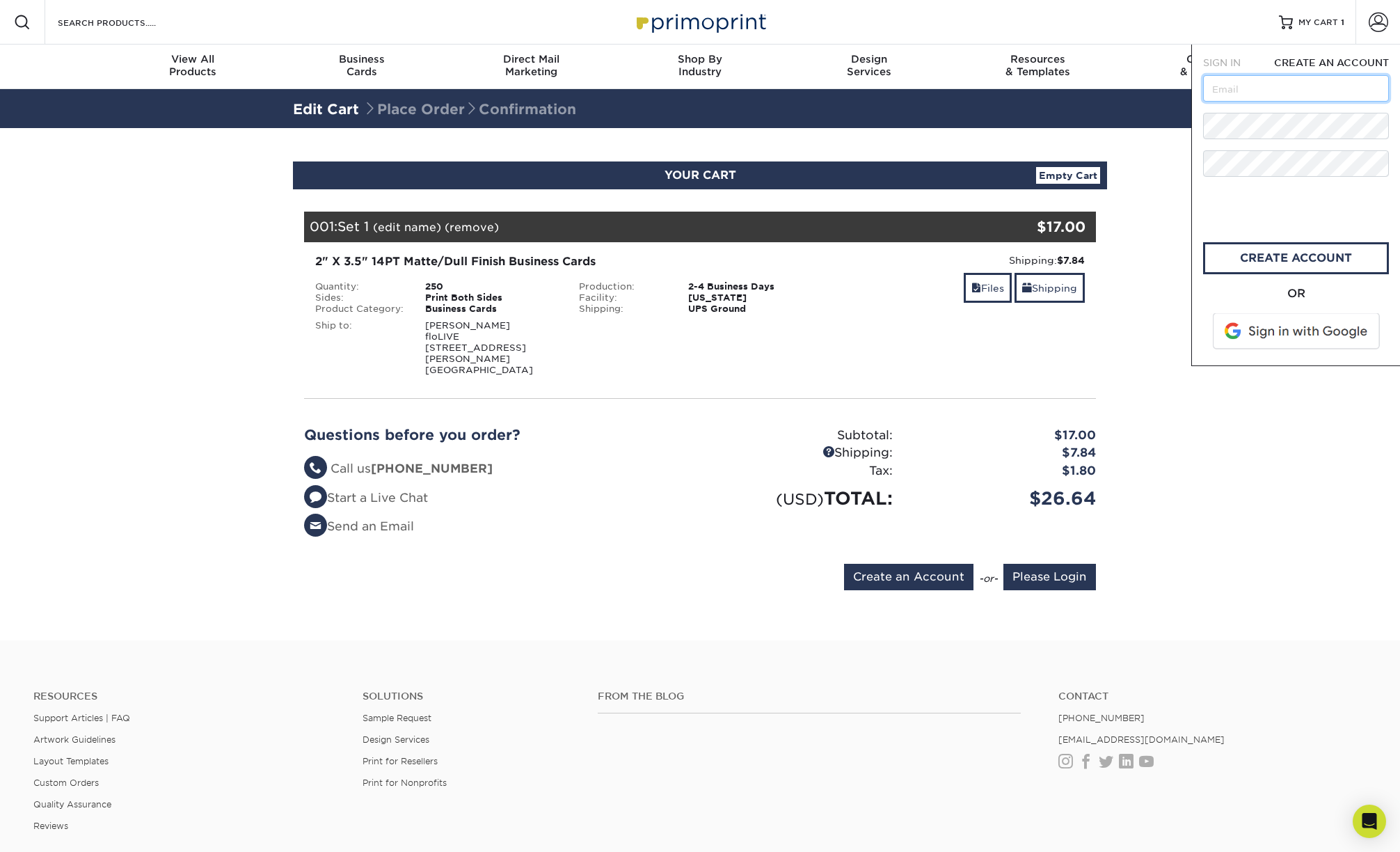
click at [1248, 96] on input "text" at bounding box center [1296, 88] width 186 height 26
type input "[PERSON_NAME][DOMAIN_NAME][EMAIL_ADDRESS][DOMAIN_NAME]"
click at [1212, 106] on form "SIGN IN CREATE AN ACCOUNT brian.day@gmail.com All fields are required. All fiel…" at bounding box center [1296, 205] width 186 height 299
click at [1199, 141] on div "SIGN IN CREATE AN ACCOUNT forgot password? All fields are required. Login OR SI…" at bounding box center [1296, 205] width 208 height 321
click at [1248, 261] on link "create account" at bounding box center [1296, 258] width 186 height 32
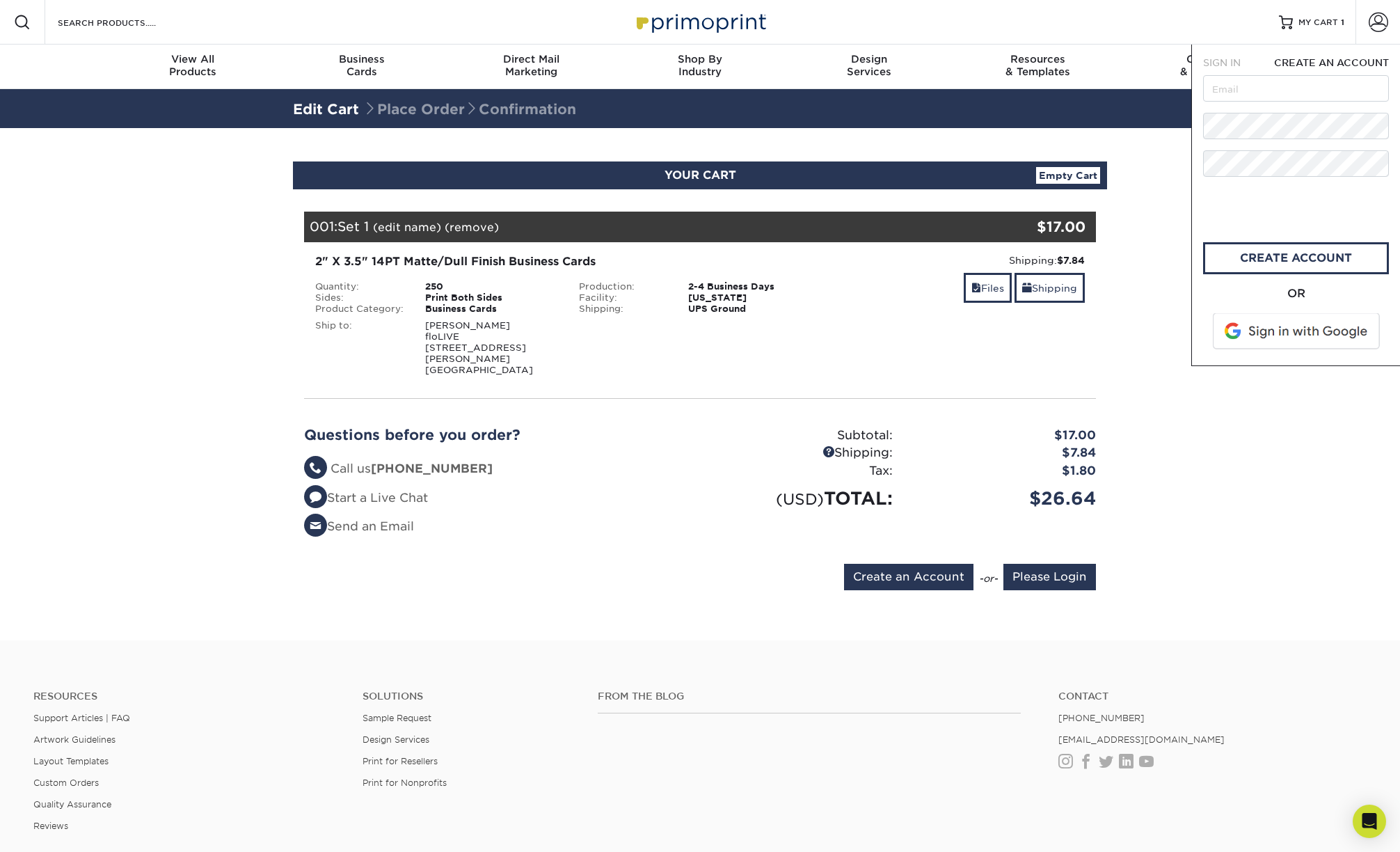
click at [1143, 284] on section "YOUR CART Empty Cart Your Cart is Empty Account Login Create Account Contact Us…" at bounding box center [700, 384] width 1400 height 512
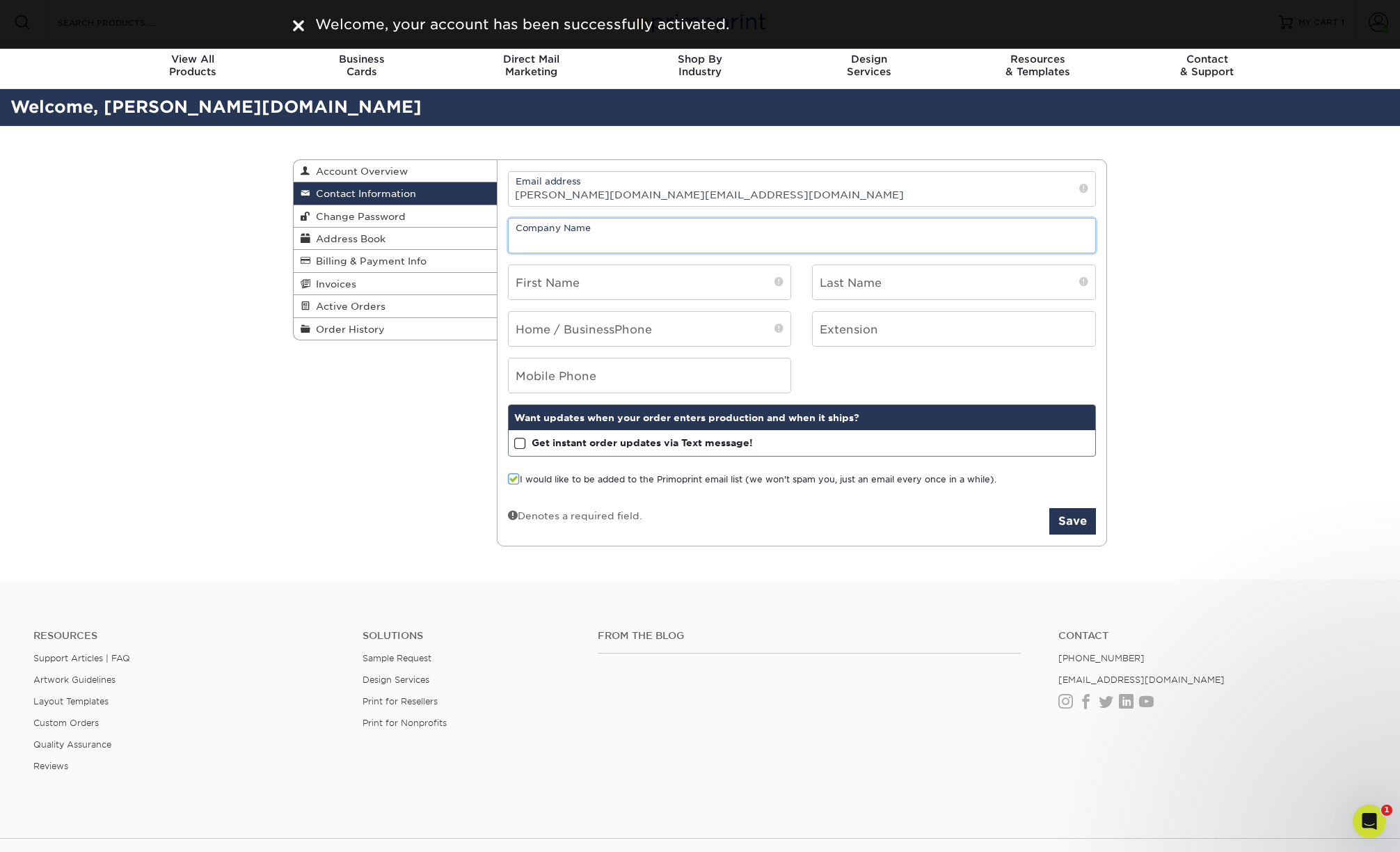
click at [585, 241] on input "text" at bounding box center [802, 236] width 588 height 34
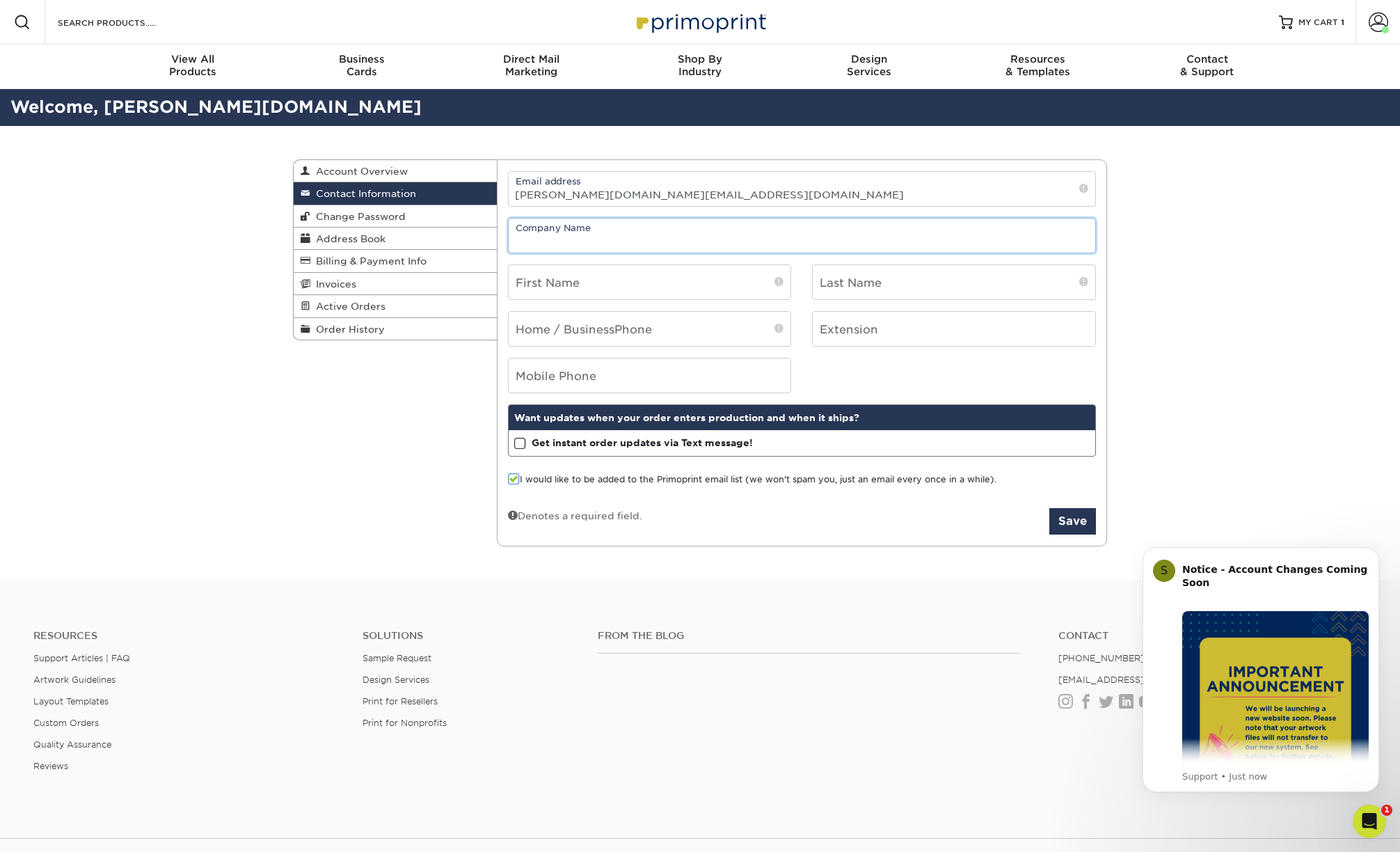
click at [568, 236] on input "text" at bounding box center [802, 236] width 588 height 34
click at [575, 279] on input "text" at bounding box center [650, 282] width 283 height 34
type input "floLIVE"
type input "Brian"
type input "Day"
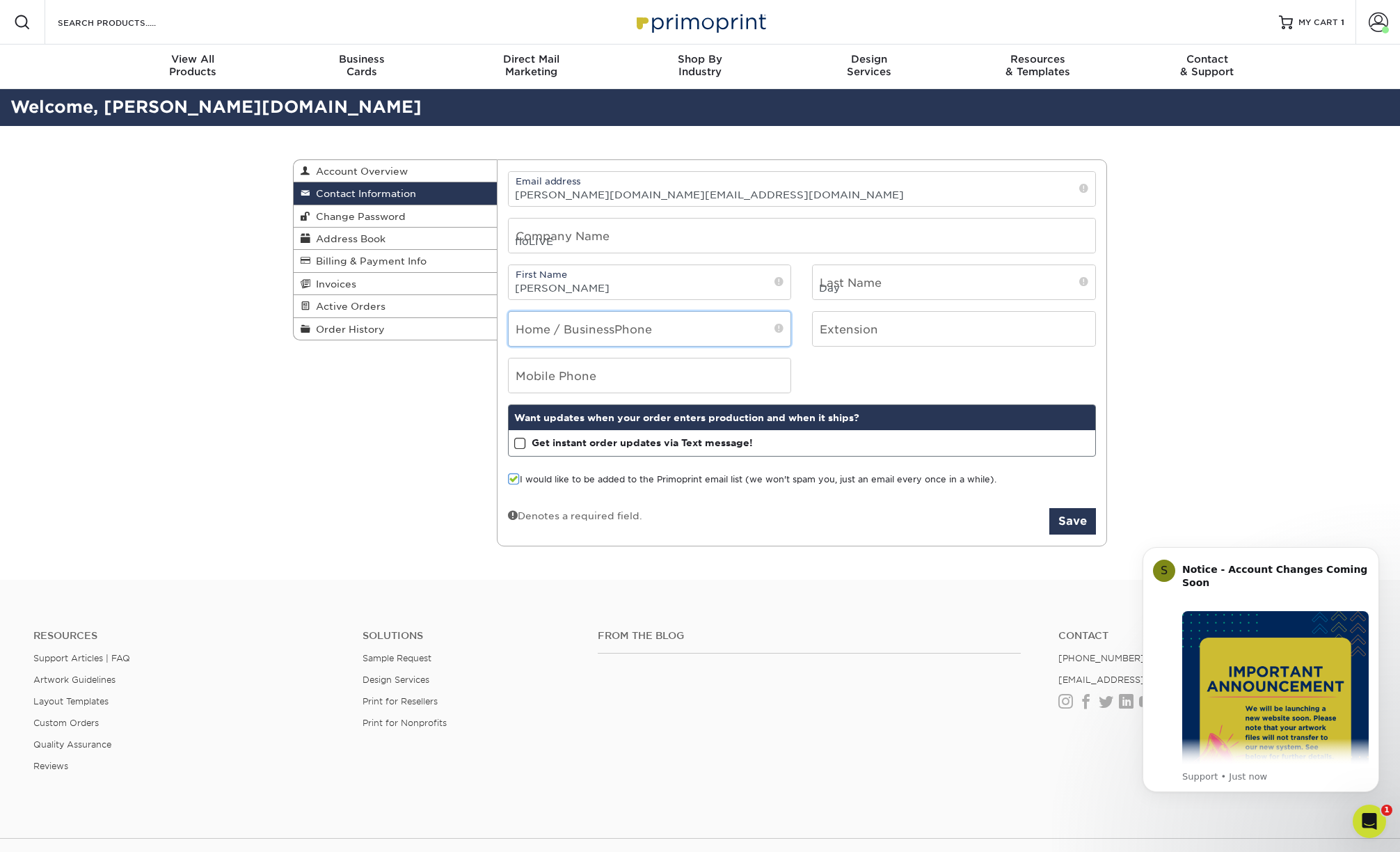
type input "4252875807"
type input "2068497150"
click at [857, 372] on div "Mobile Phone 2068497150" at bounding box center [802, 376] width 610 height 36
click at [593, 481] on label "I would like to be added to the Primoprint email list (we won't spam you, just …" at bounding box center [752, 480] width 488 height 14
click at [0, 0] on input "I would like to be added to the Primoprint email list (we won't spam you, just …" at bounding box center [0, 0] width 0 height 0
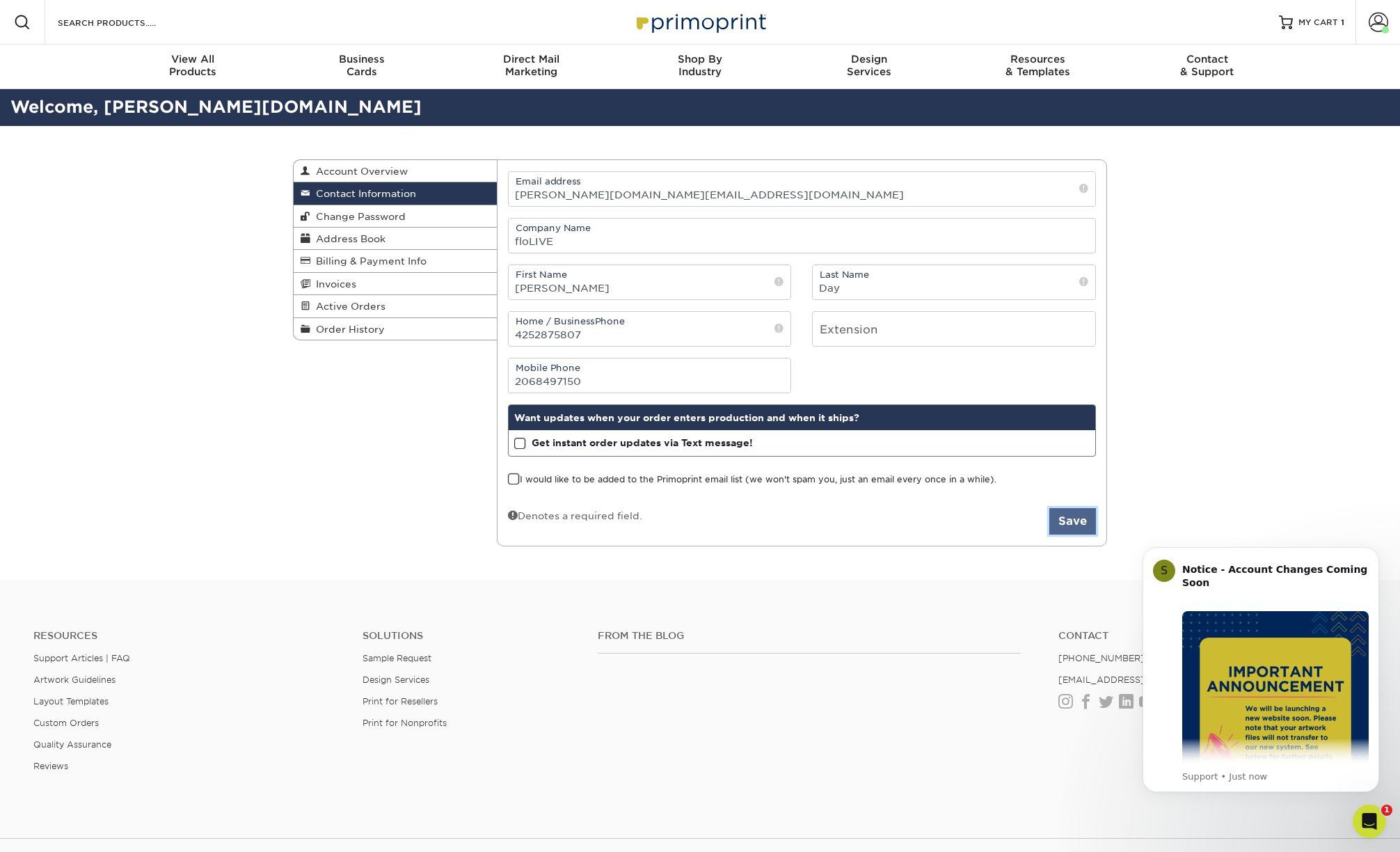
click at [1072, 528] on button "Save" at bounding box center [1072, 521] width 46 height 26
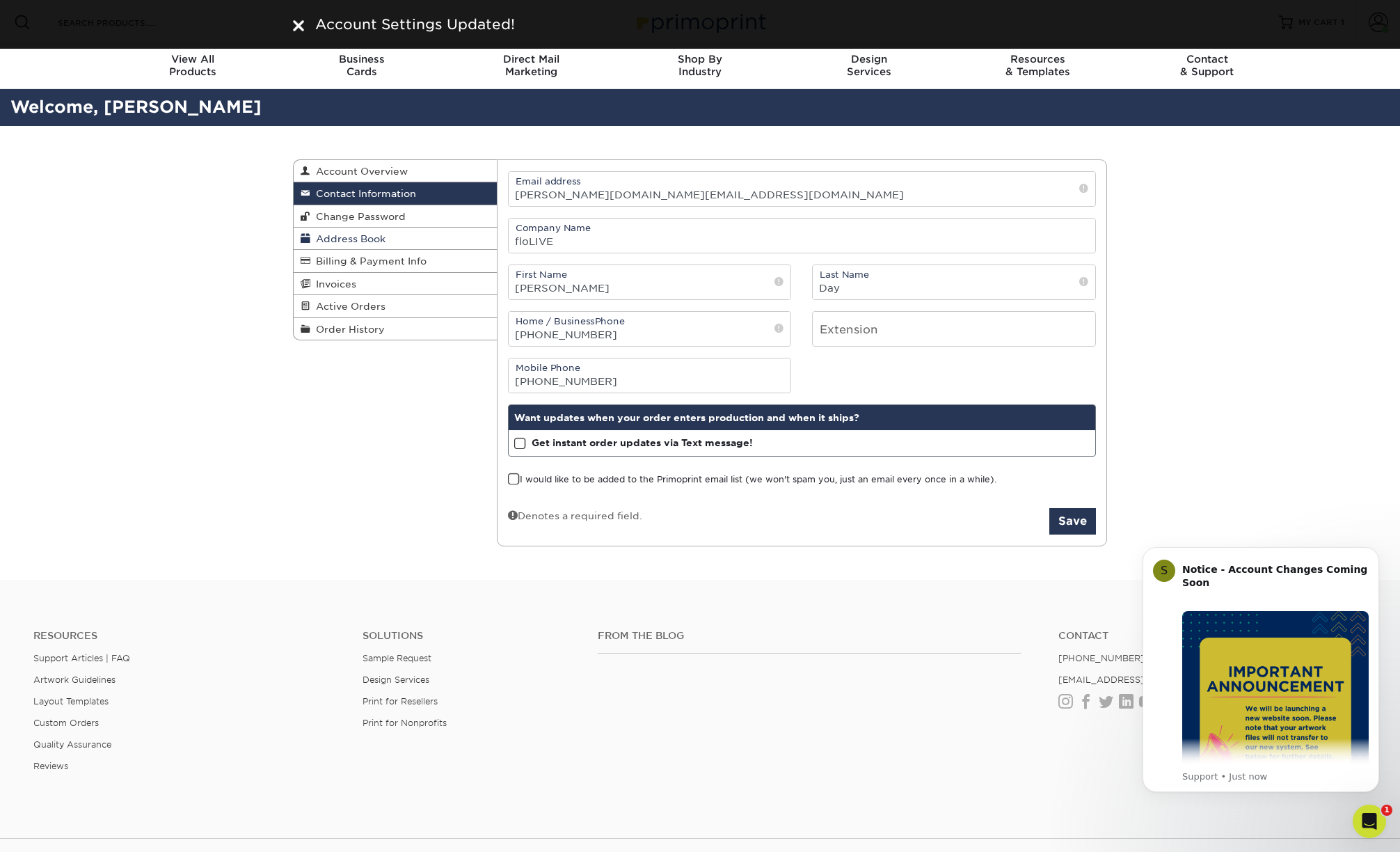
click at [372, 236] on span "Address Book" at bounding box center [348, 239] width 75 height 11
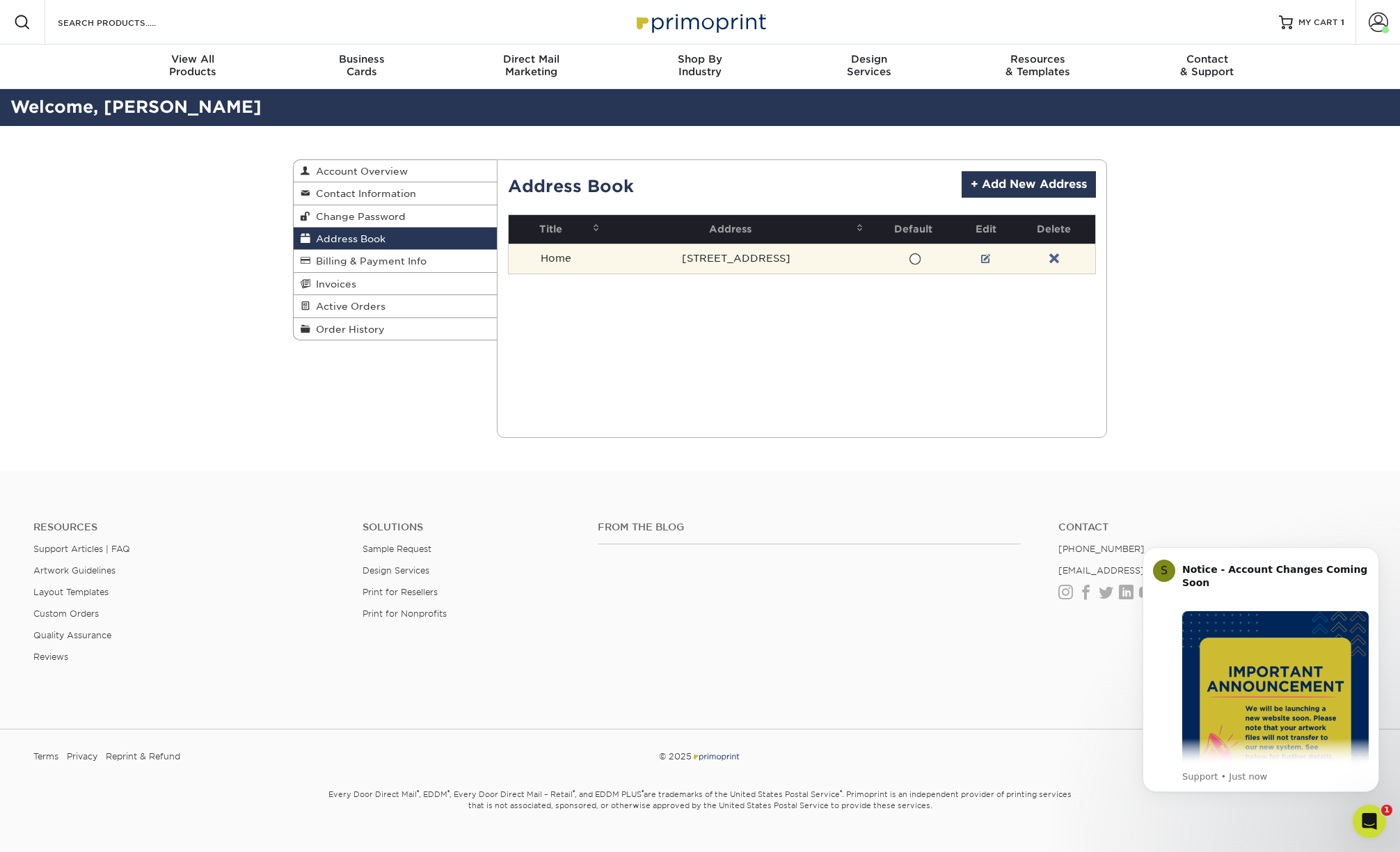
click at [909, 263] on span at bounding box center [915, 259] width 12 height 14
click at [0, 0] on input "radio" at bounding box center [0, 0] width 0 height 0
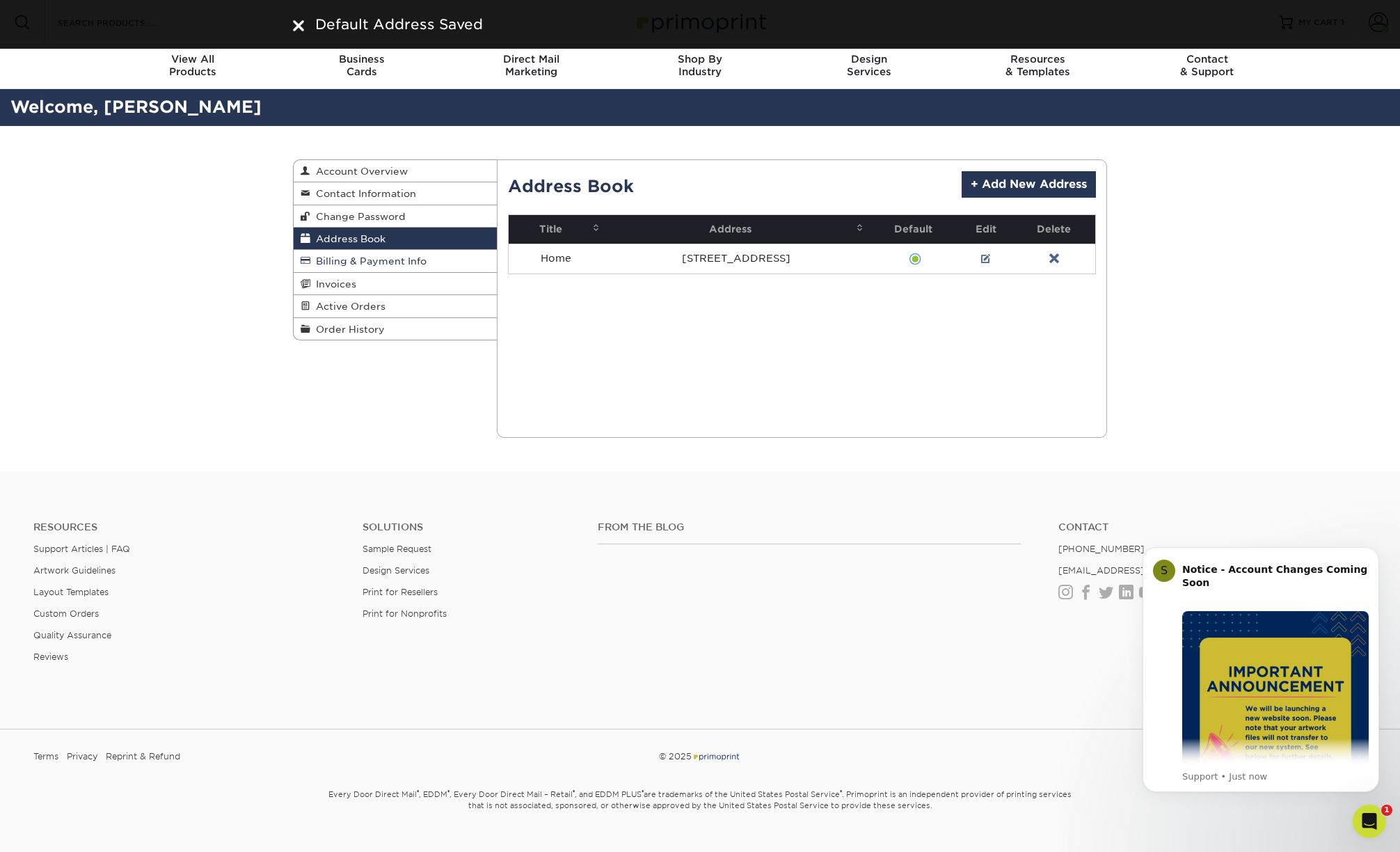
click at [394, 258] on span "Billing & Payment Info" at bounding box center [368, 261] width 116 height 11
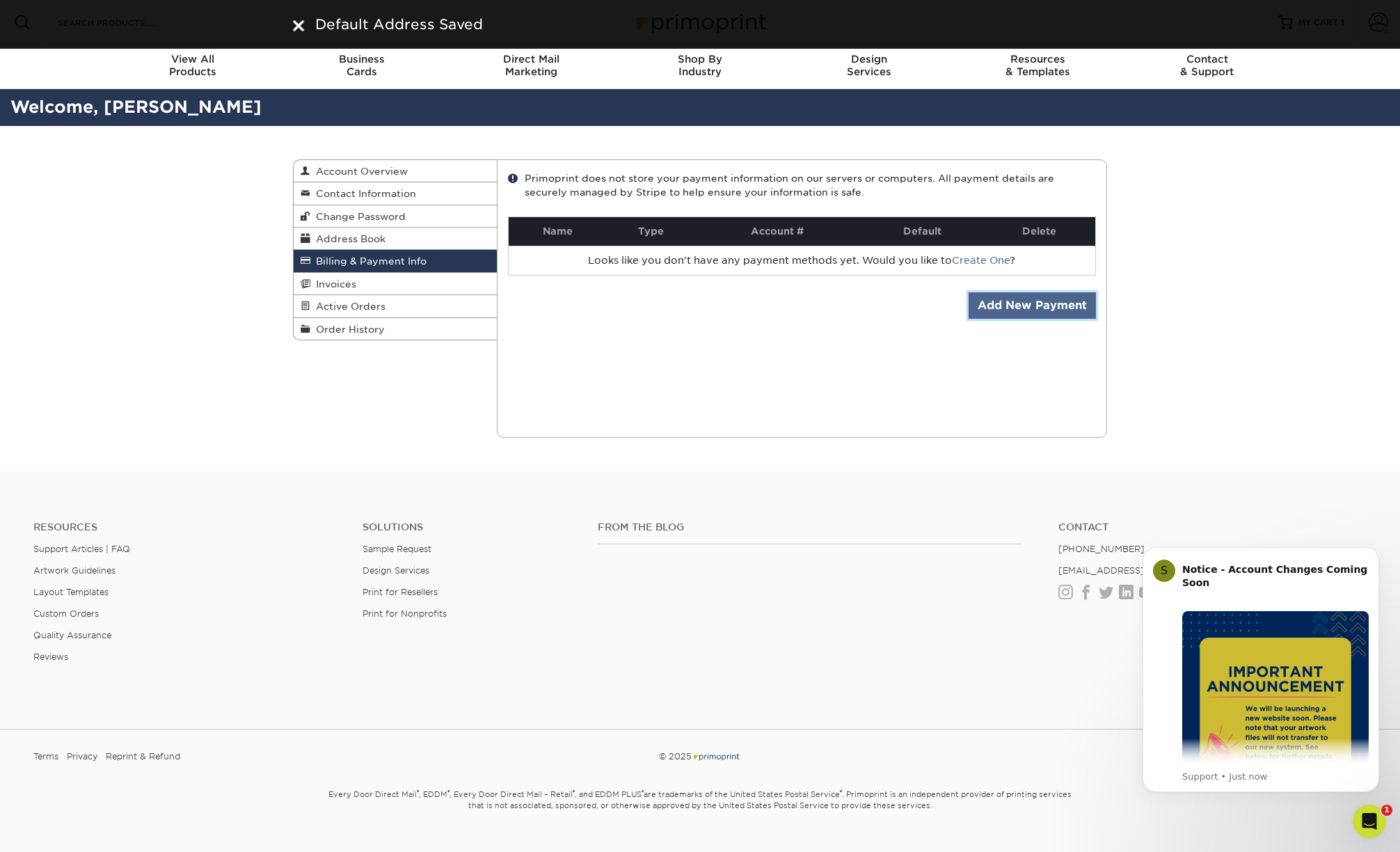
click at [1049, 303] on link "Add New Payment" at bounding box center [1032, 305] width 127 height 26
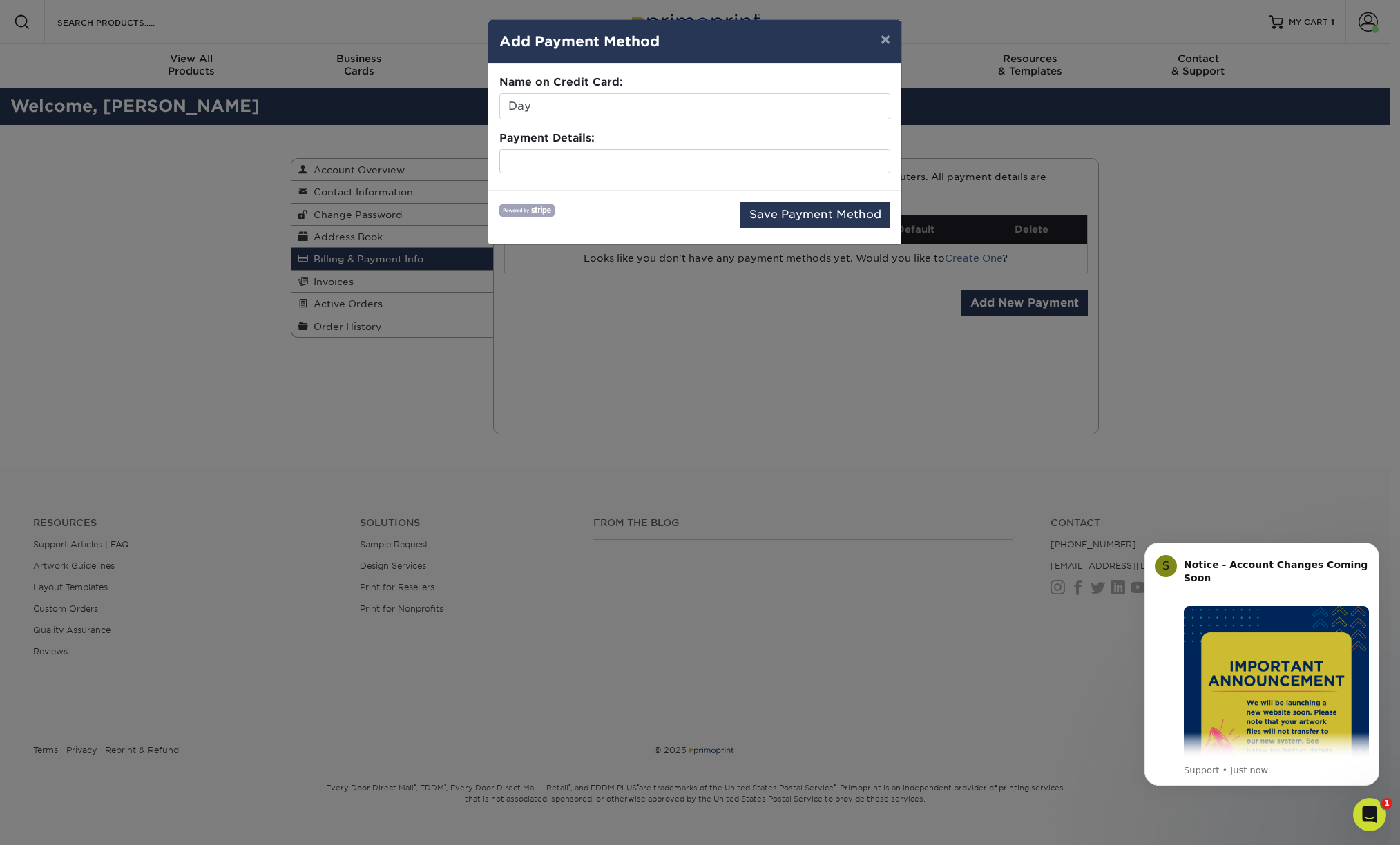
click at [662, 208] on div "Save Payment Method" at bounding box center [695, 217] width 391 height 32
click at [557, 108] on input "Day" at bounding box center [695, 106] width 391 height 26
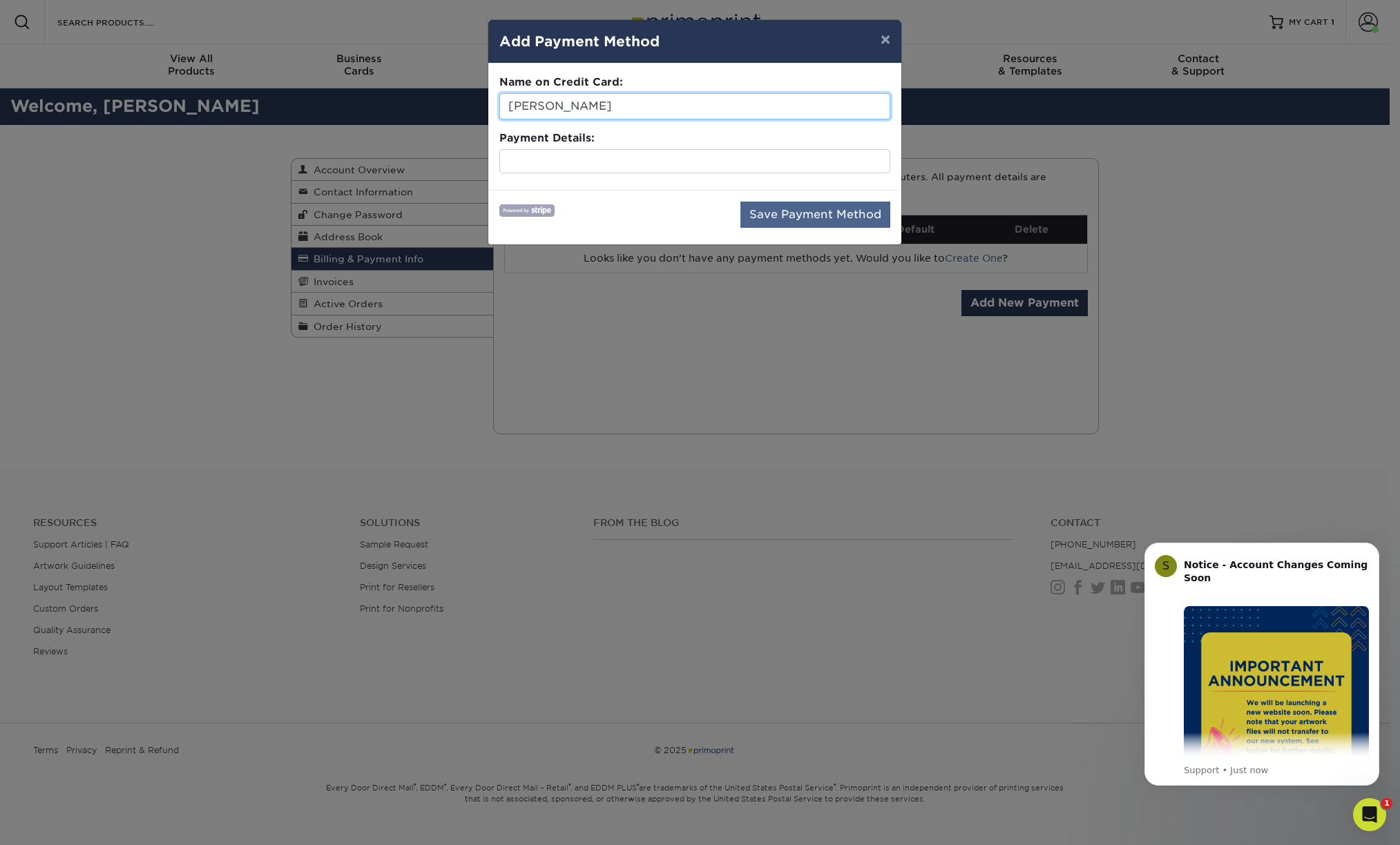
type input "[PERSON_NAME]"
click at [779, 211] on button "Save Payment Method" at bounding box center [815, 215] width 150 height 26
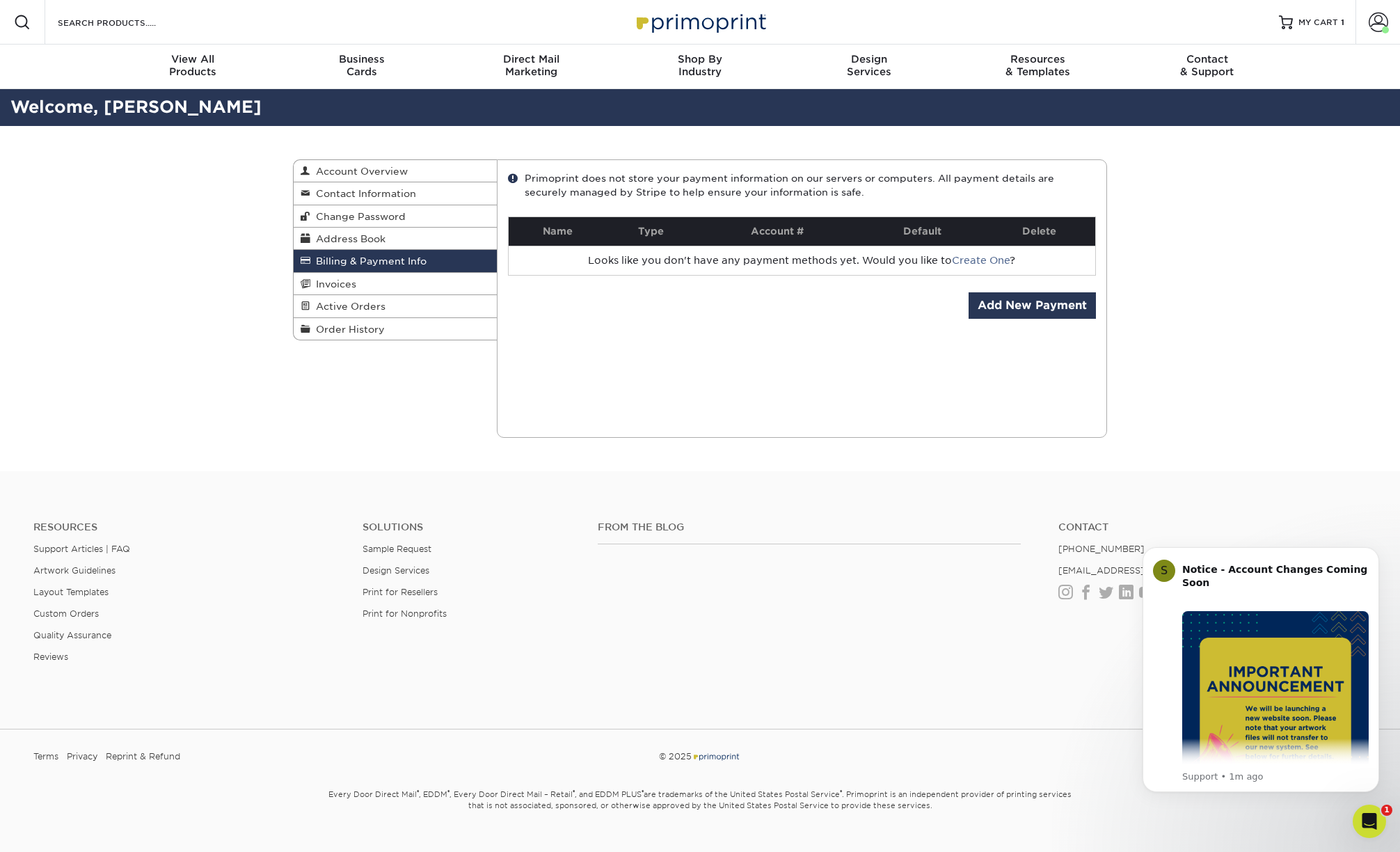
click at [808, 307] on div "Current Orders 0 Active 0 Missing Files" at bounding box center [802, 299] width 611 height 279
click at [1377, 548] on icon "Dismiss notification" at bounding box center [1375, 551] width 8 height 8
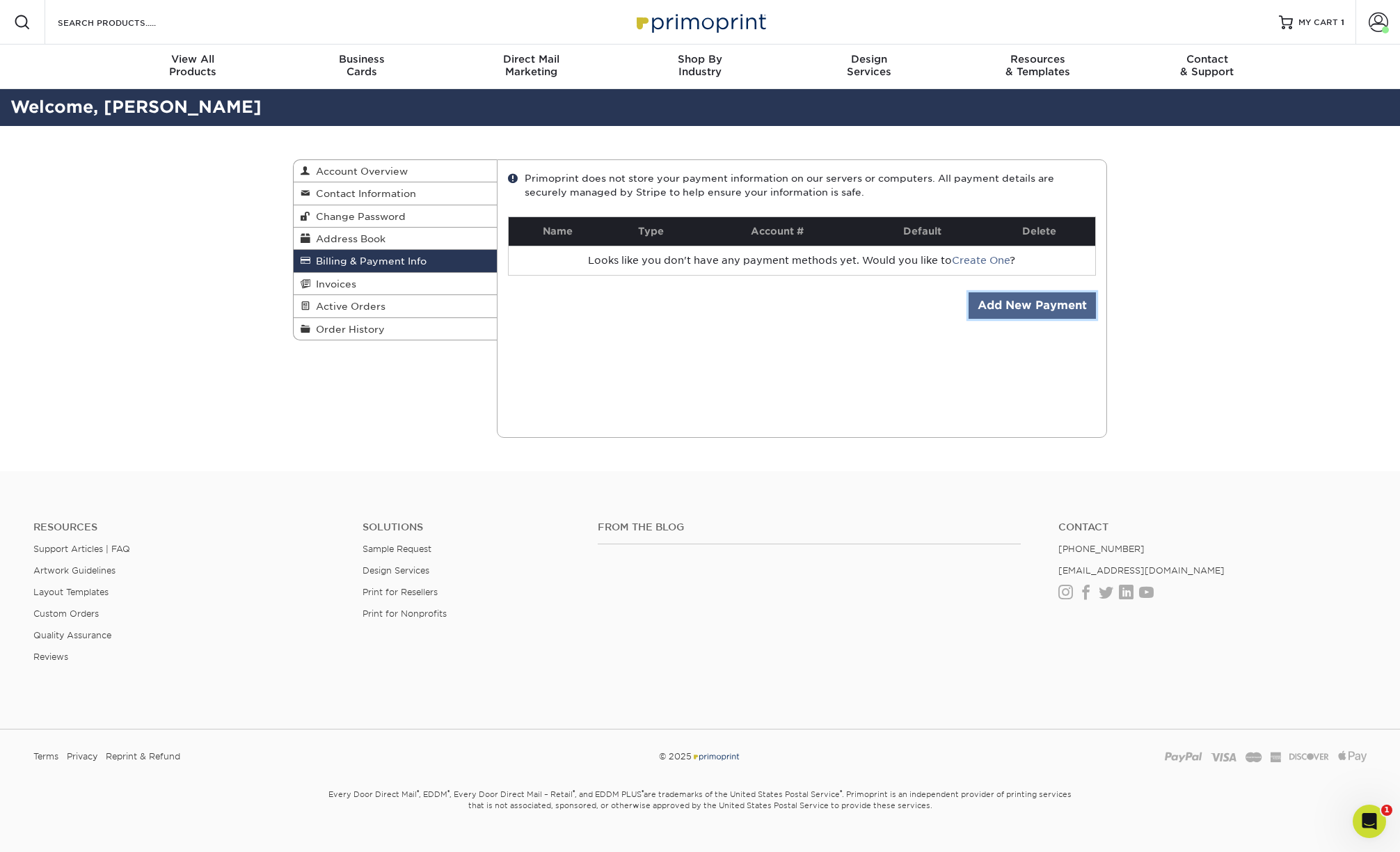
click at [1044, 313] on link "Add New Payment" at bounding box center [1032, 305] width 127 height 26
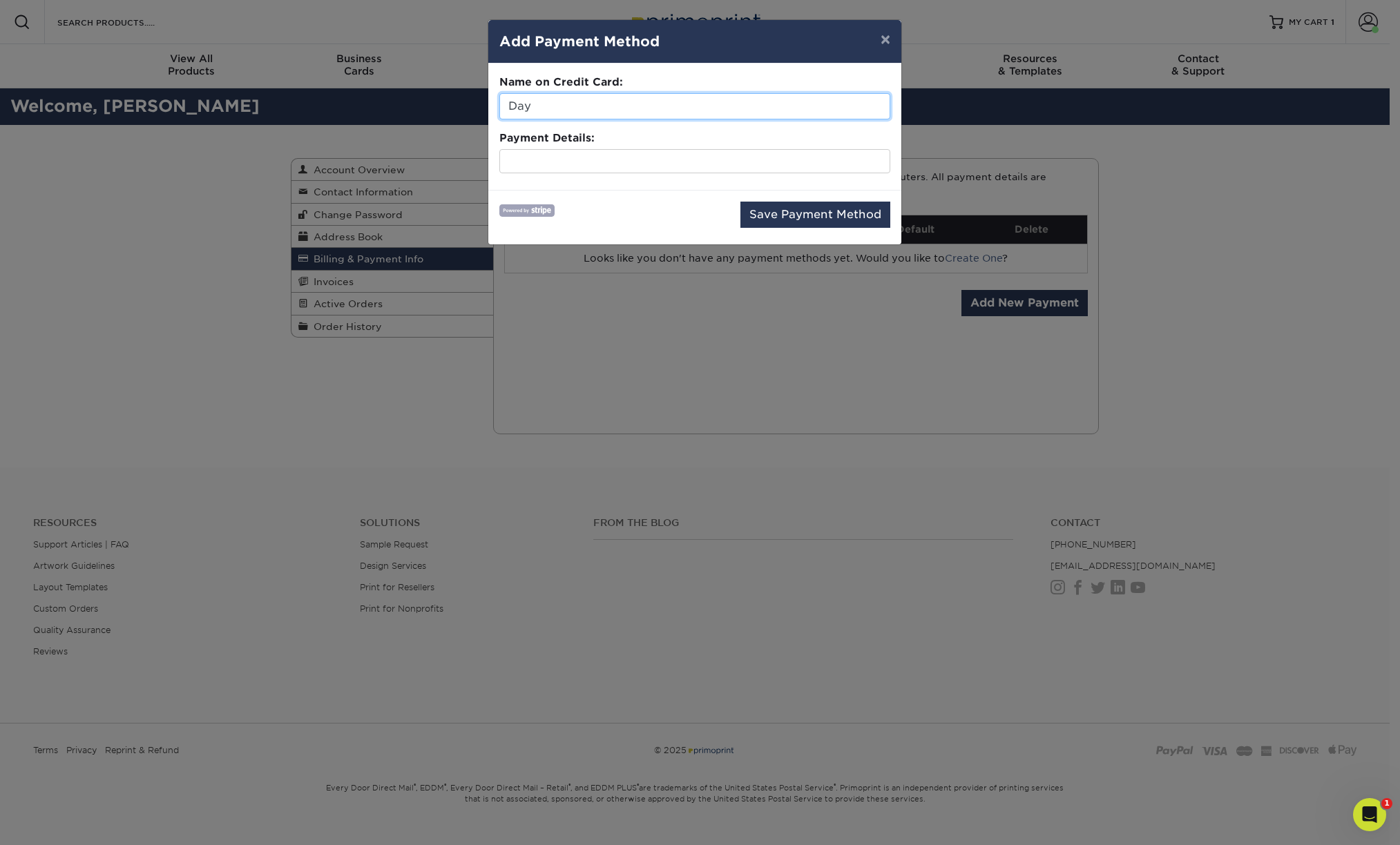
click at [572, 113] on input "Day" at bounding box center [695, 106] width 391 height 26
type input "[PERSON_NAME]"
click at [672, 205] on div "Save Payment Method" at bounding box center [695, 217] width 391 height 32
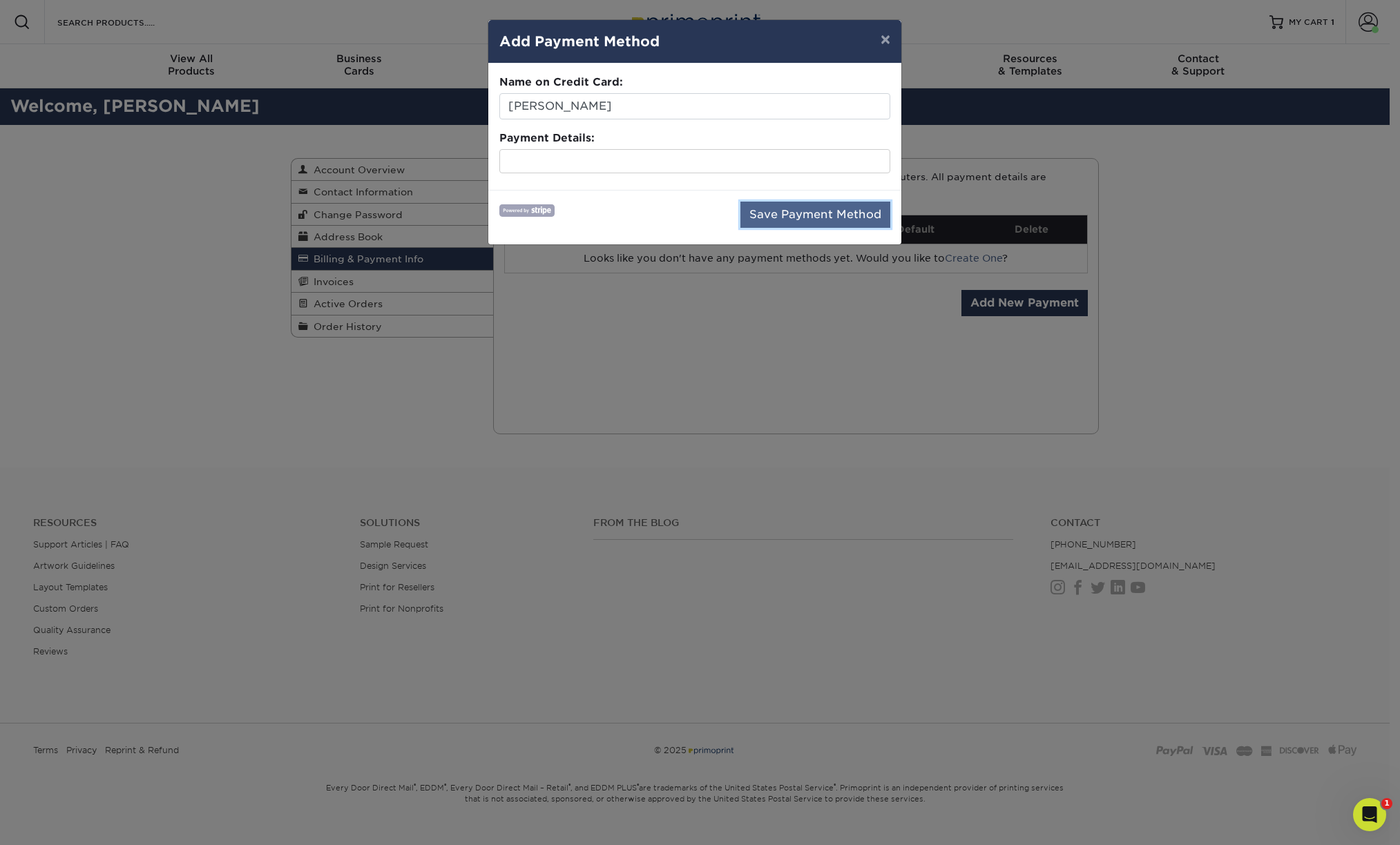
click at [774, 213] on button "Save Payment Method" at bounding box center [815, 215] width 150 height 26
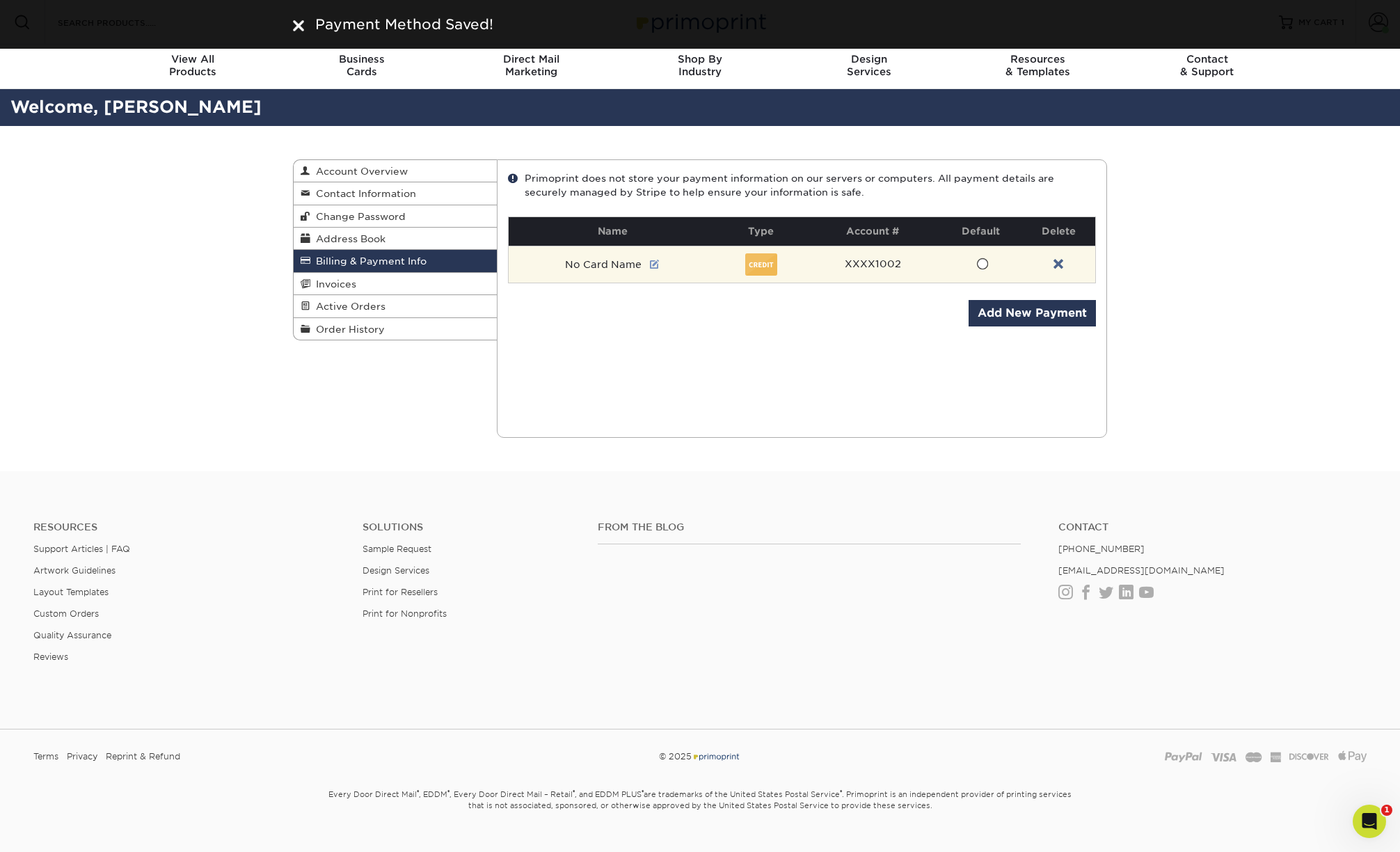
click at [653, 262] on link at bounding box center [655, 265] width 10 height 11
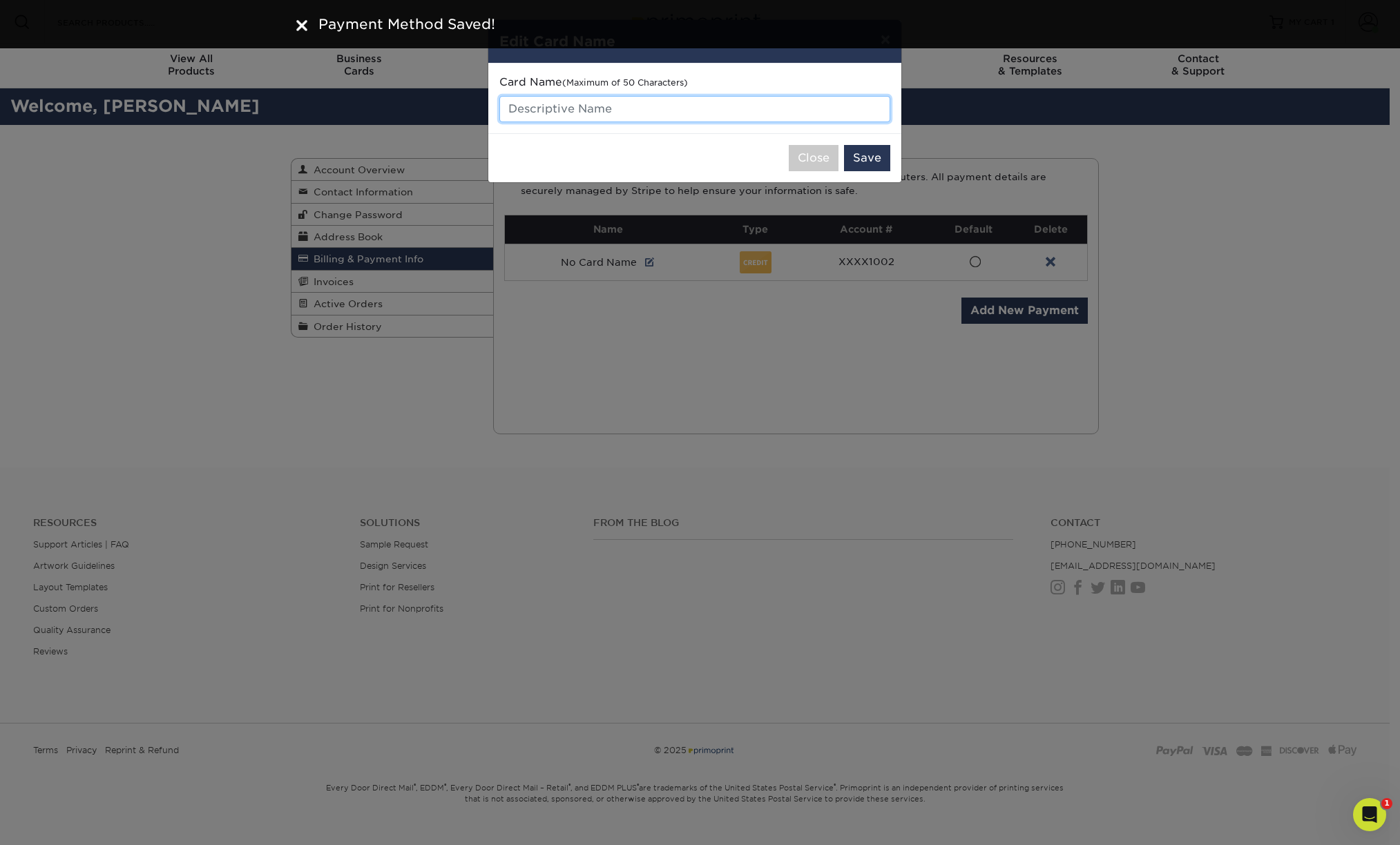
click at [627, 114] on input "text" at bounding box center [695, 108] width 391 height 26
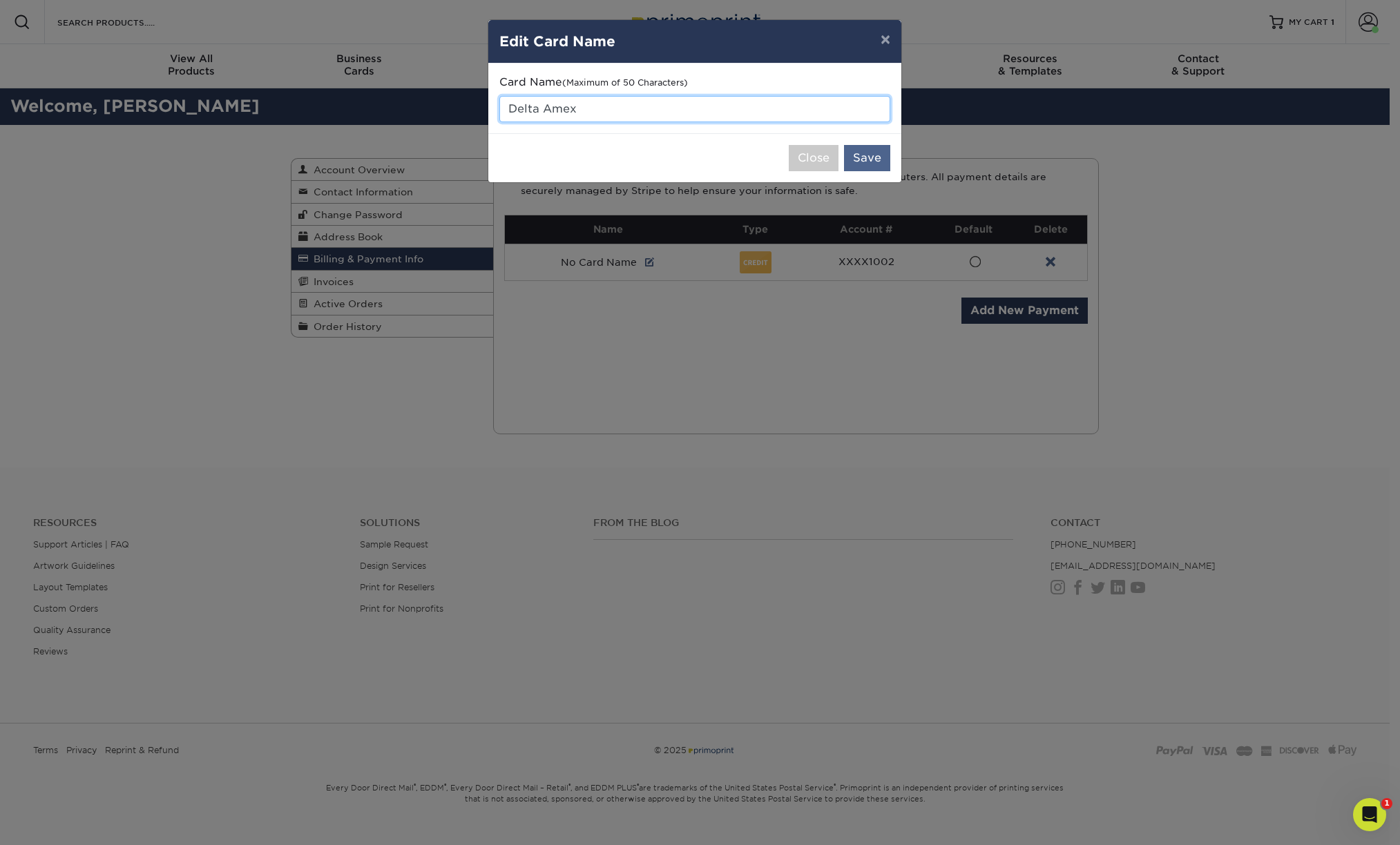
type input "Delta Amex"
click at [857, 156] on button "Save" at bounding box center [866, 158] width 46 height 26
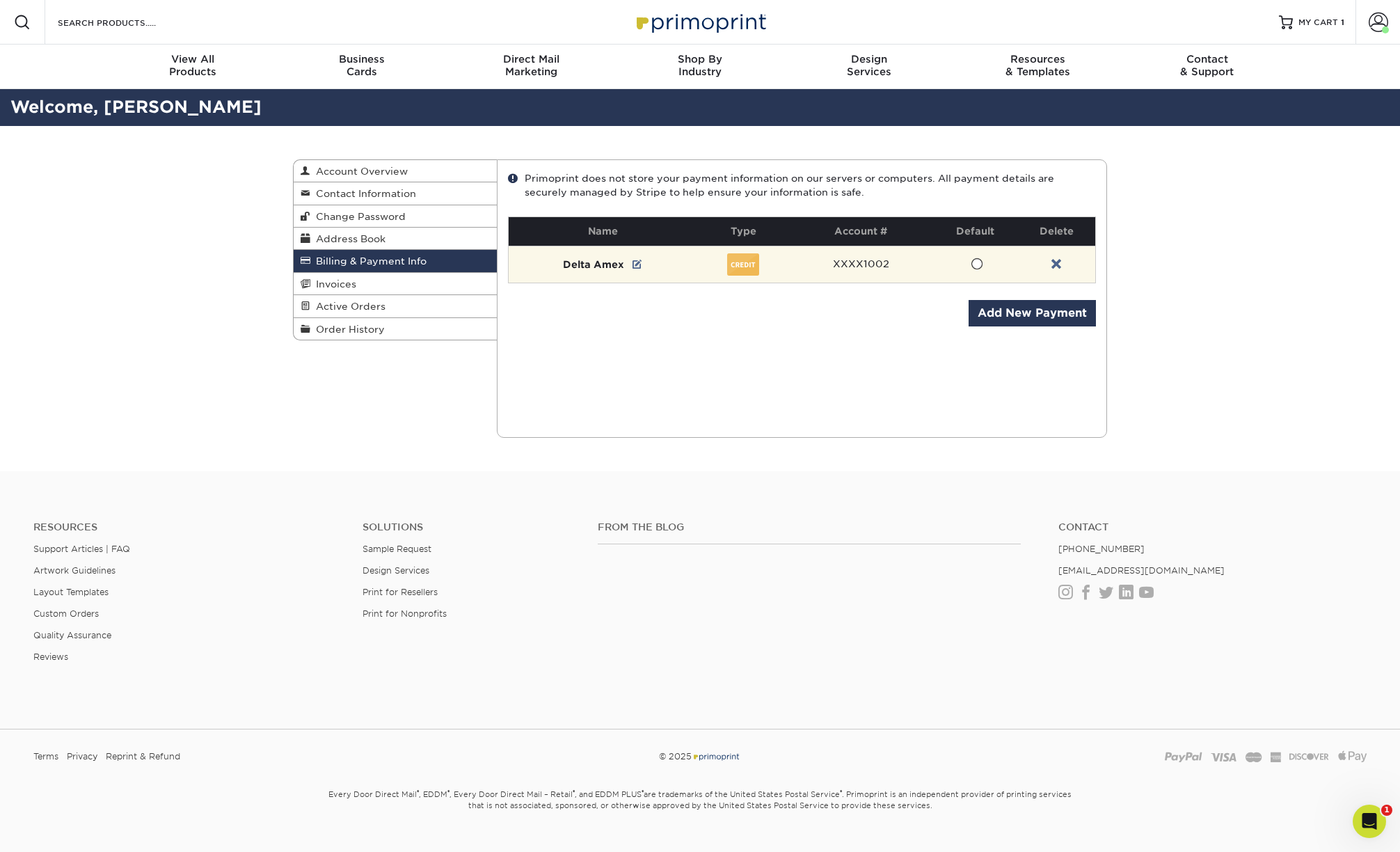
click at [974, 262] on span at bounding box center [977, 264] width 12 height 14
click at [0, 0] on input "radio" at bounding box center [0, 0] width 0 height 0
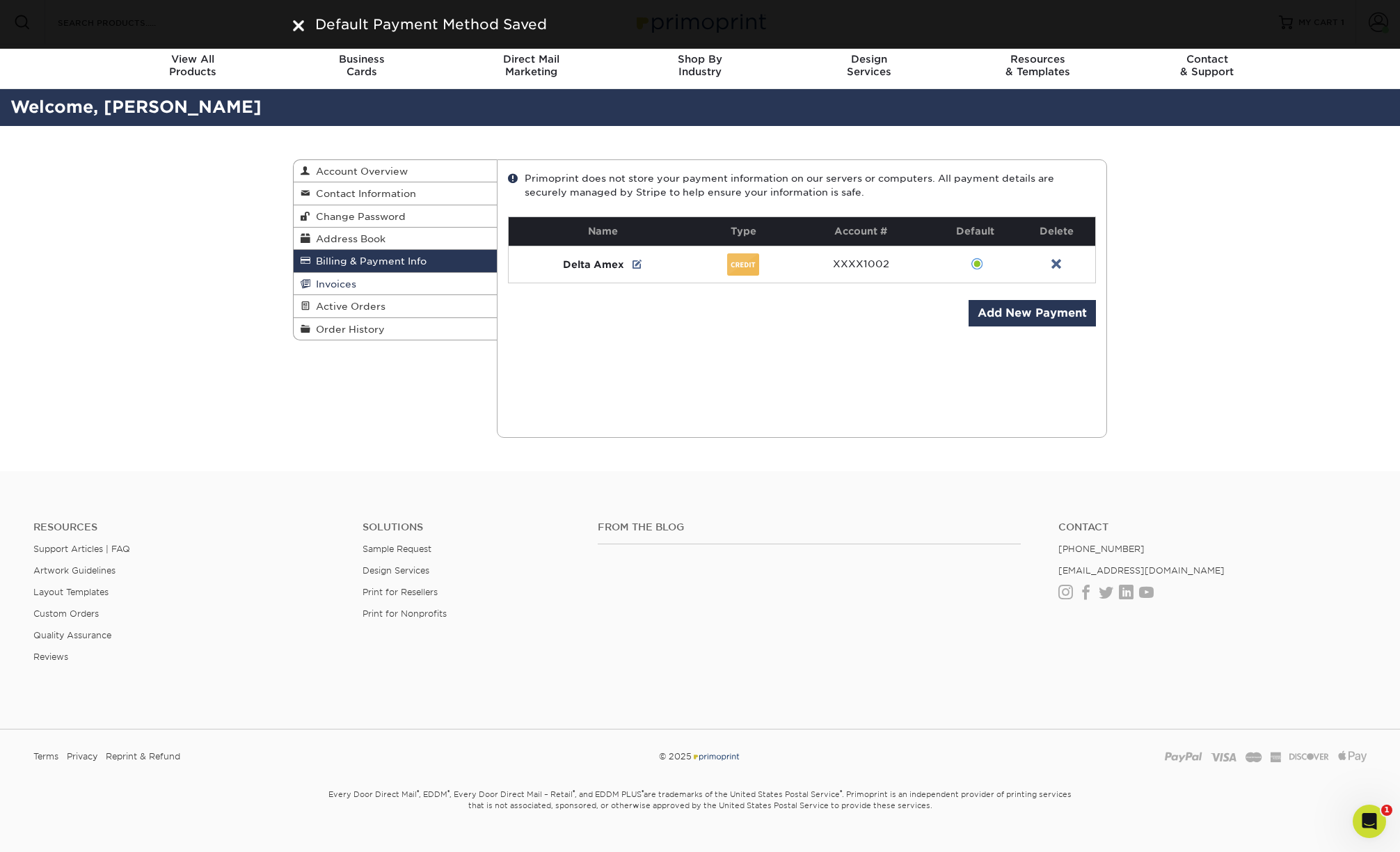
click at [370, 289] on link "Invoices" at bounding box center [395, 284] width 203 height 22
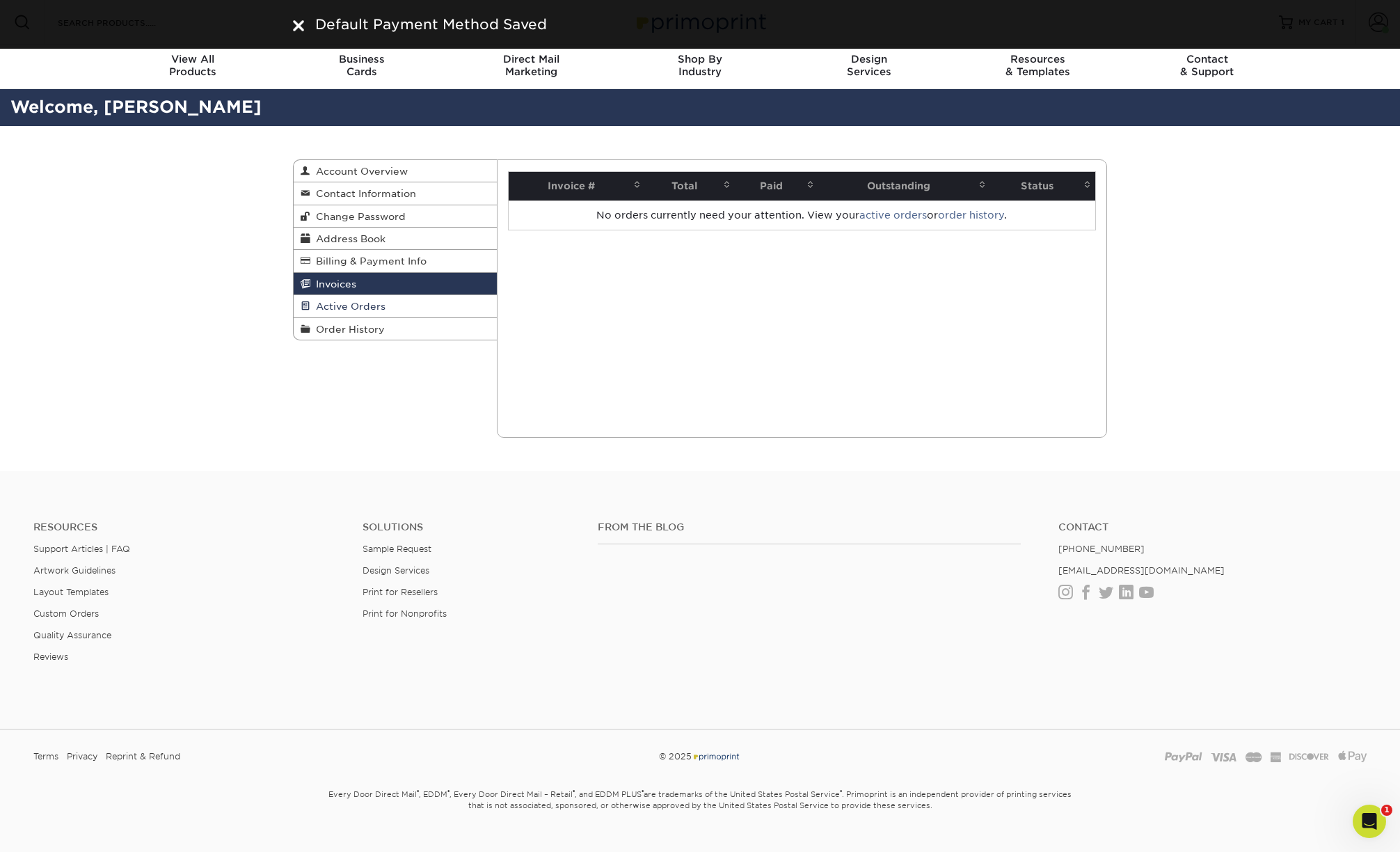
click at [363, 306] on span "Active Orders" at bounding box center [348, 306] width 75 height 11
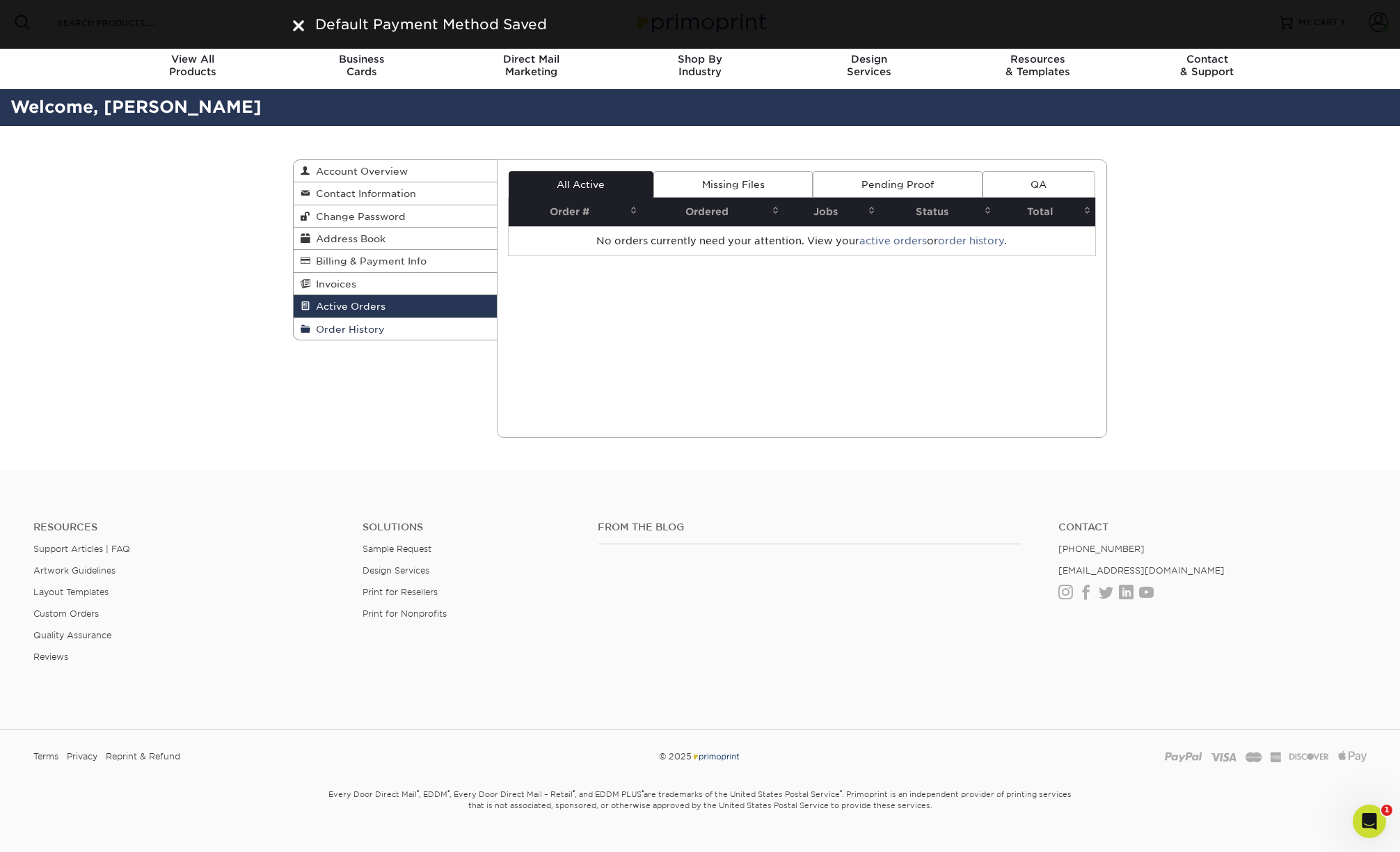
click at [365, 329] on span "Order History" at bounding box center [348, 329] width 74 height 11
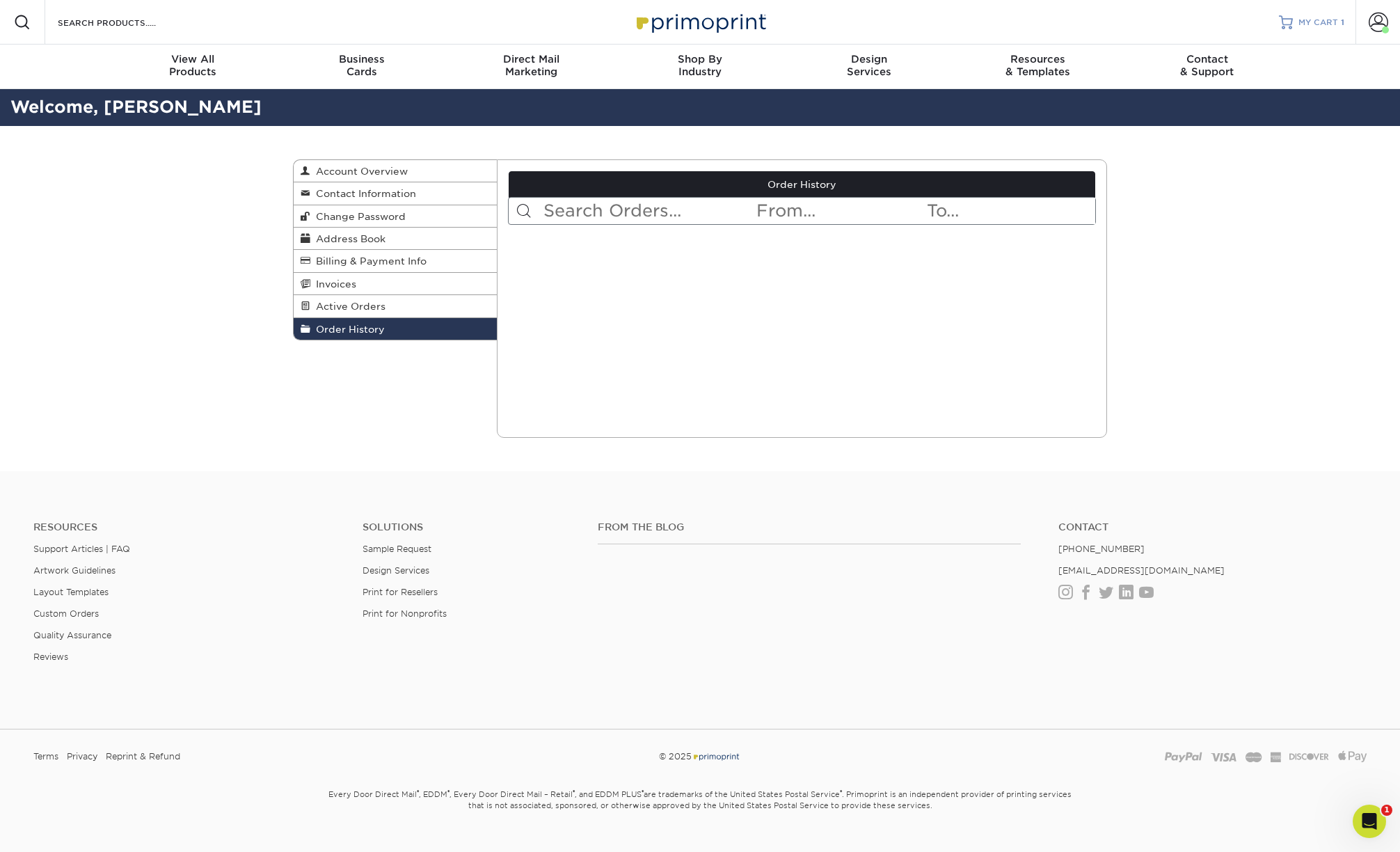
click at [1329, 26] on span "MY CART" at bounding box center [1319, 22] width 40 height 12
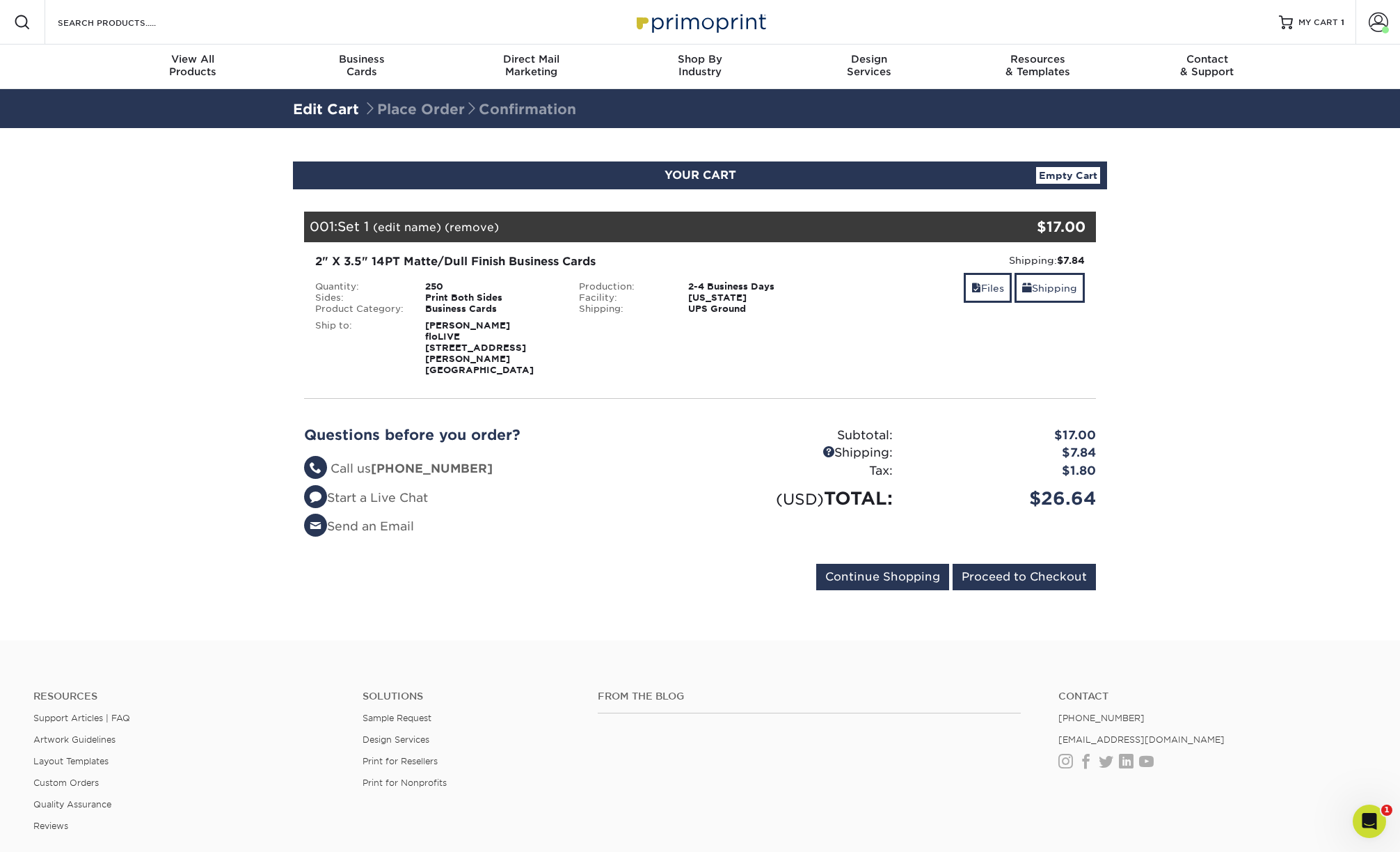
click at [987, 331] on div "Shipping: $7.84 Discount: - $0.00 Files Shipping" at bounding box center [963, 315] width 263 height 123
click at [1047, 566] on input "Proceed to Checkout" at bounding box center [1024, 577] width 143 height 26
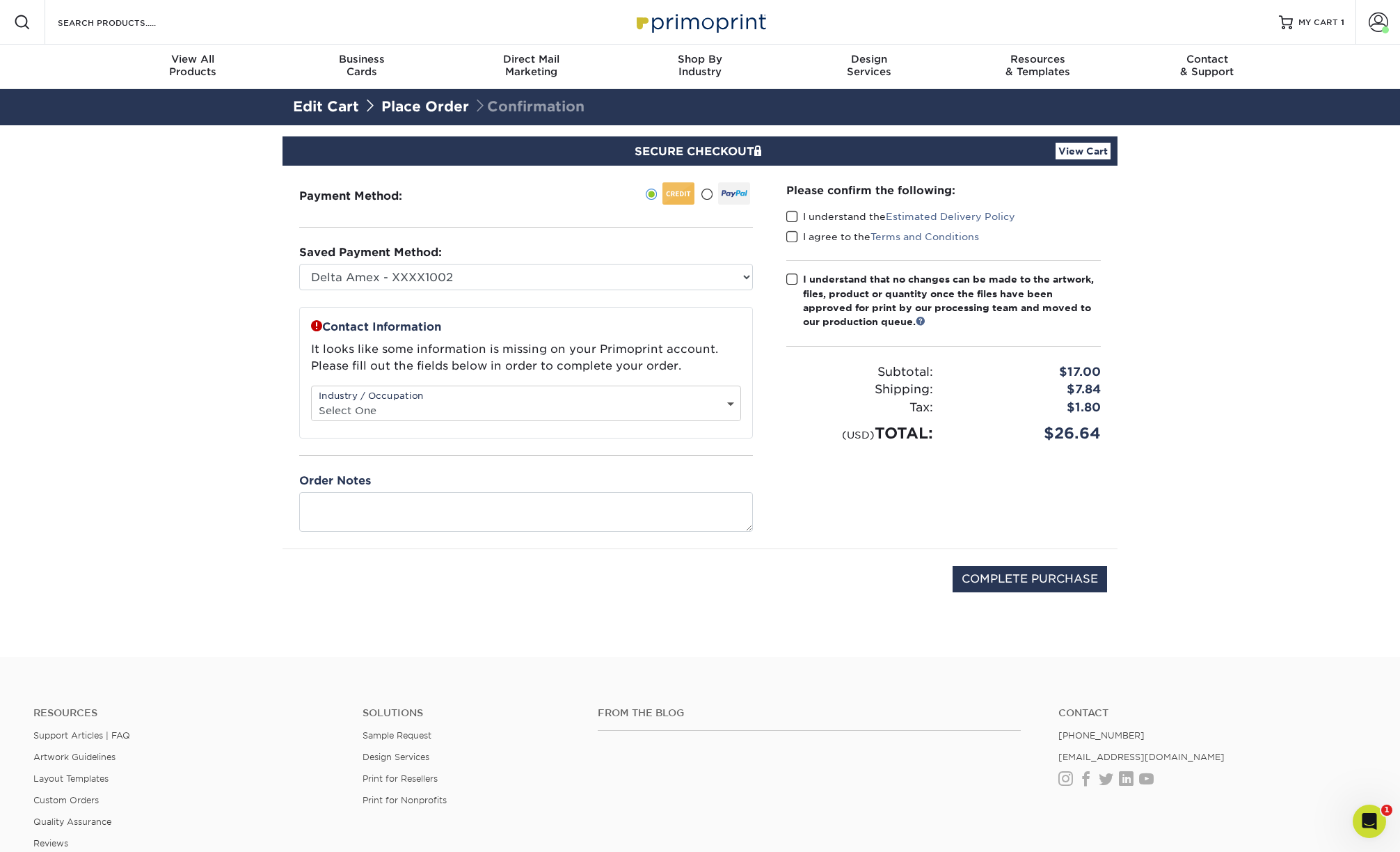
click at [442, 400] on select "Select One Administrative Executive Human Resources Construction Education Ente…" at bounding box center [526, 410] width 428 height 20
select select "28"
click at [312, 400] on select "Select One Administrative Executive Human Resources Construction Education Ente…" at bounding box center [526, 410] width 428 height 20
click at [386, 461] on div "Contact Information It looks like some information is missing on your Primoprin…" at bounding box center [526, 419] width 454 height 225
click at [790, 219] on span at bounding box center [792, 216] width 12 height 14
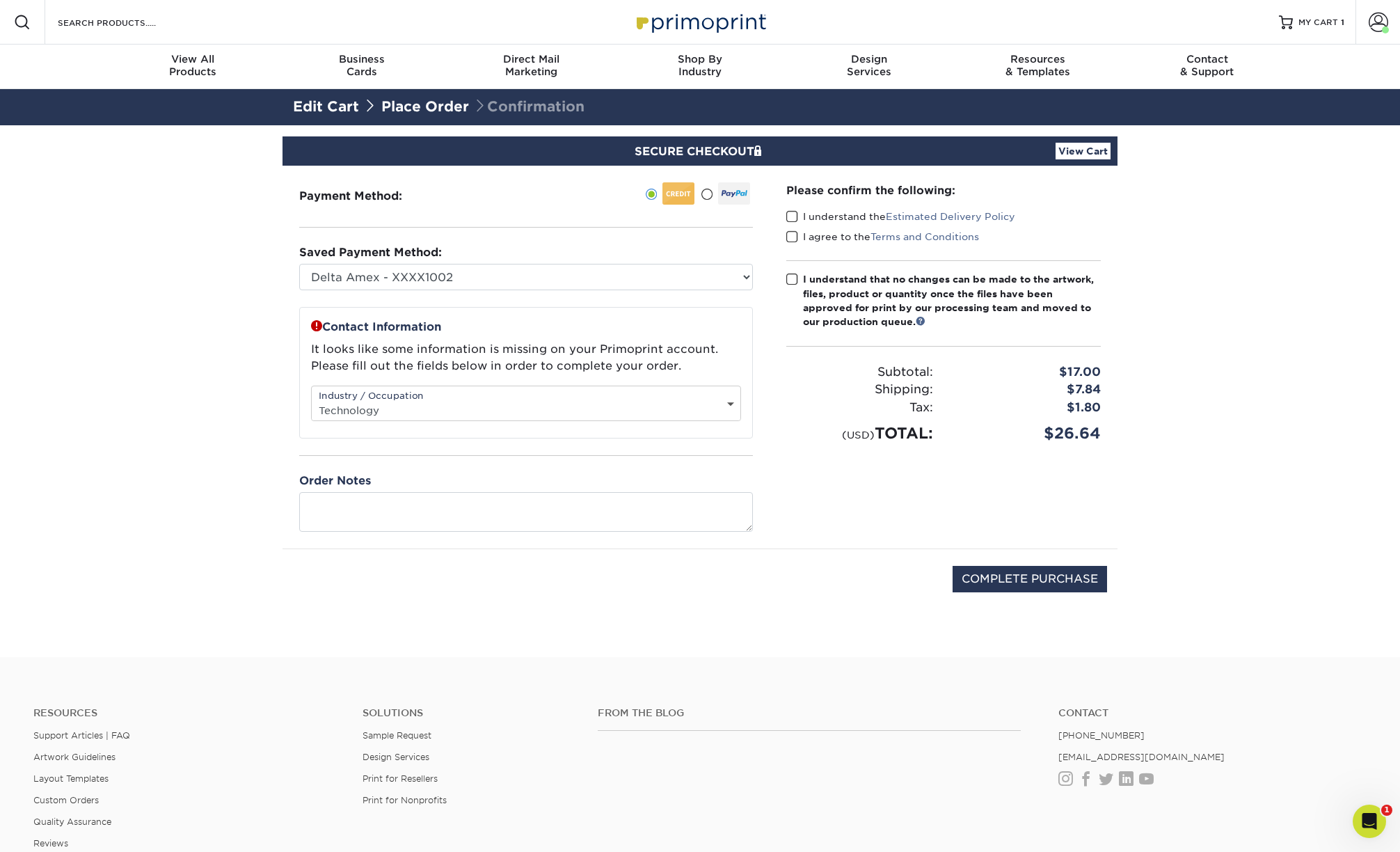
click at [0, 0] on input "I understand the Estimated Delivery Policy" at bounding box center [0, 0] width 0 height 0
click at [789, 235] on span at bounding box center [792, 237] width 12 height 14
click at [0, 0] on input "I agree to the Terms and Conditions" at bounding box center [0, 0] width 0 height 0
click at [791, 276] on span at bounding box center [792, 279] width 12 height 14
click at [0, 0] on input "I understand that no changes can be made to the artwork, files, product or quan…" at bounding box center [0, 0] width 0 height 0
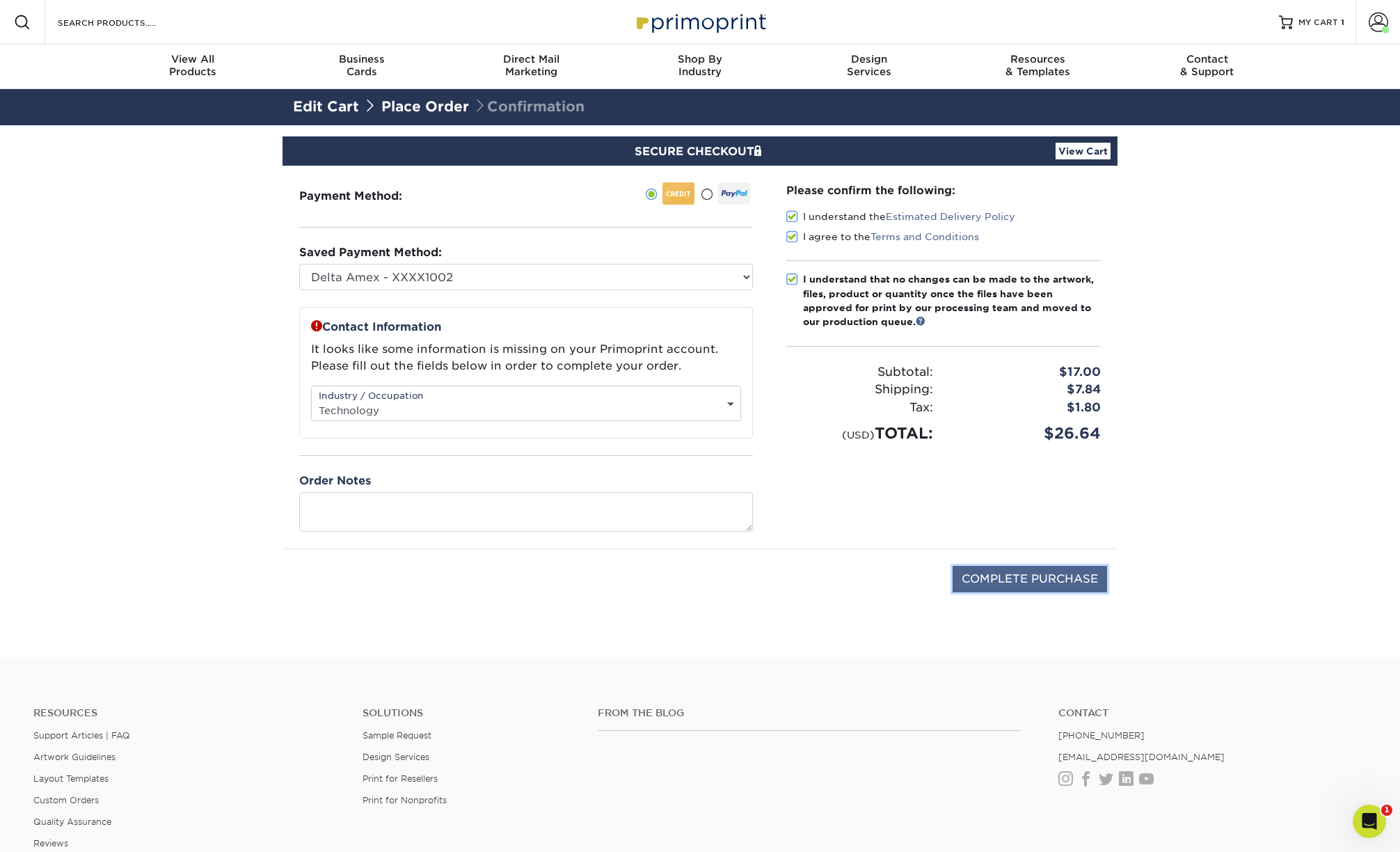
click at [1029, 577] on input "COMPLETE PURCHASE" at bounding box center [1029, 578] width 154 height 26
type input "PROCESSING, PLEASE WAIT..."
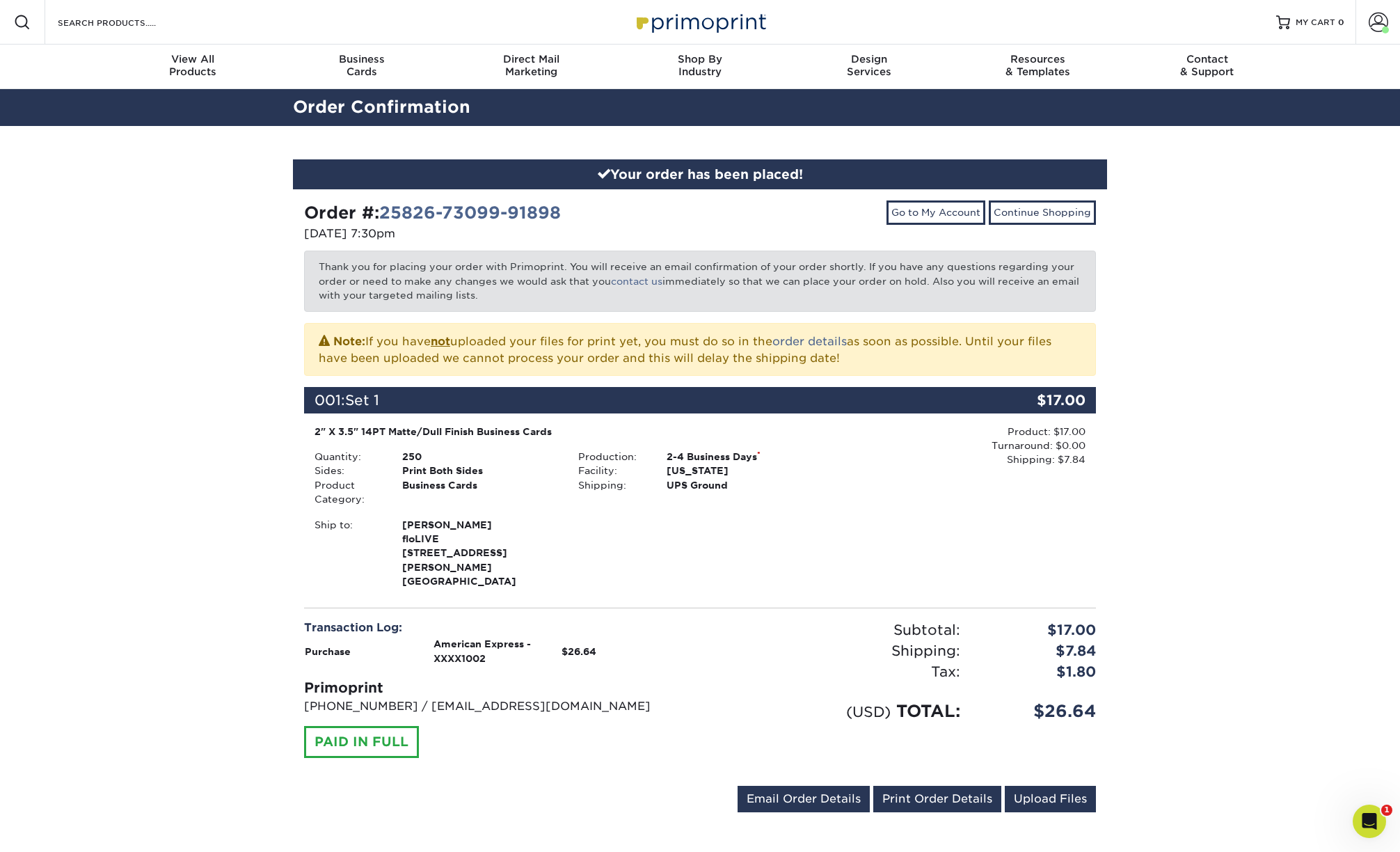
click at [691, 581] on div "Order #: 25826-73099-91898 [DATE] 7:30pm Go to My Account Continue Shopping Tha…" at bounding box center [700, 509] width 792 height 617
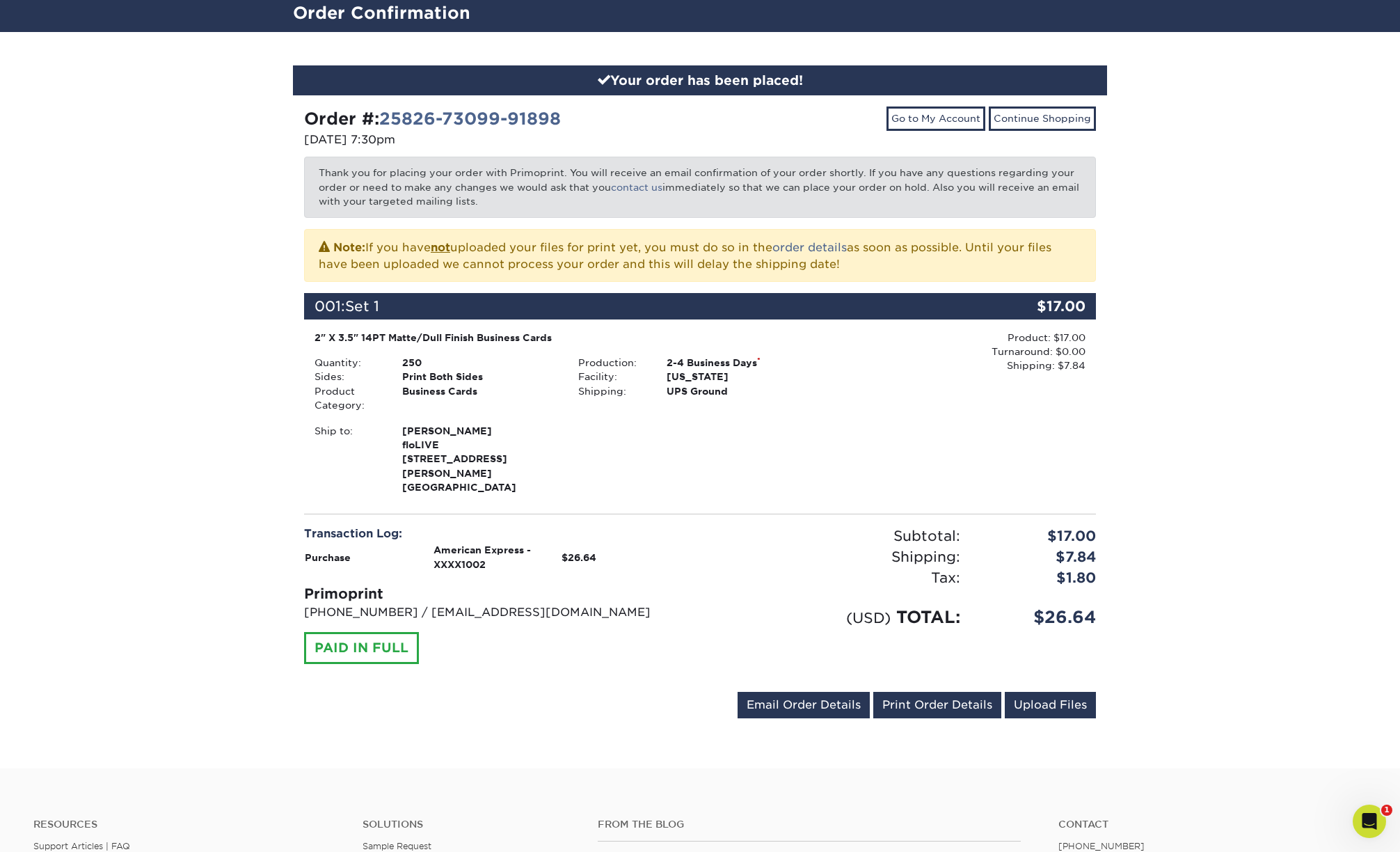
scroll to position [229, 0]
